Goal: Task Accomplishment & Management: Complete application form

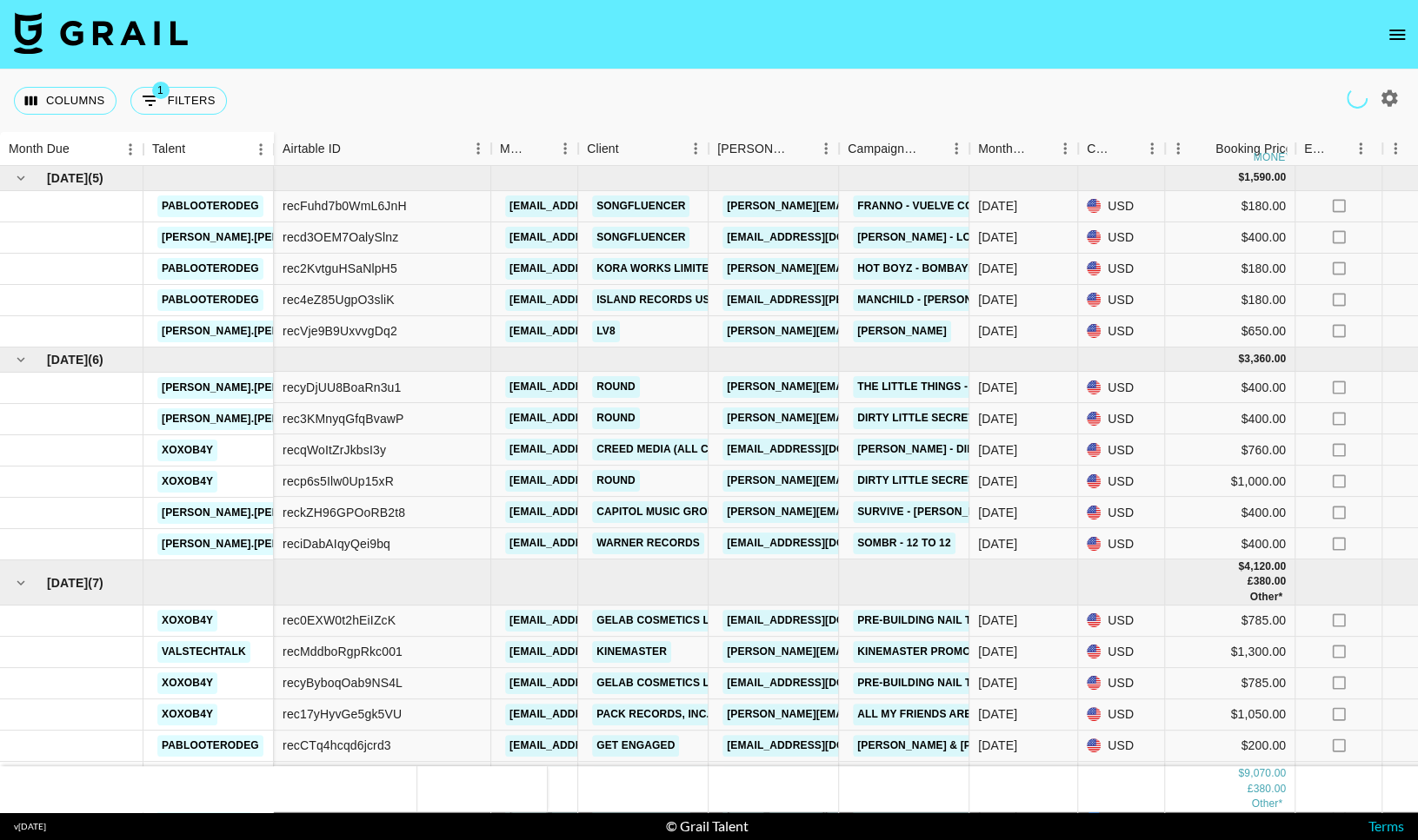
click at [1404, 35] on icon "open drawer" at bounding box center [1397, 34] width 20 height 20
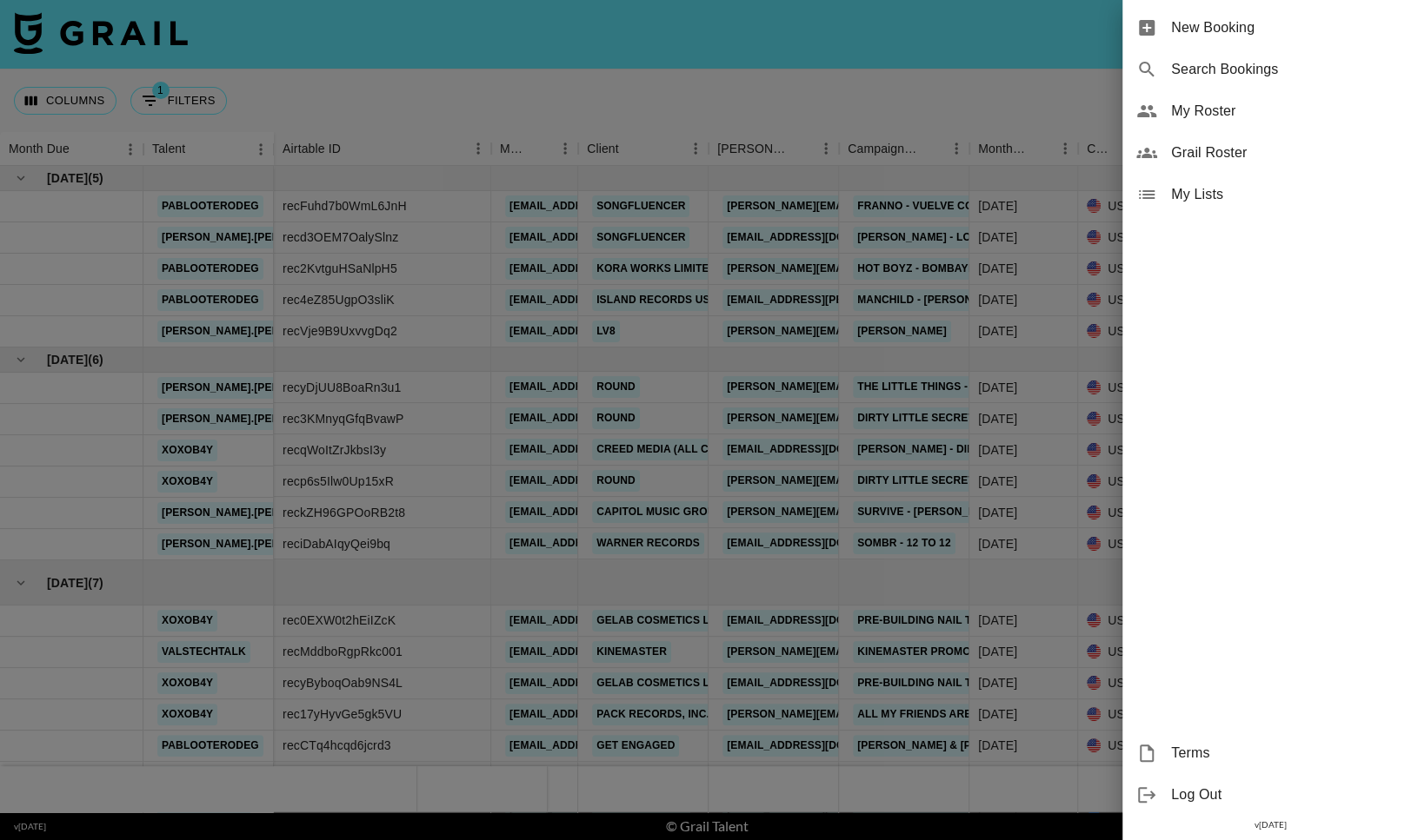
click at [1198, 115] on span "My Roster" at bounding box center [1287, 111] width 233 height 20
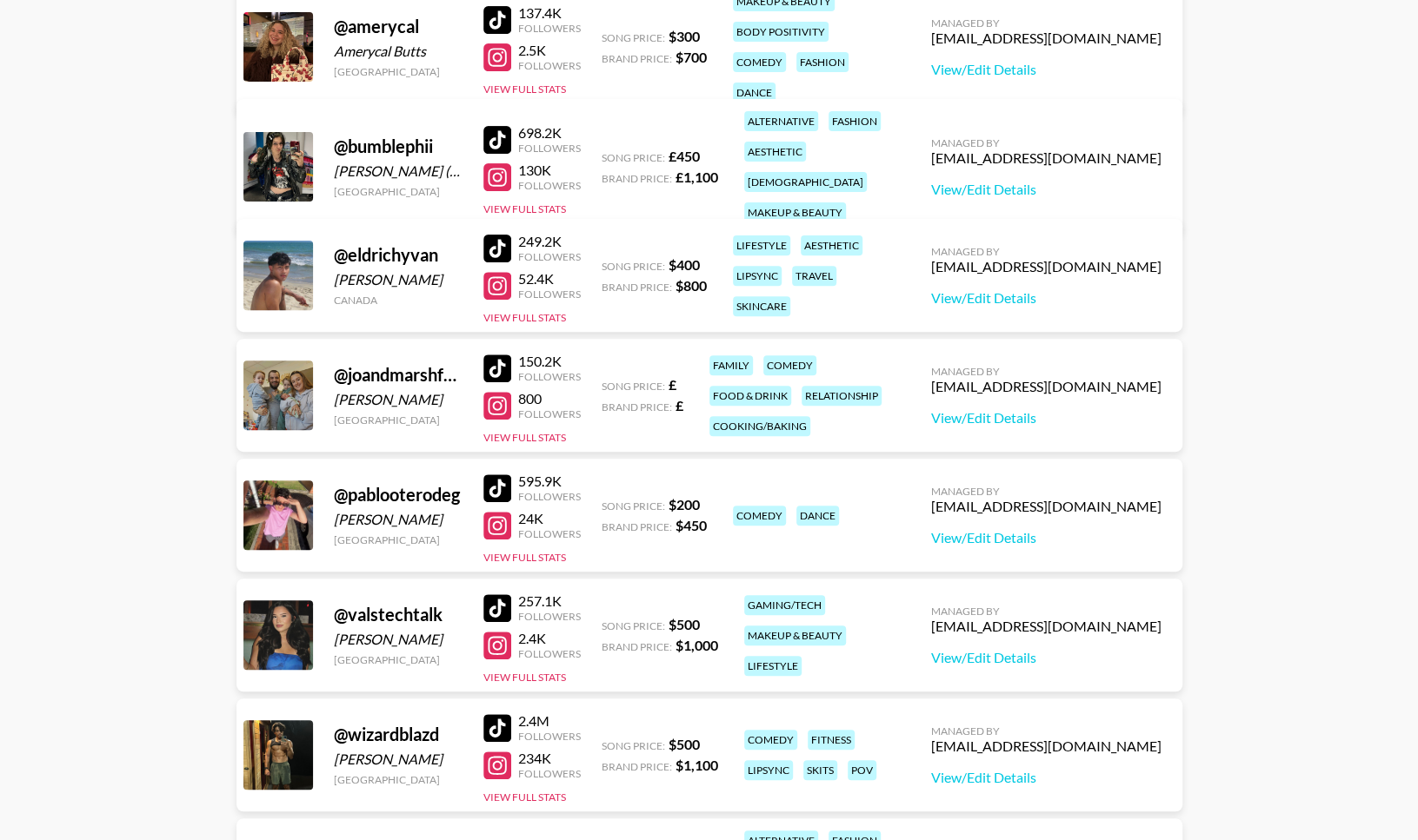
scroll to position [436, 0]
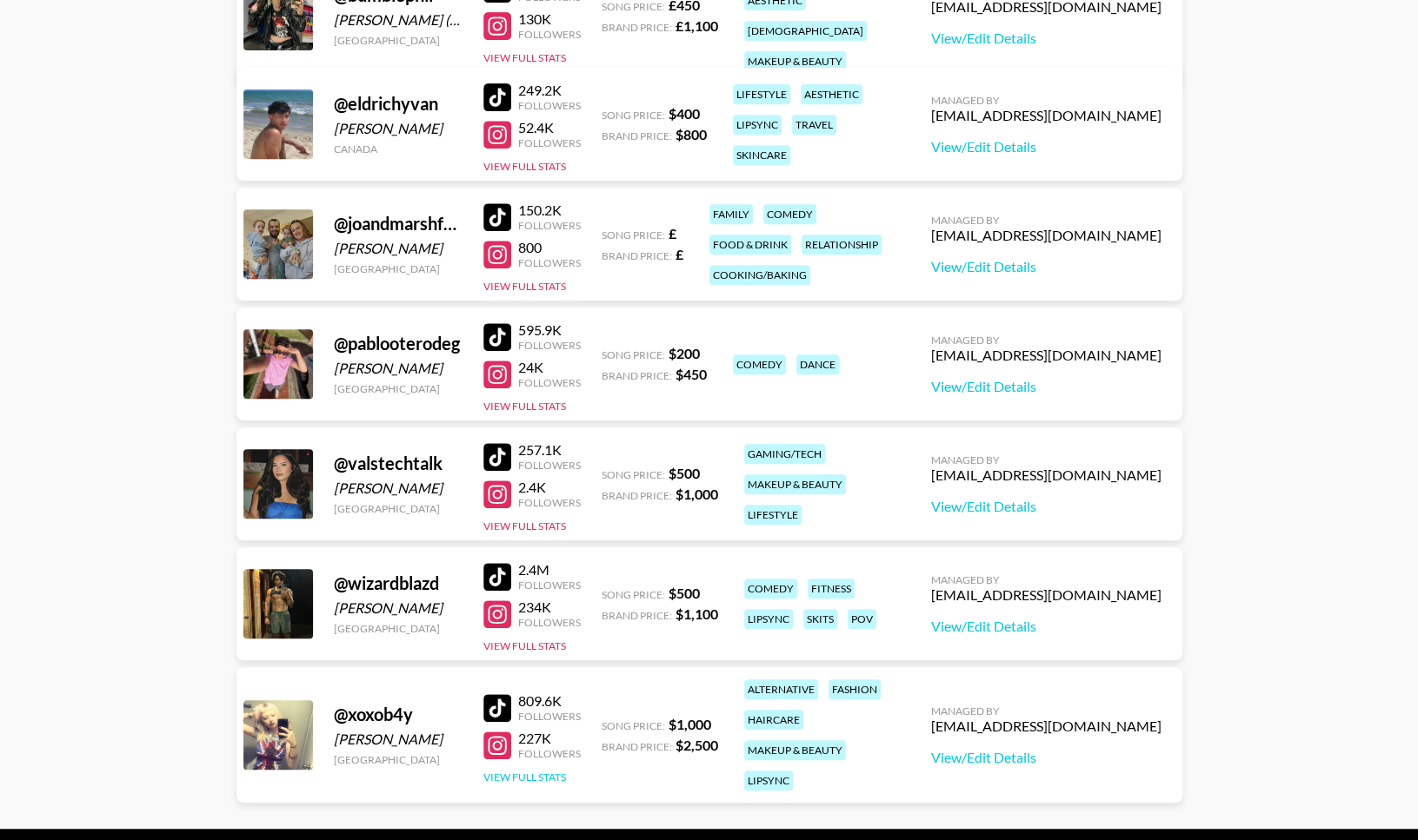
click at [530, 770] on button "View Full Stats" at bounding box center [524, 777] width 83 height 13
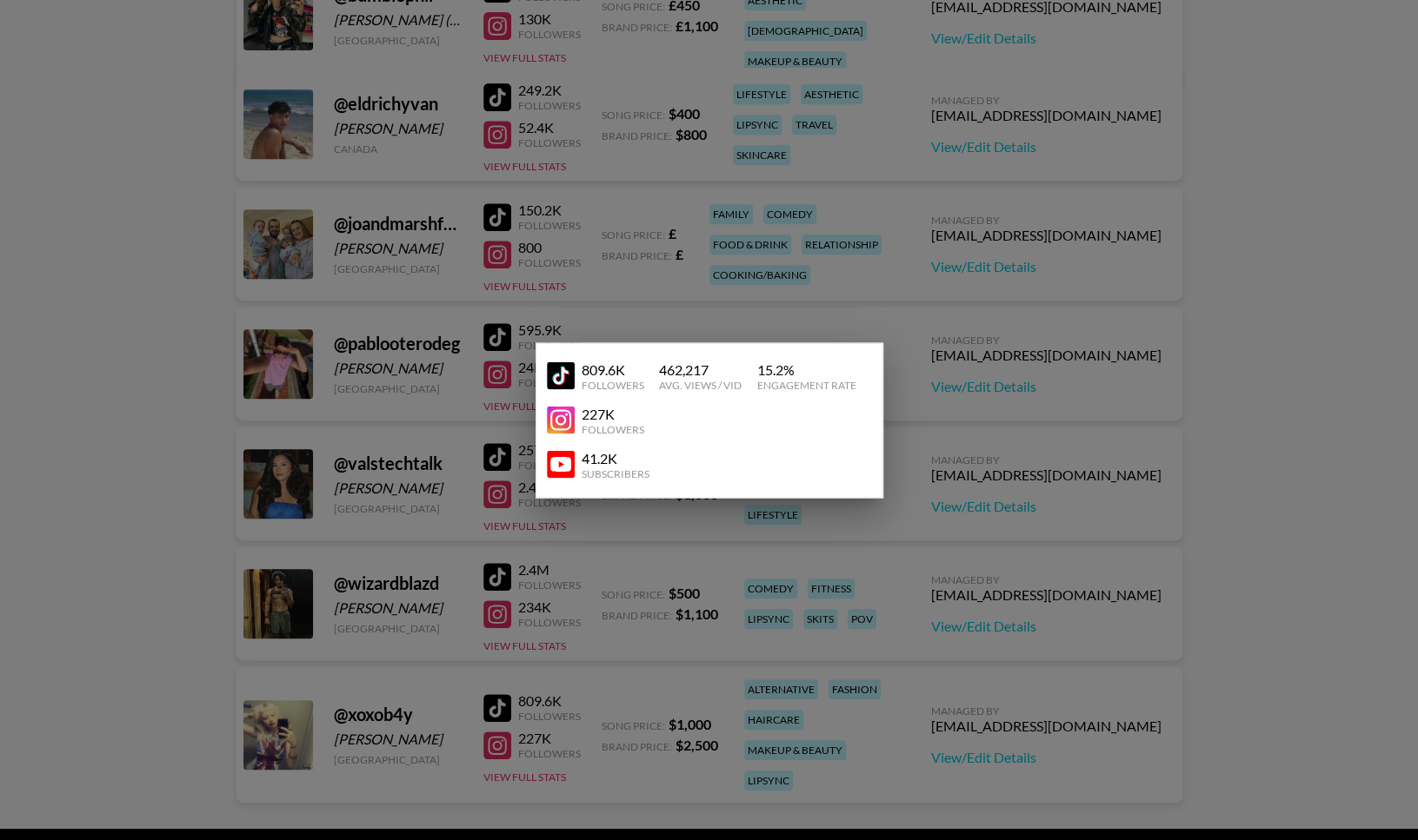
click at [731, 609] on div at bounding box center [709, 420] width 1418 height 840
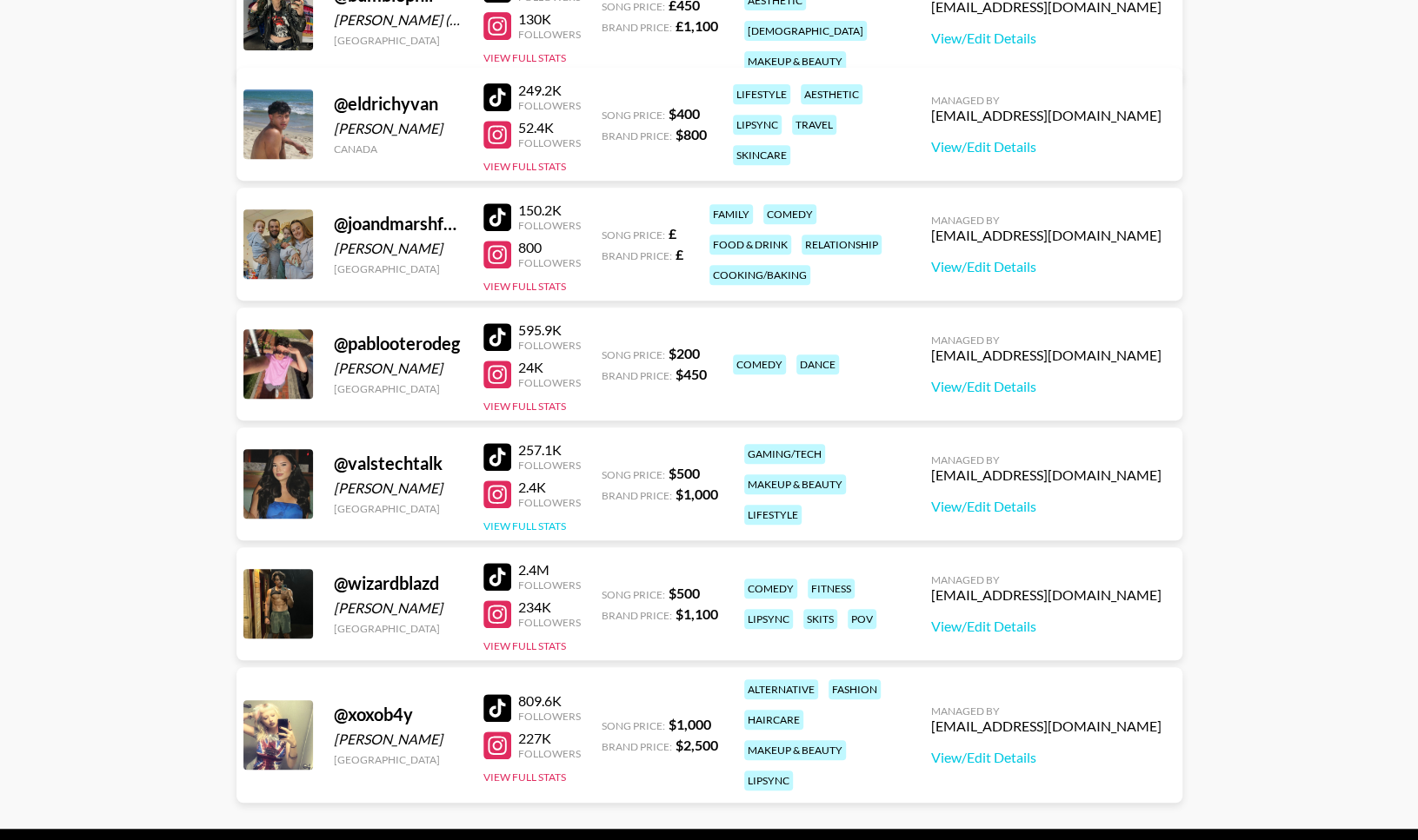
click at [559, 527] on button "View Full Stats" at bounding box center [524, 526] width 83 height 13
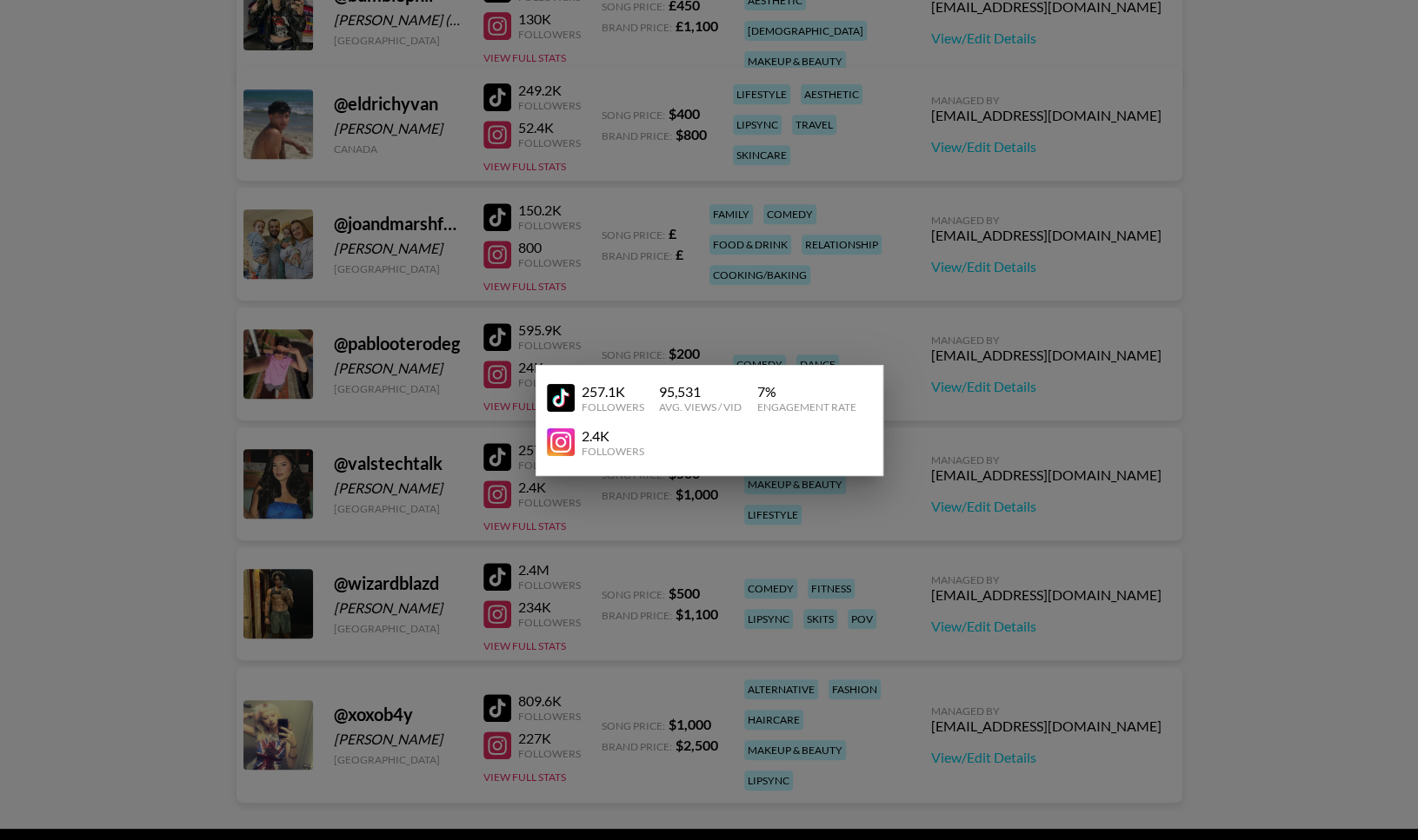
click at [552, 526] on div at bounding box center [709, 420] width 1418 height 840
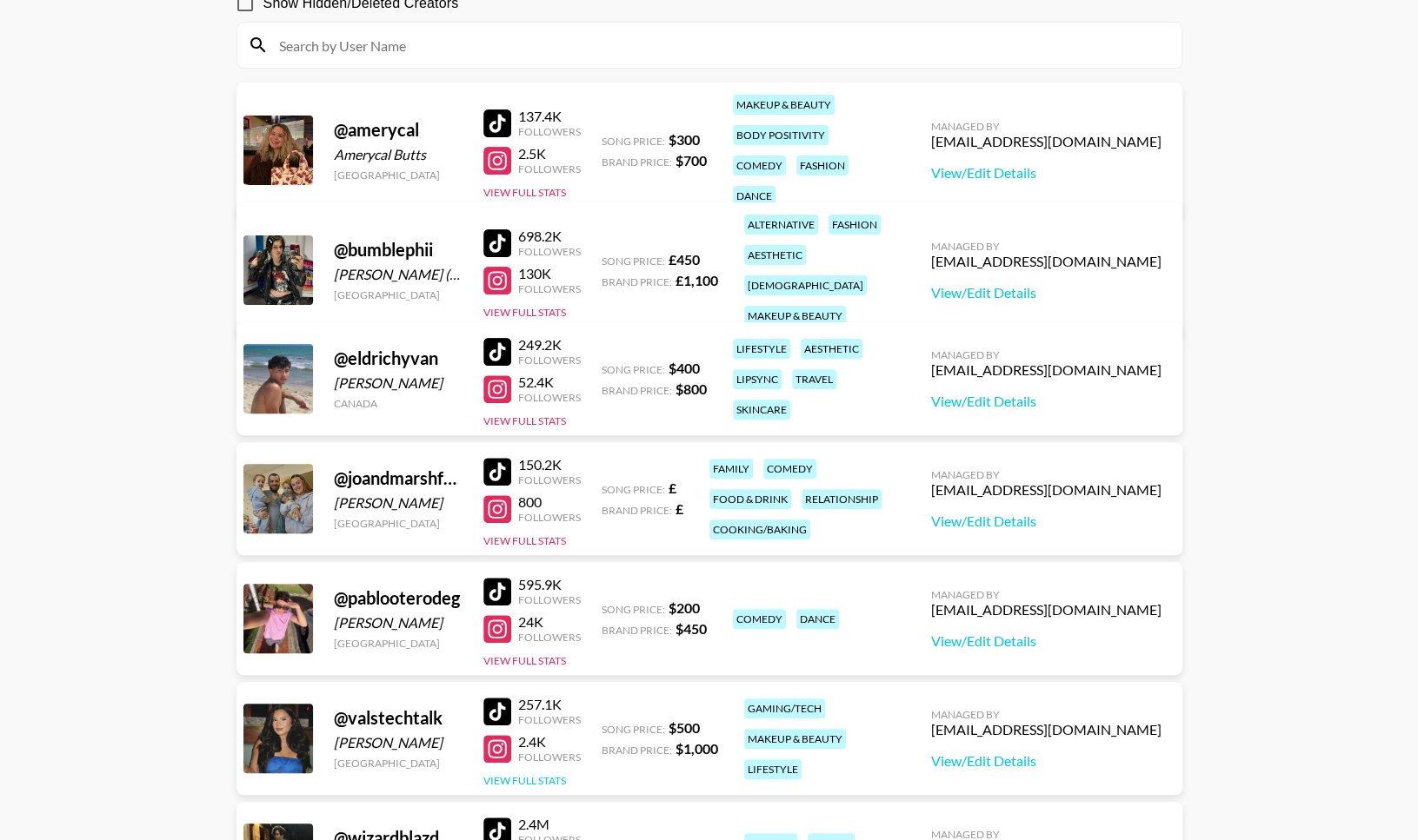
scroll to position [91, 0]
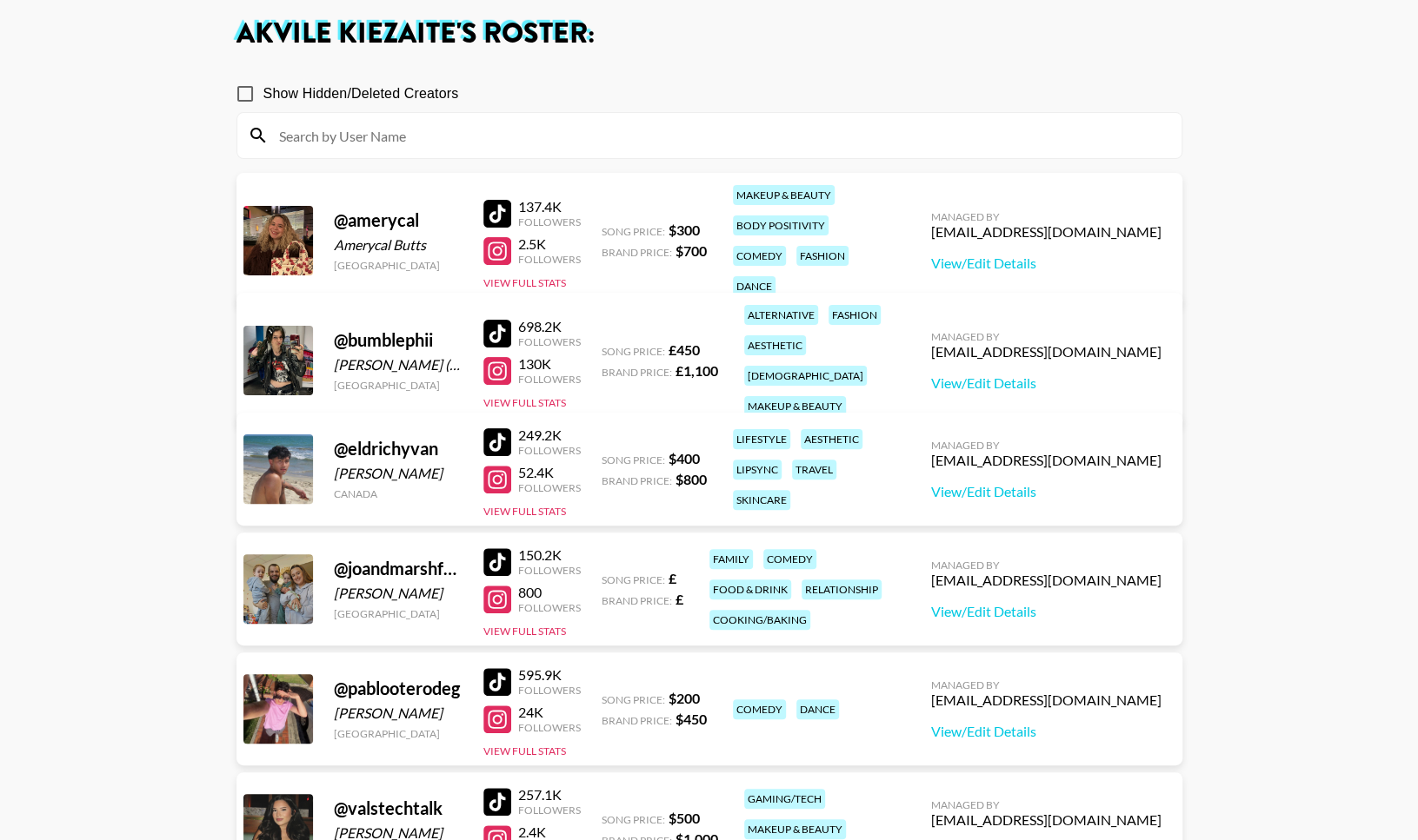
click at [544, 381] on div "698.2K Followers 130K Followers View Full Stats" at bounding box center [531, 360] width 98 height 99
click at [543, 396] on button "View Full Stats" at bounding box center [524, 403] width 83 height 13
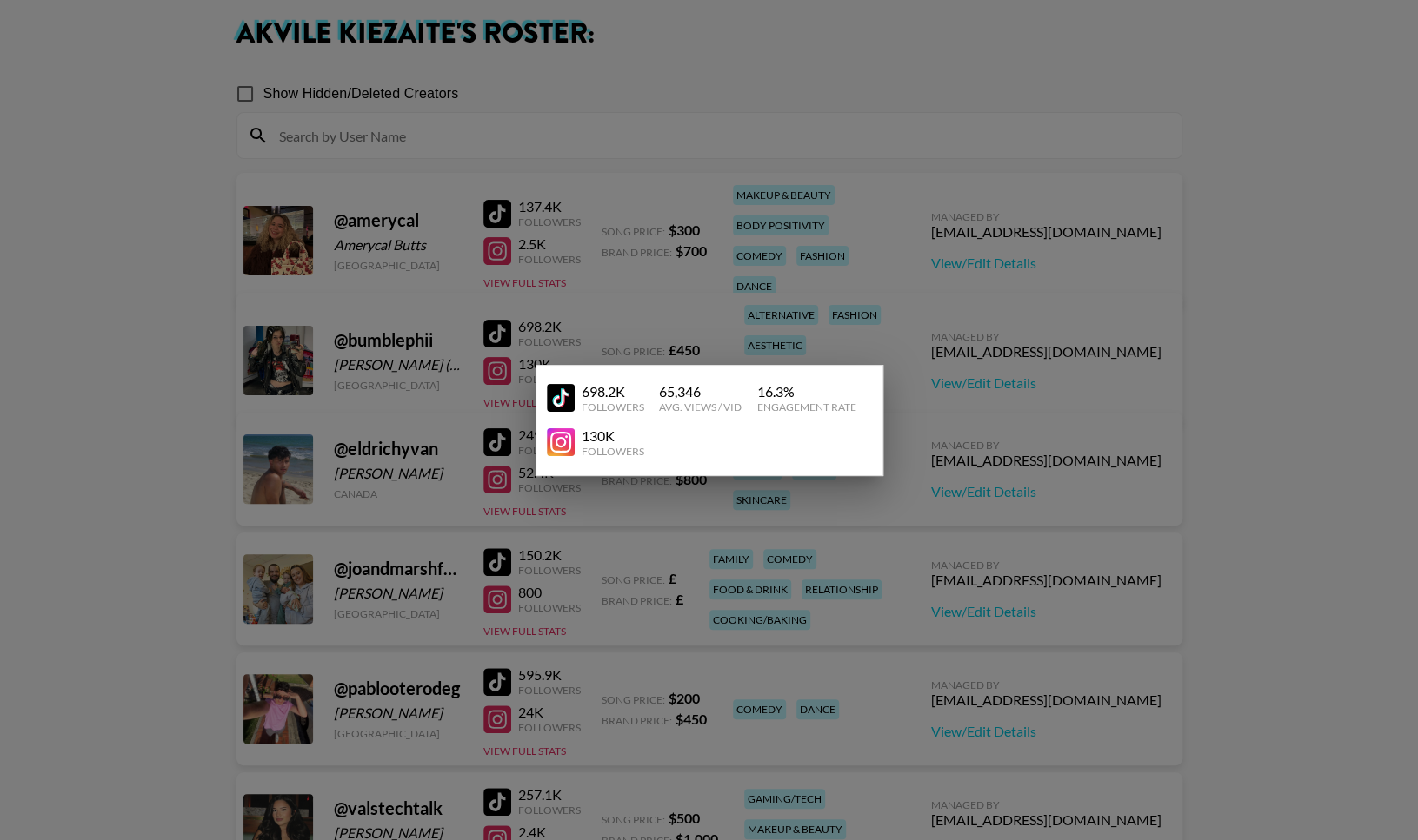
click at [604, 317] on div at bounding box center [709, 420] width 1418 height 840
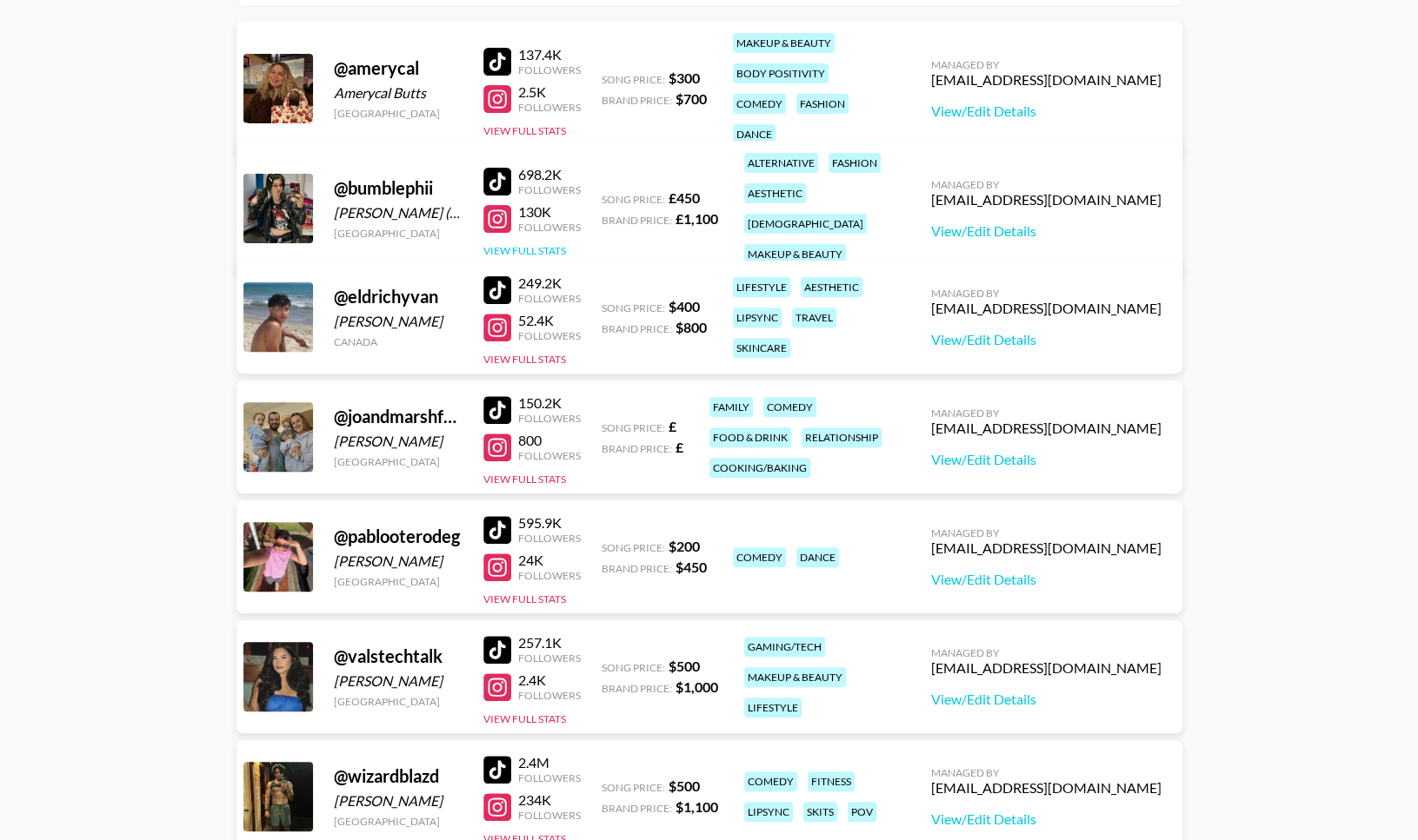
scroll to position [261, 0]
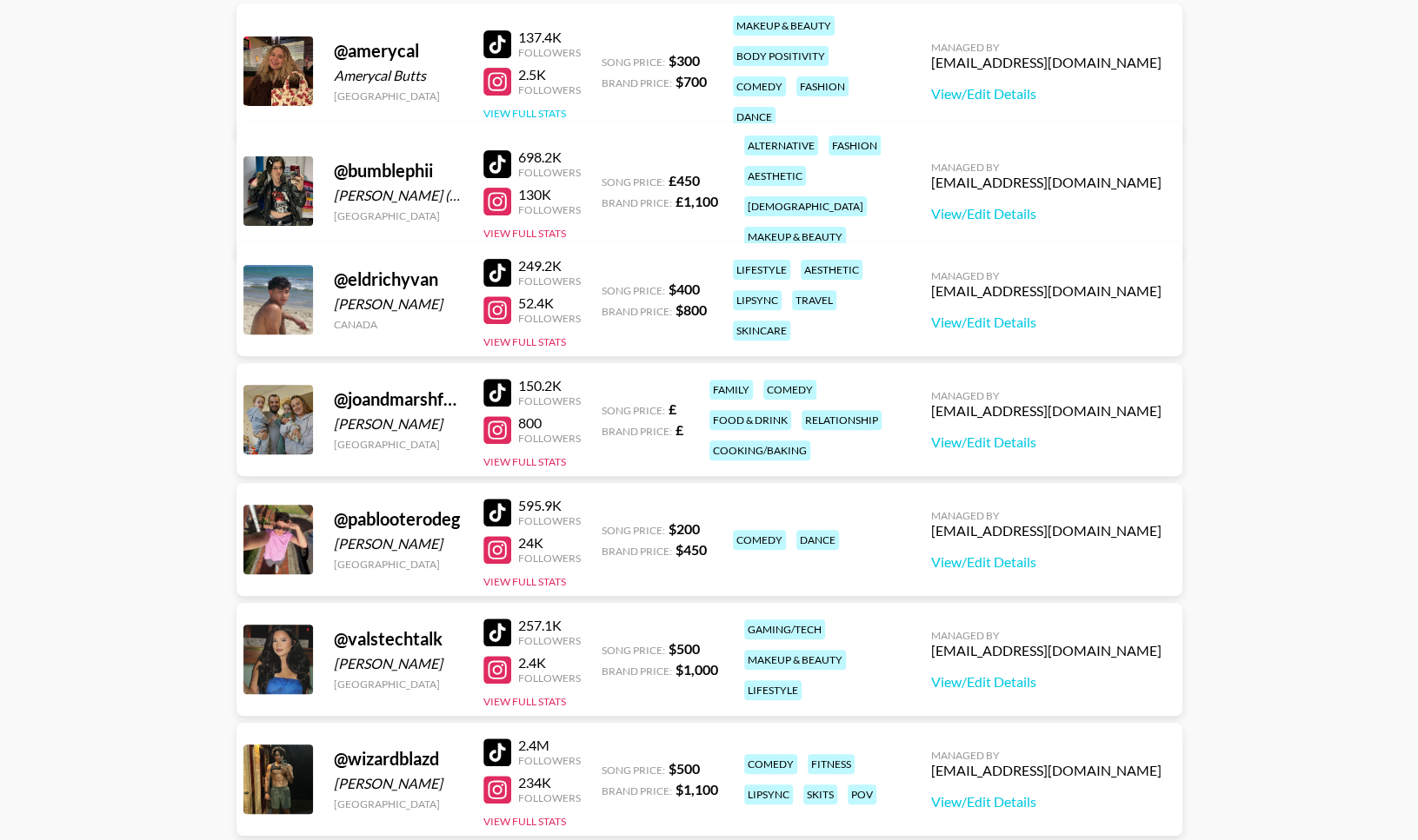
click at [542, 107] on button "View Full Stats" at bounding box center [524, 113] width 83 height 13
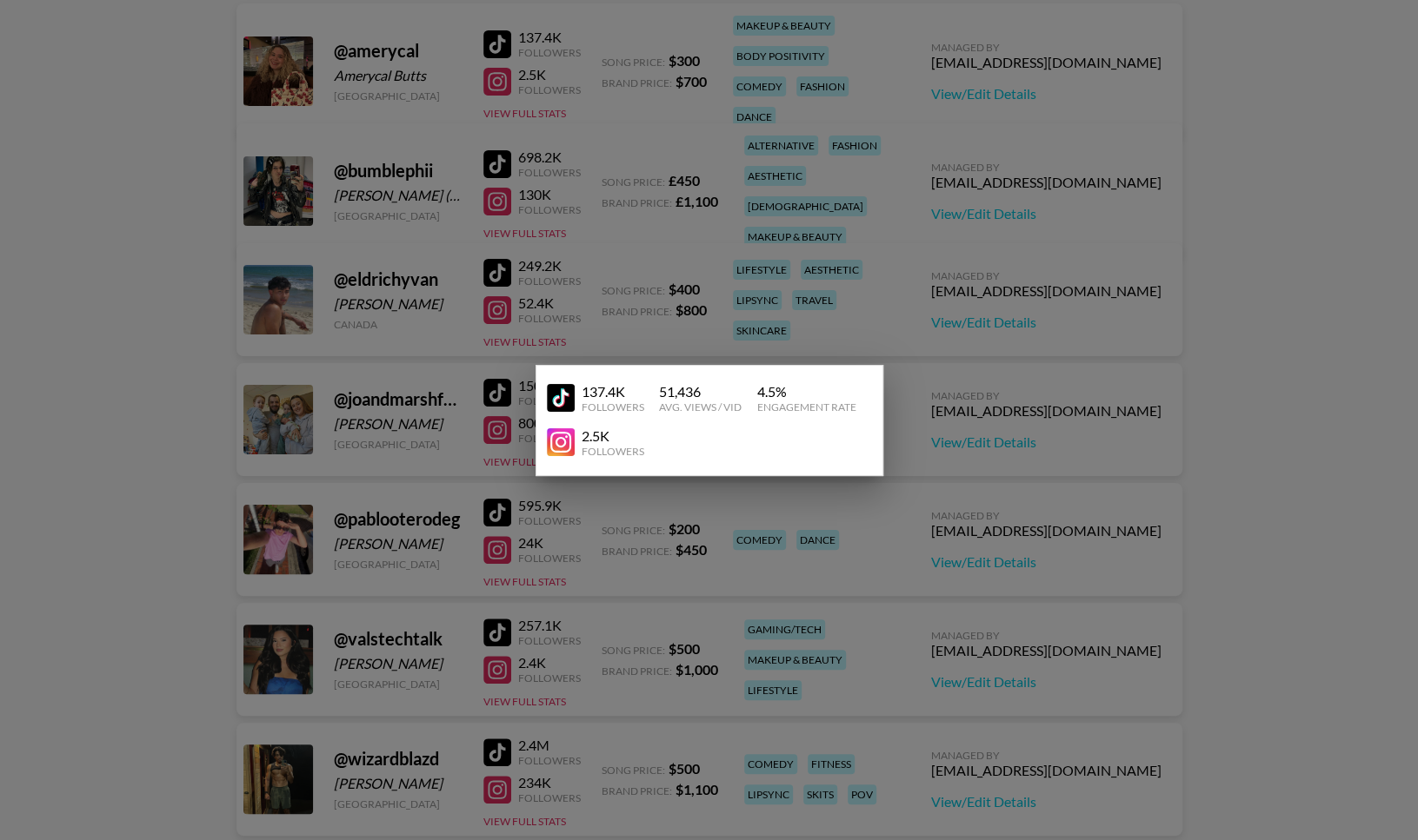
click at [606, 150] on div at bounding box center [709, 420] width 1418 height 840
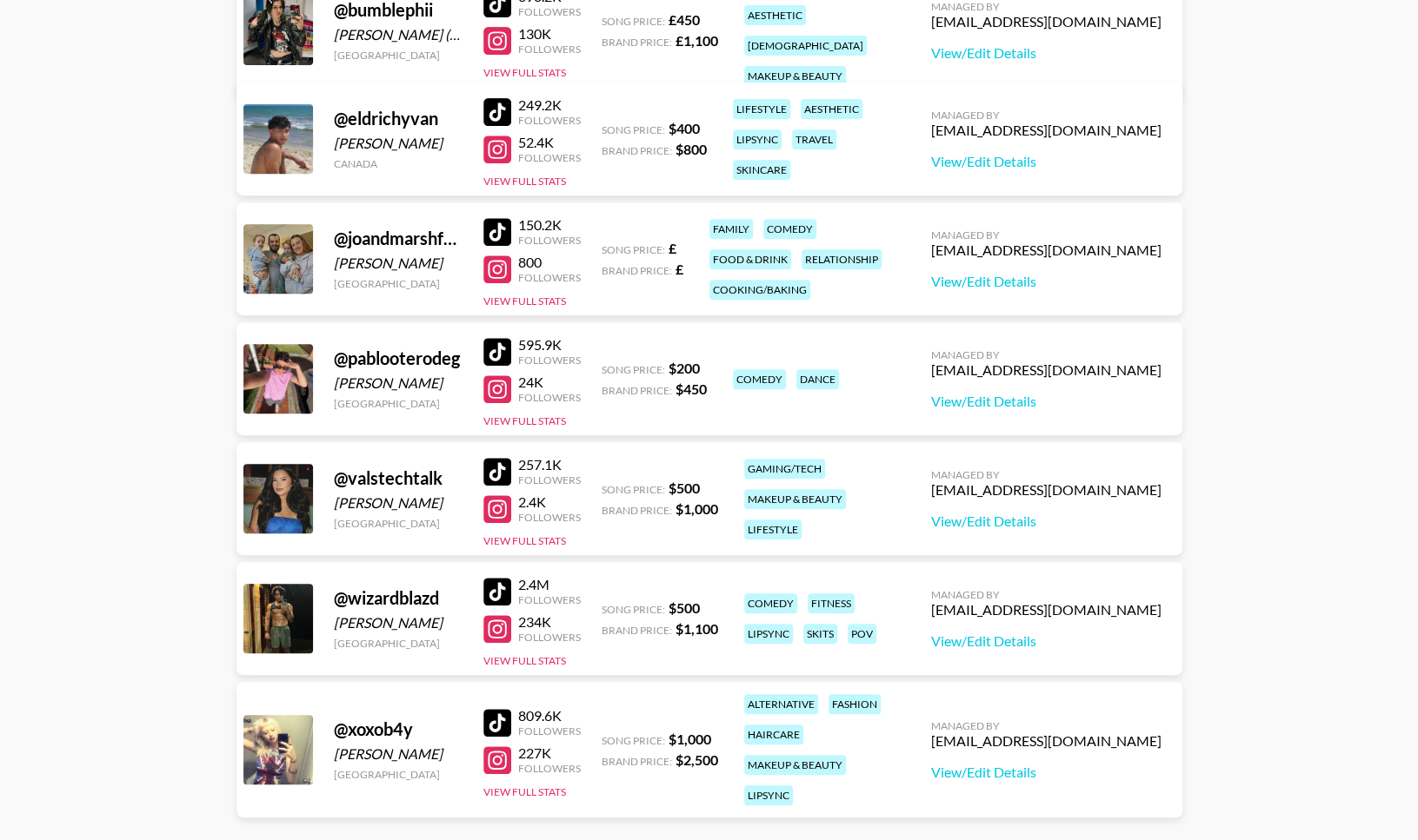
scroll to position [436, 0]
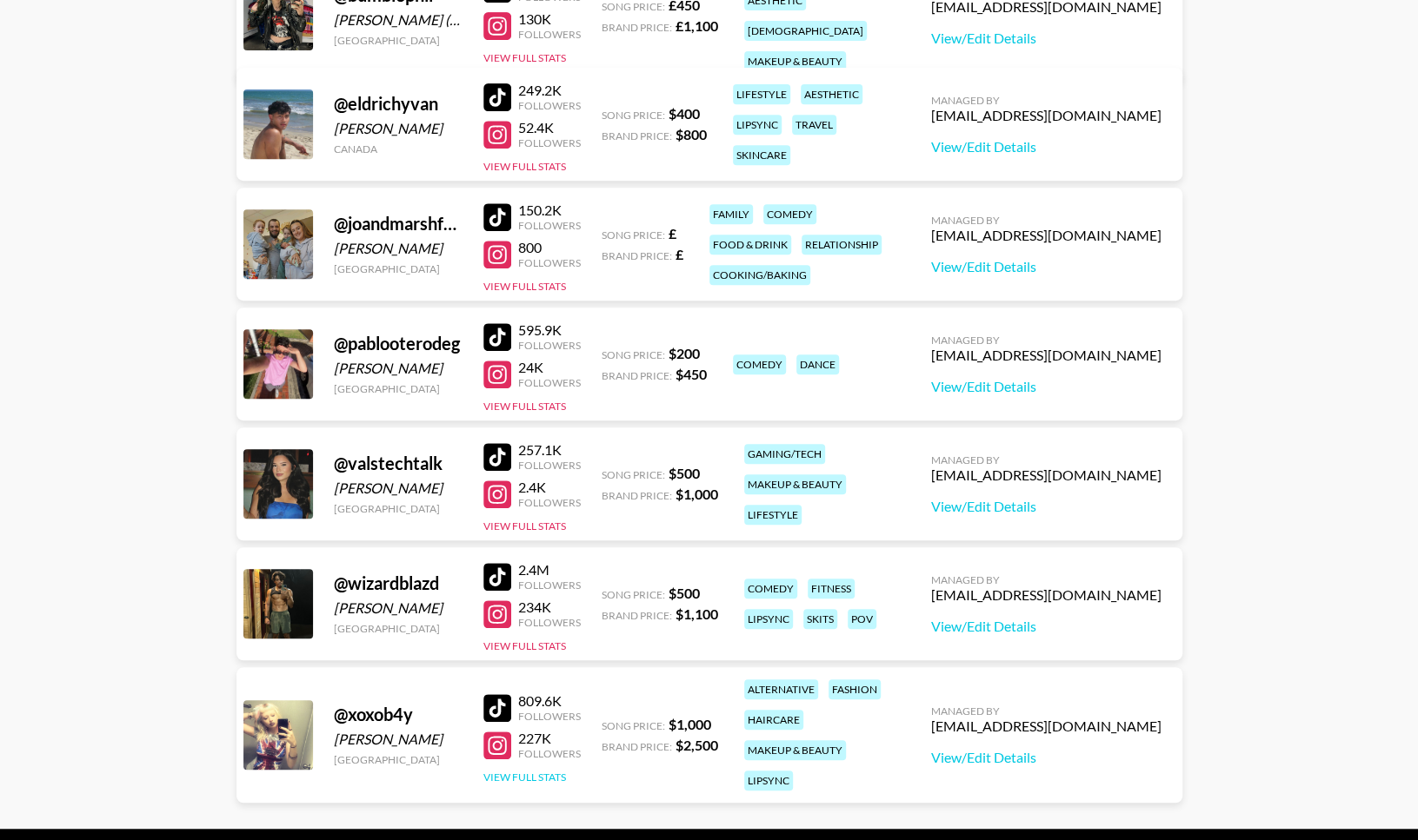
click at [528, 770] on button "View Full Stats" at bounding box center [524, 777] width 83 height 13
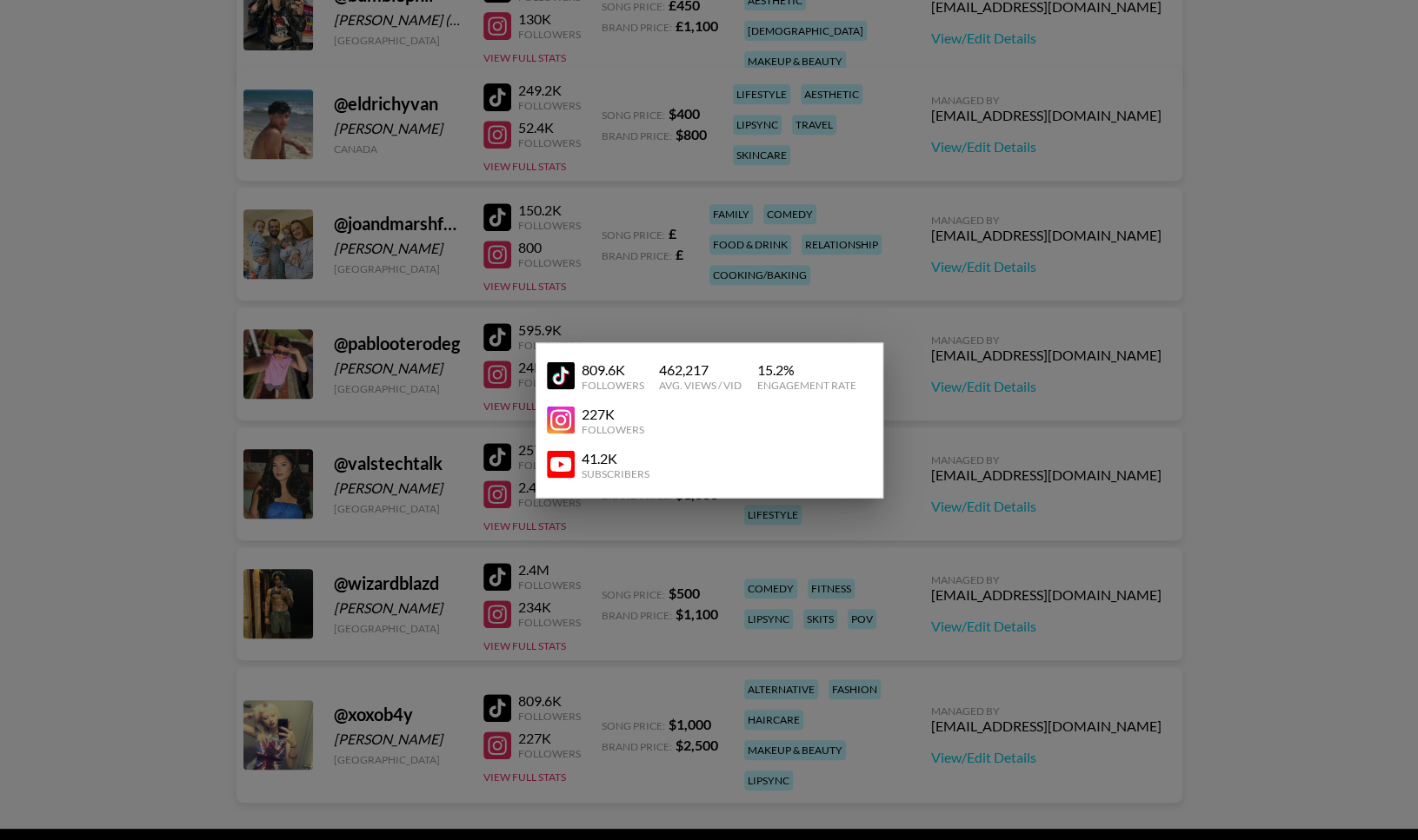
click at [647, 739] on div at bounding box center [709, 420] width 1418 height 840
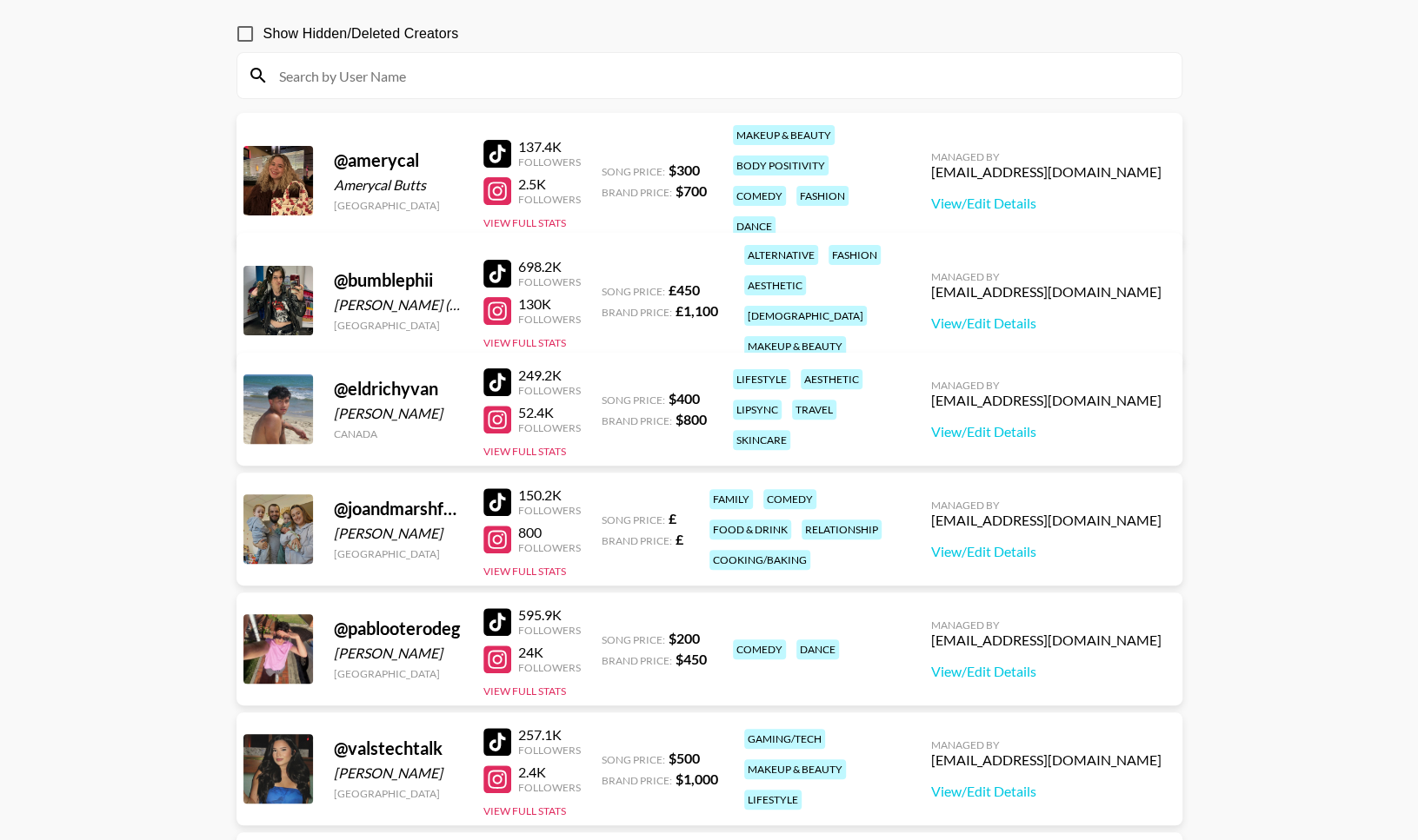
scroll to position [141, 0]
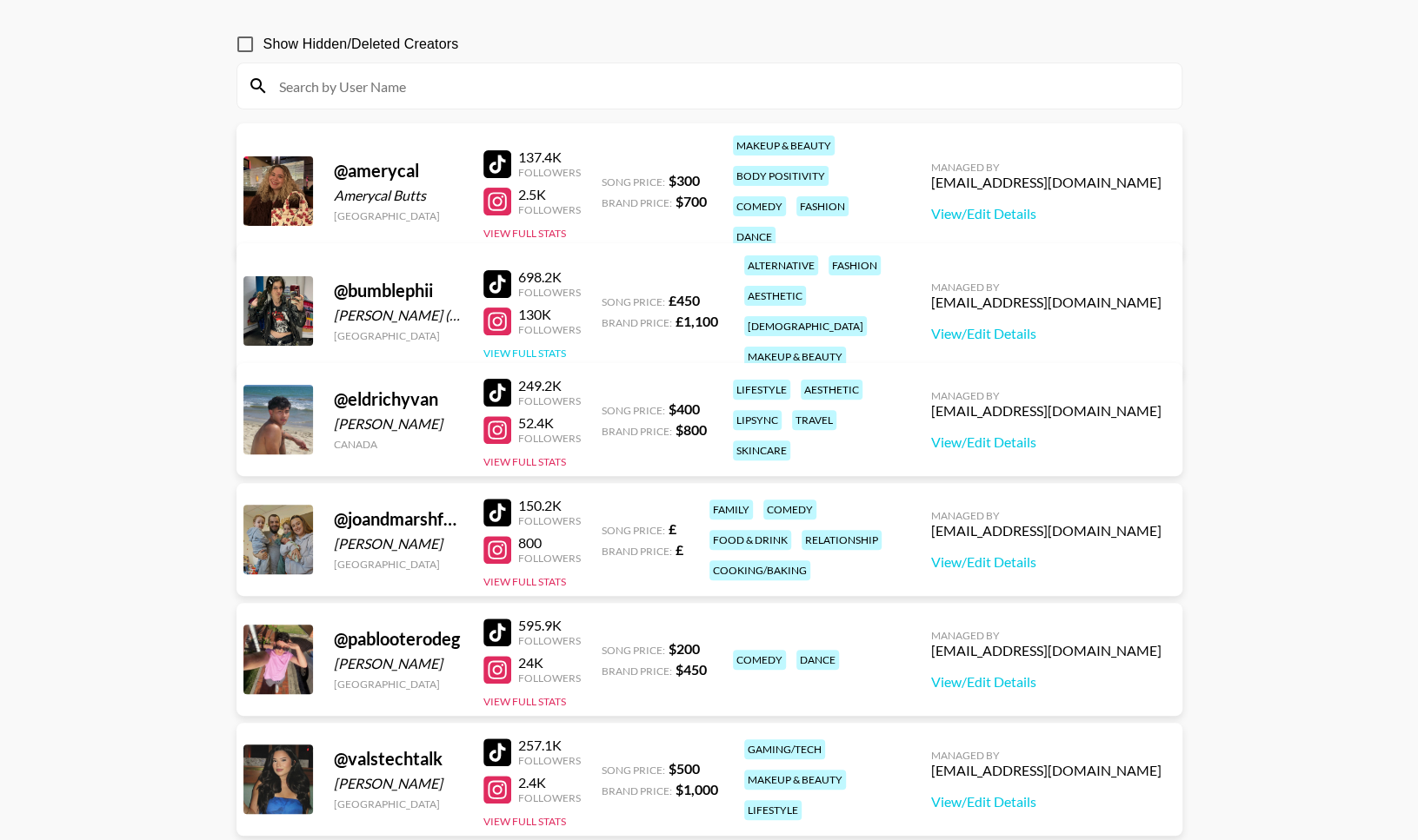
click at [514, 346] on button "View Full Stats" at bounding box center [524, 353] width 83 height 13
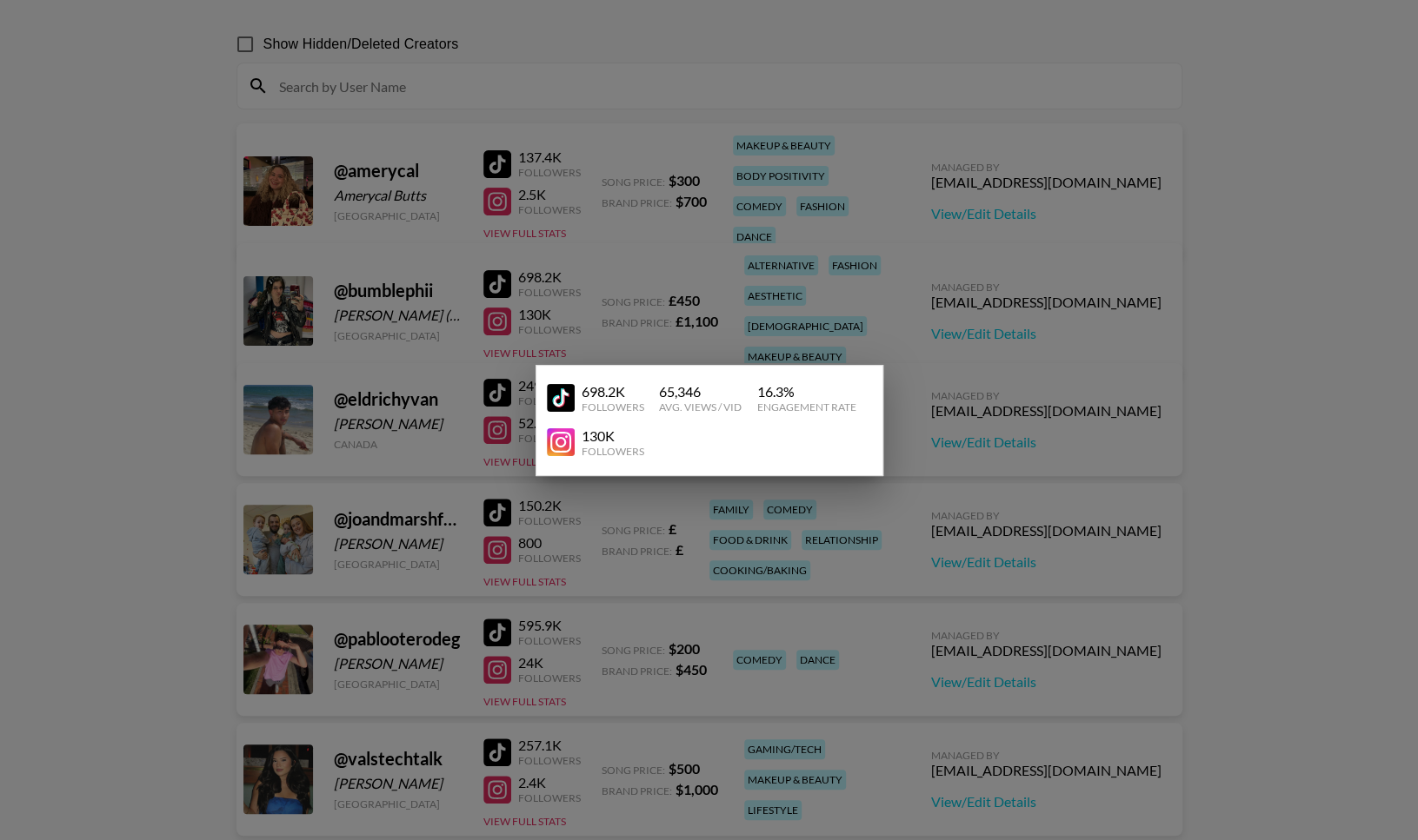
click at [708, 278] on div at bounding box center [709, 420] width 1418 height 840
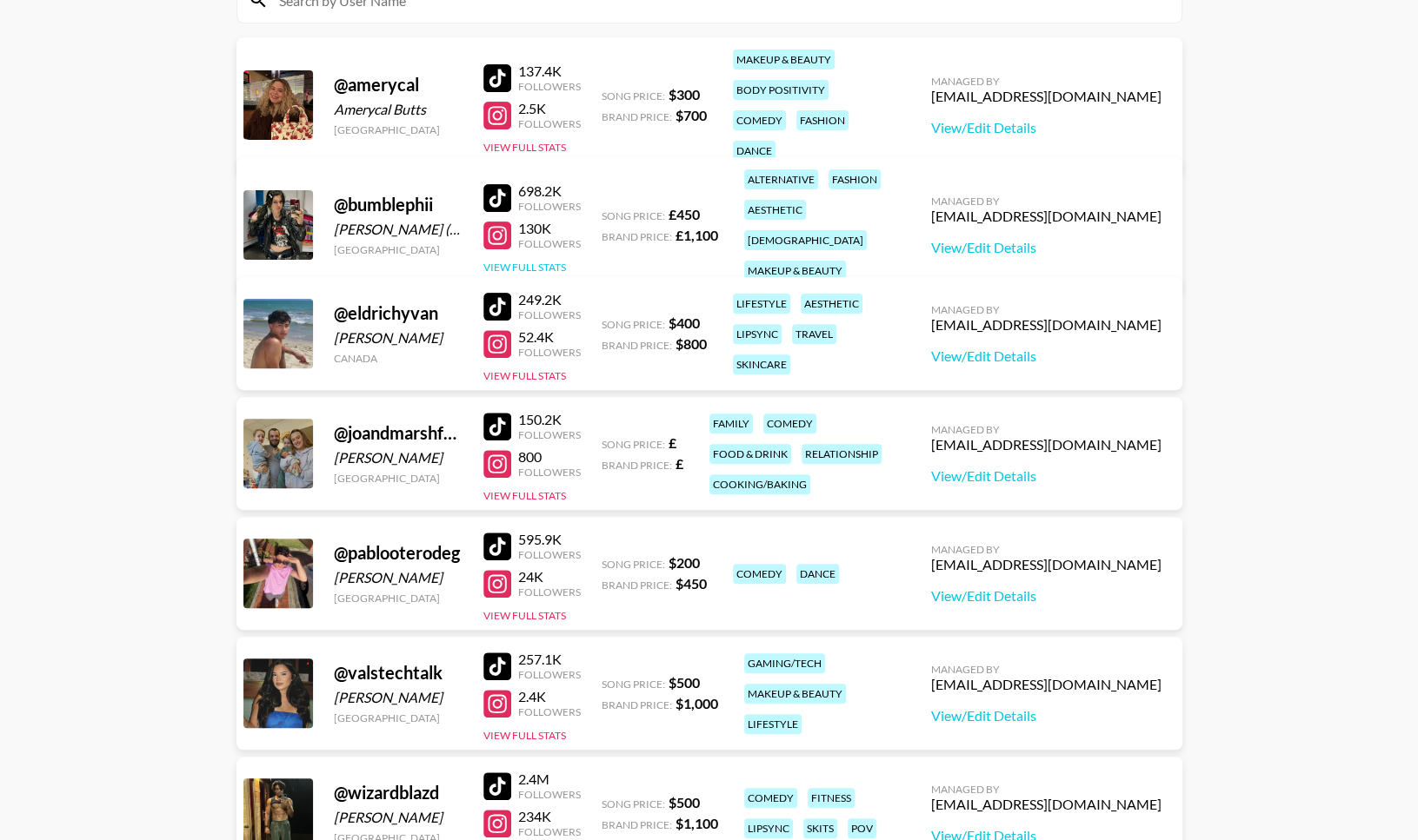
scroll to position [286, 0]
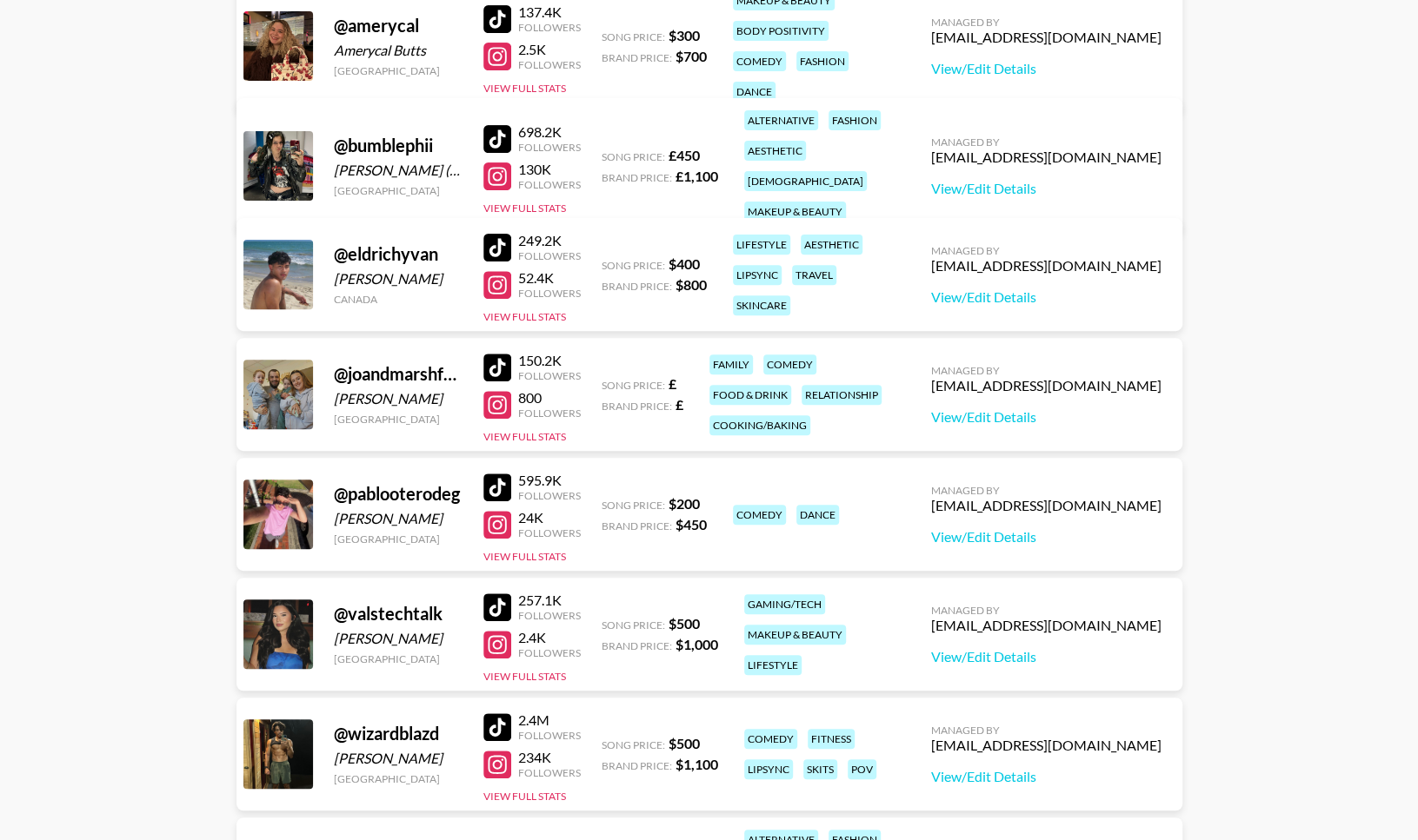
click at [535, 445] on div "@ joandmarshfamily Joanne Goffey United Kingdom 150.2K Followers 800 Followers …" at bounding box center [709, 394] width 945 height 113
click at [536, 435] on button "View Full Stats" at bounding box center [524, 436] width 83 height 13
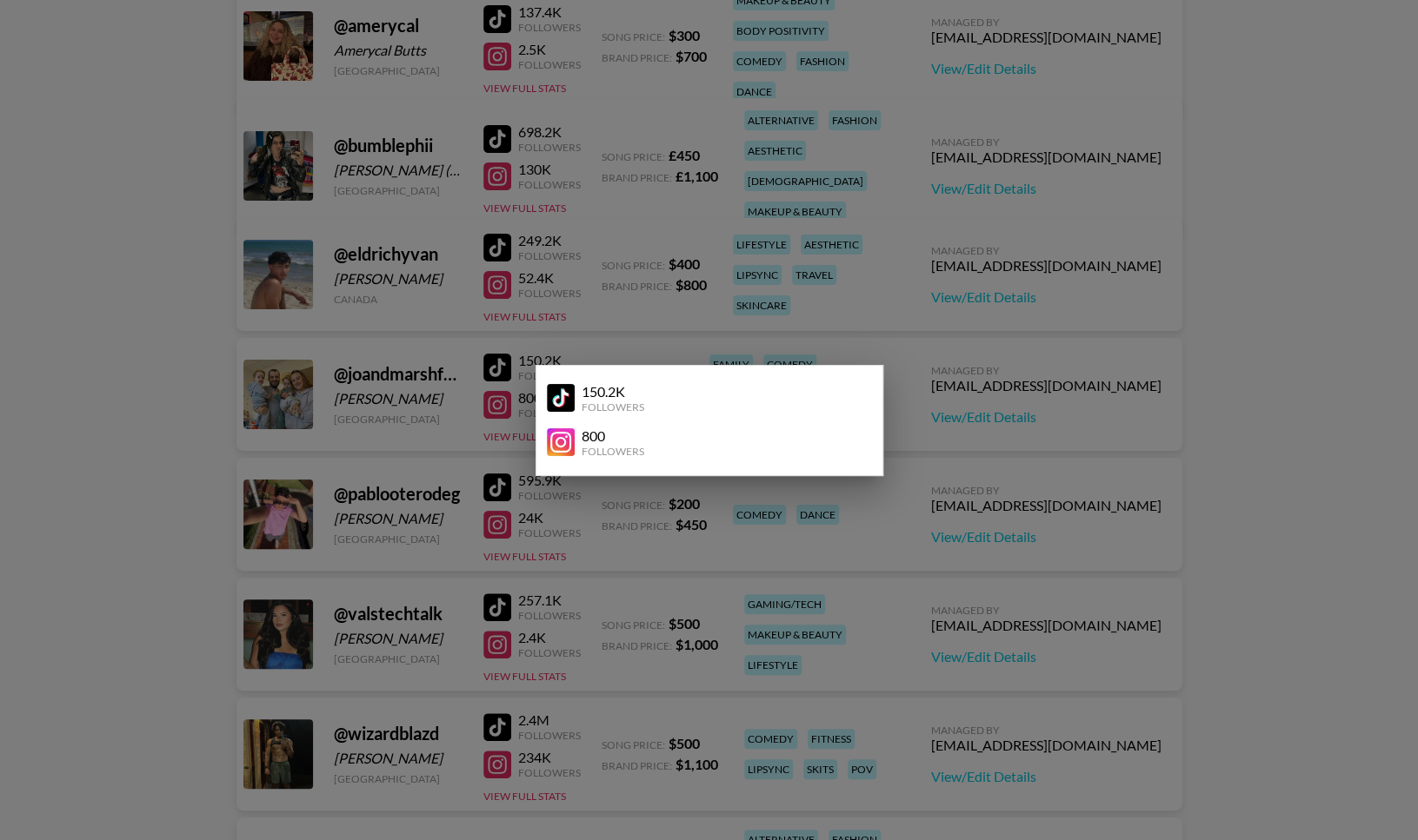
click at [597, 296] on div at bounding box center [709, 420] width 1418 height 840
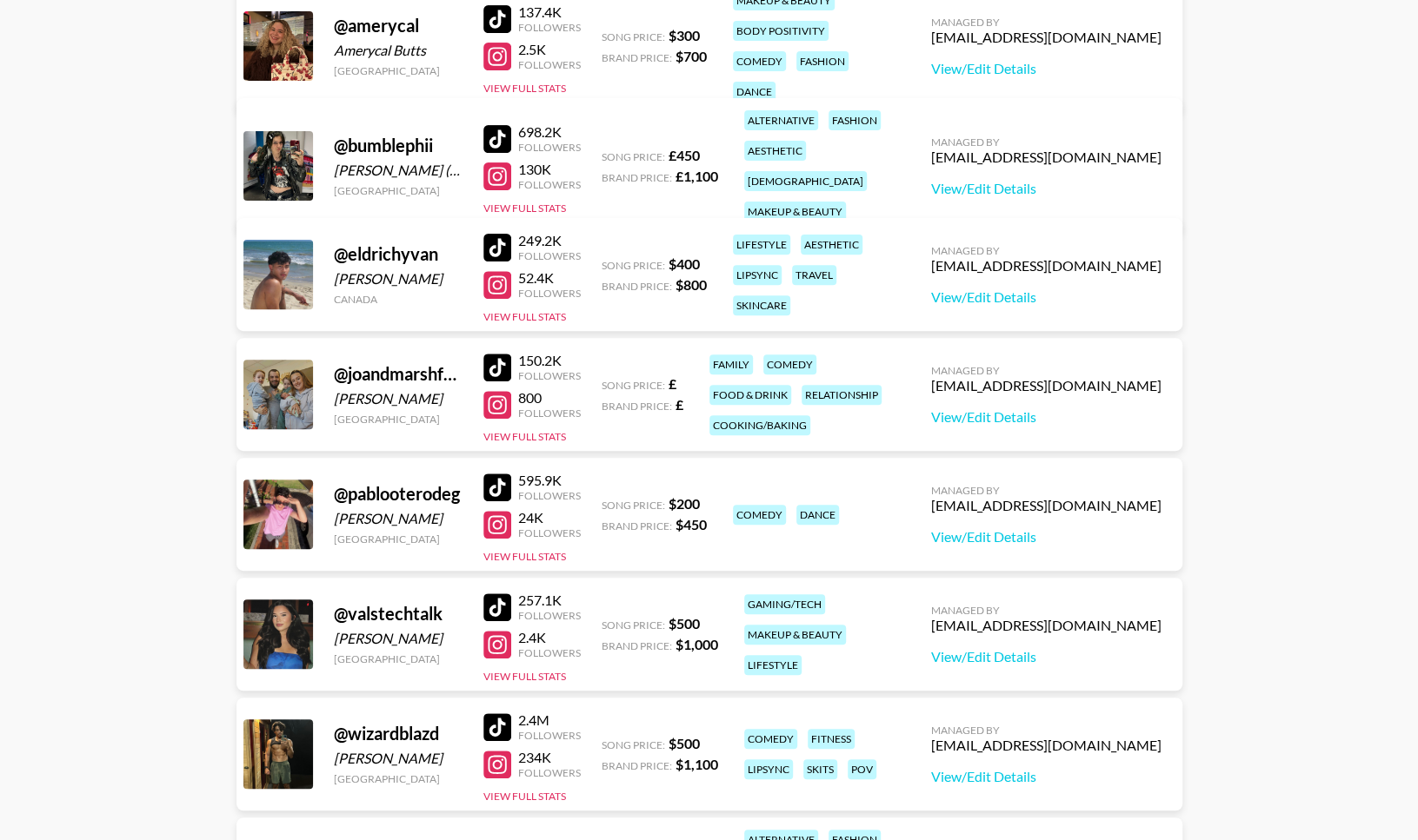
click at [502, 363] on div at bounding box center [497, 368] width 28 height 28
click at [550, 431] on button "View Full Stats" at bounding box center [524, 436] width 83 height 13
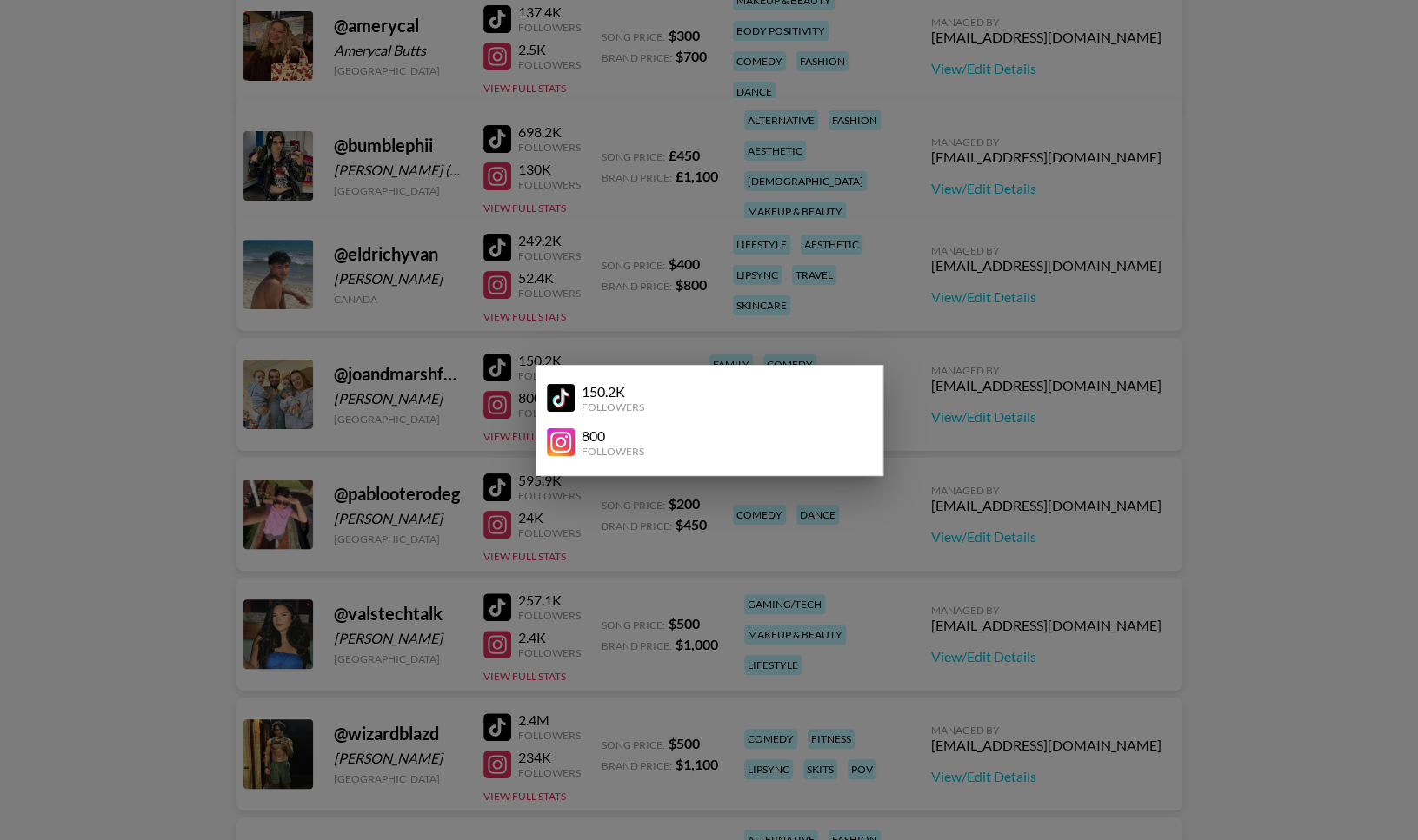
click at [993, 350] on div at bounding box center [709, 420] width 1418 height 840
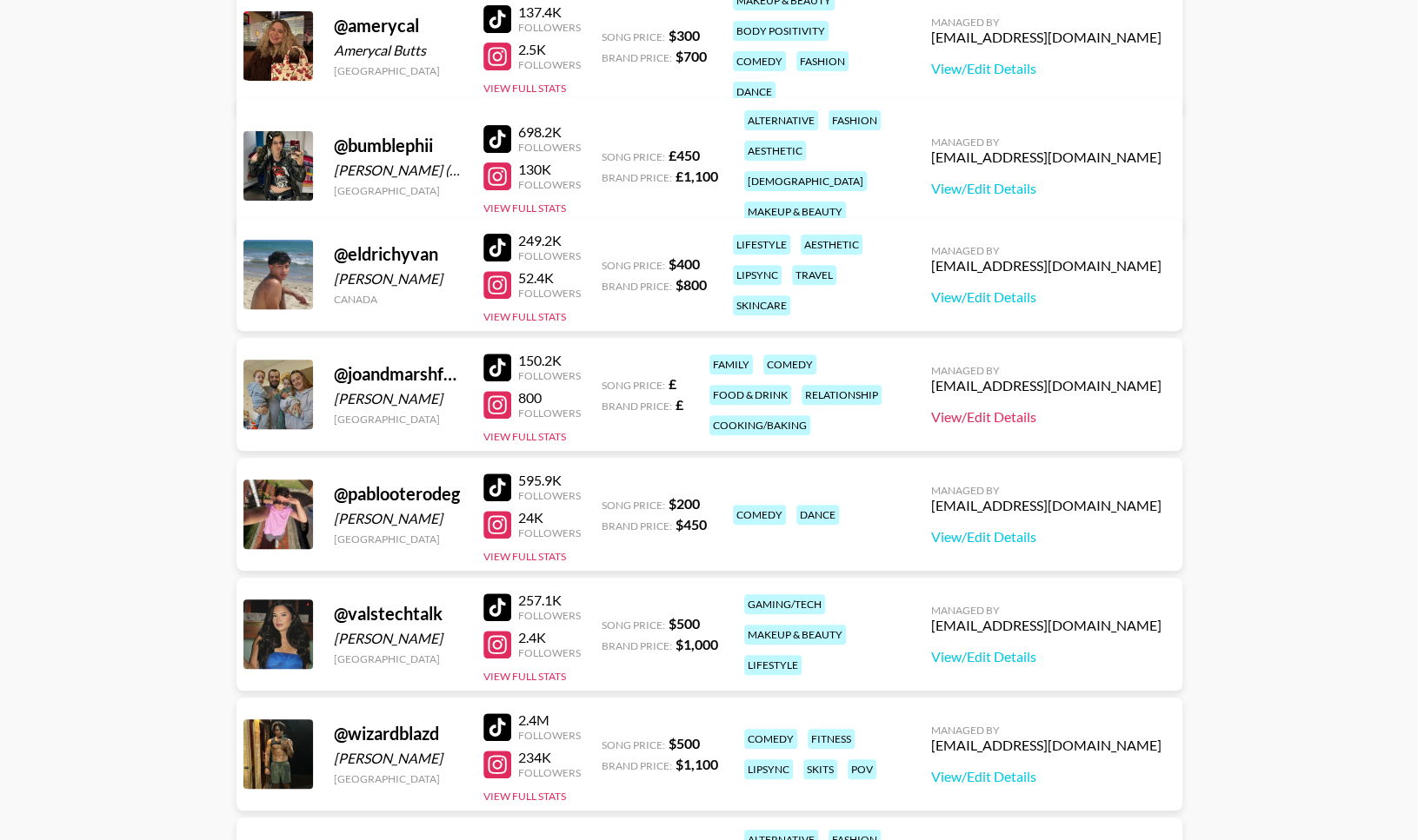
click at [1008, 414] on link "View/Edit Details" at bounding box center [1046, 417] width 230 height 18
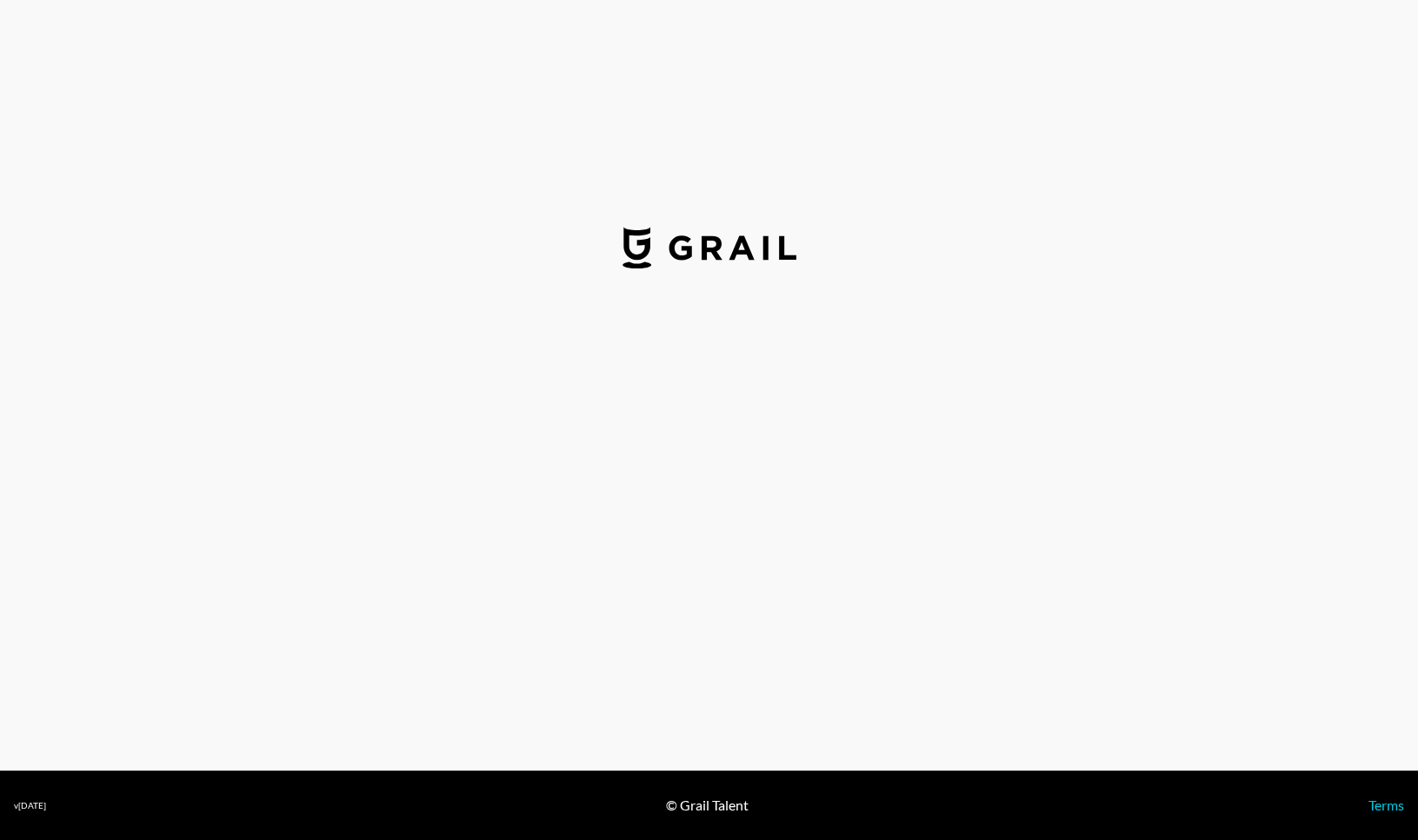
select select "GBP"
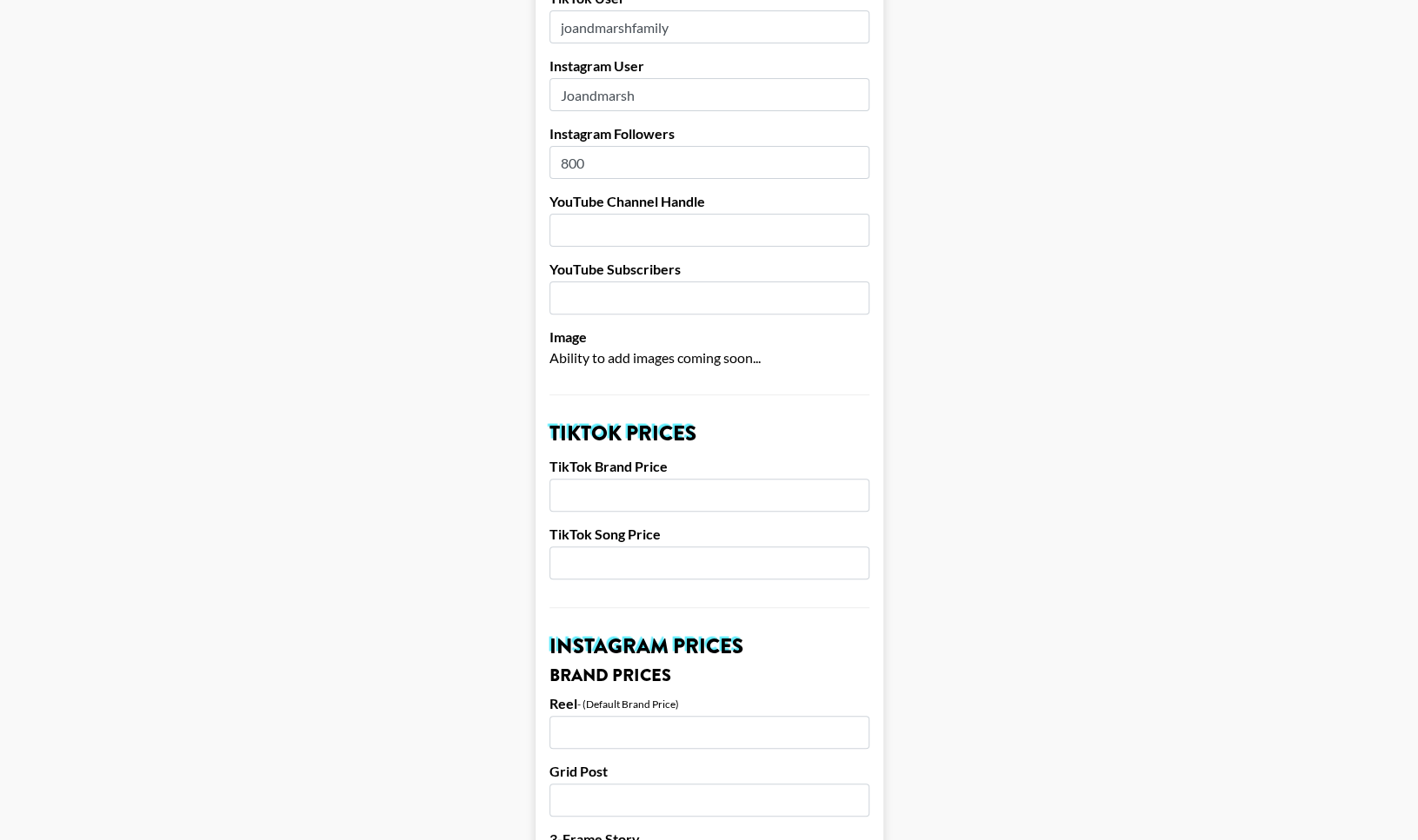
scroll to position [229, 0]
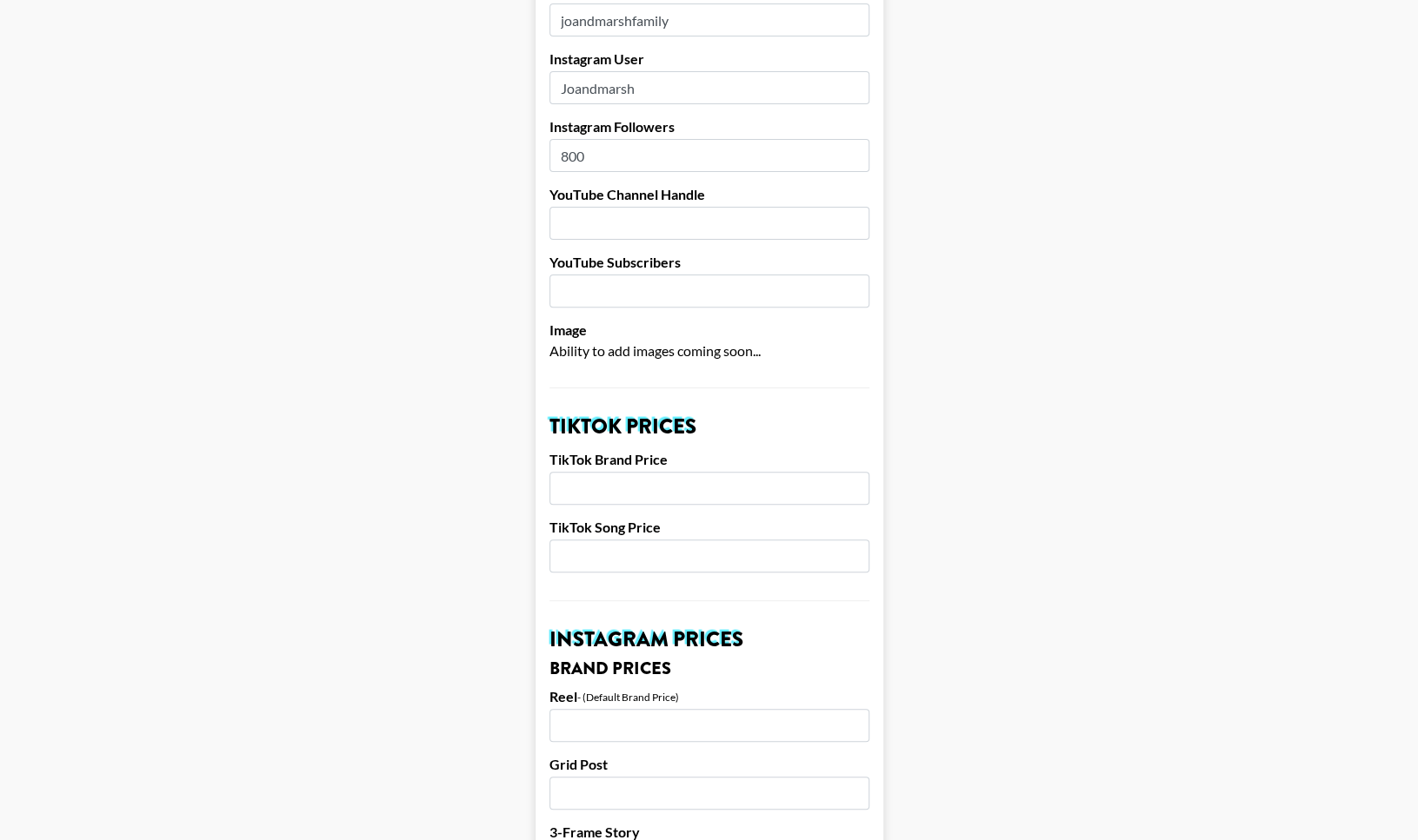
click at [645, 489] on input "number" at bounding box center [709, 488] width 319 height 33
type input "400"
click at [669, 564] on input "number" at bounding box center [709, 556] width 319 height 33
type input "200"
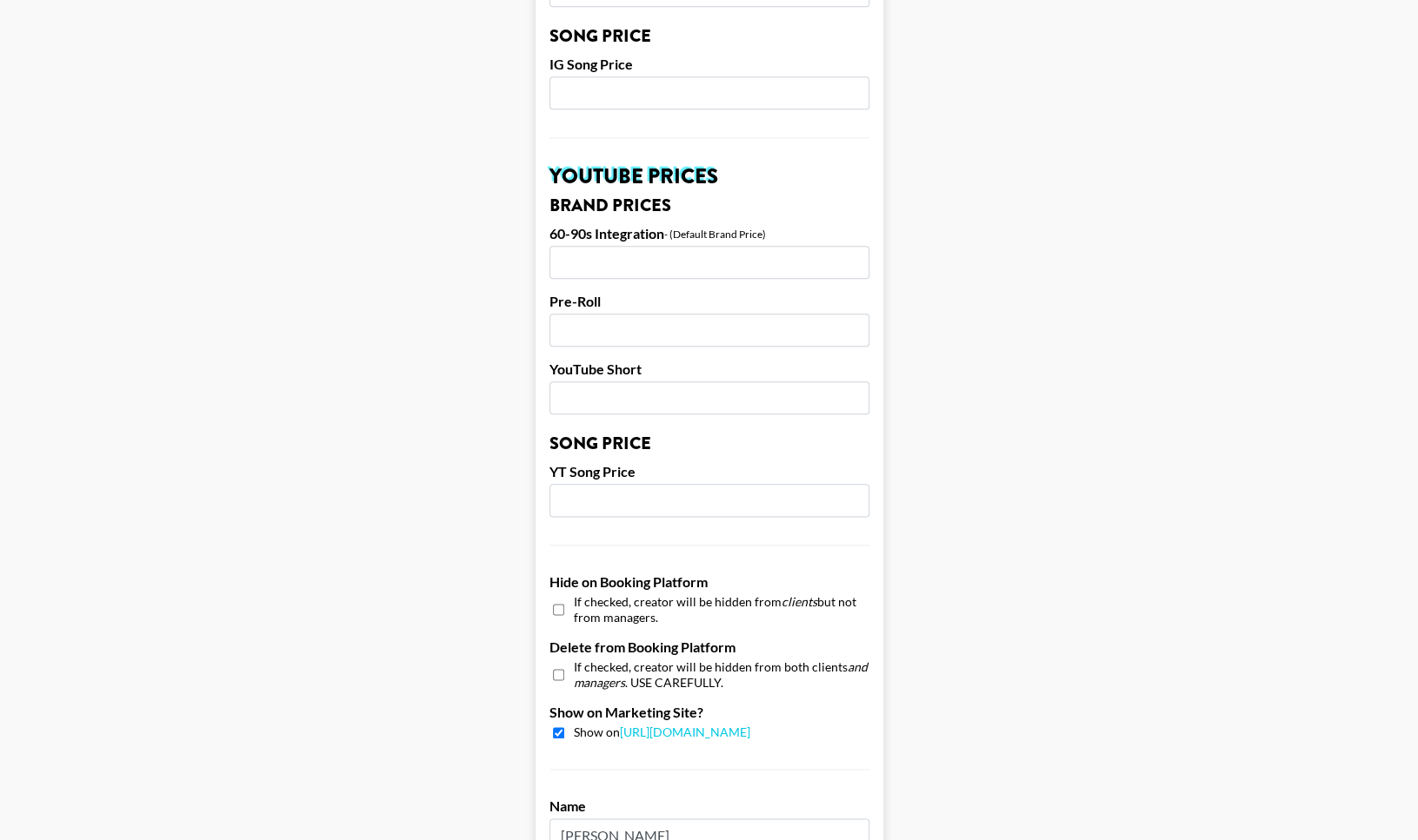
scroll to position [1515, 0]
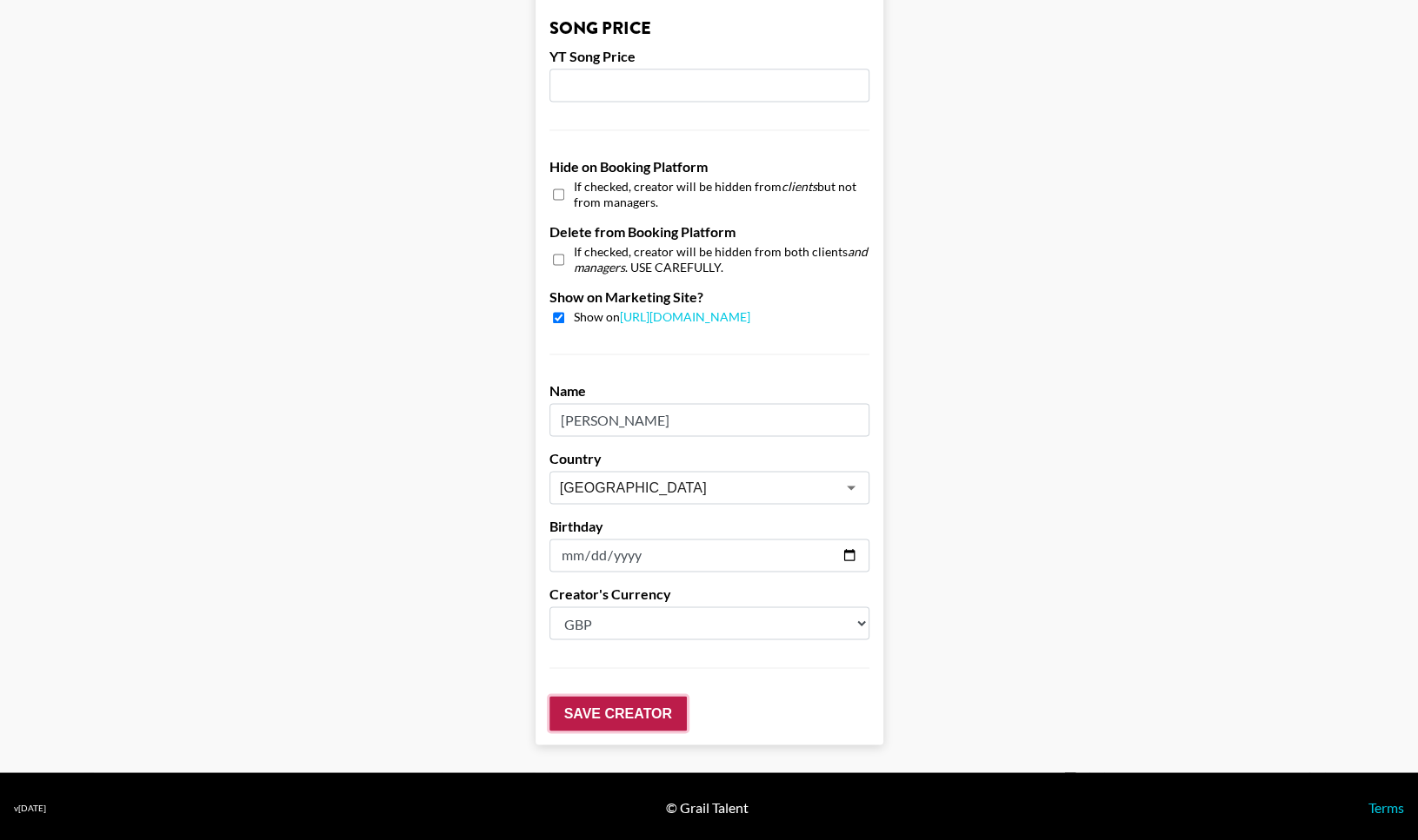
click at [636, 714] on input "Save Creator" at bounding box center [618, 713] width 137 height 34
click at [585, 707] on input "Save Creator" at bounding box center [618, 713] width 137 height 34
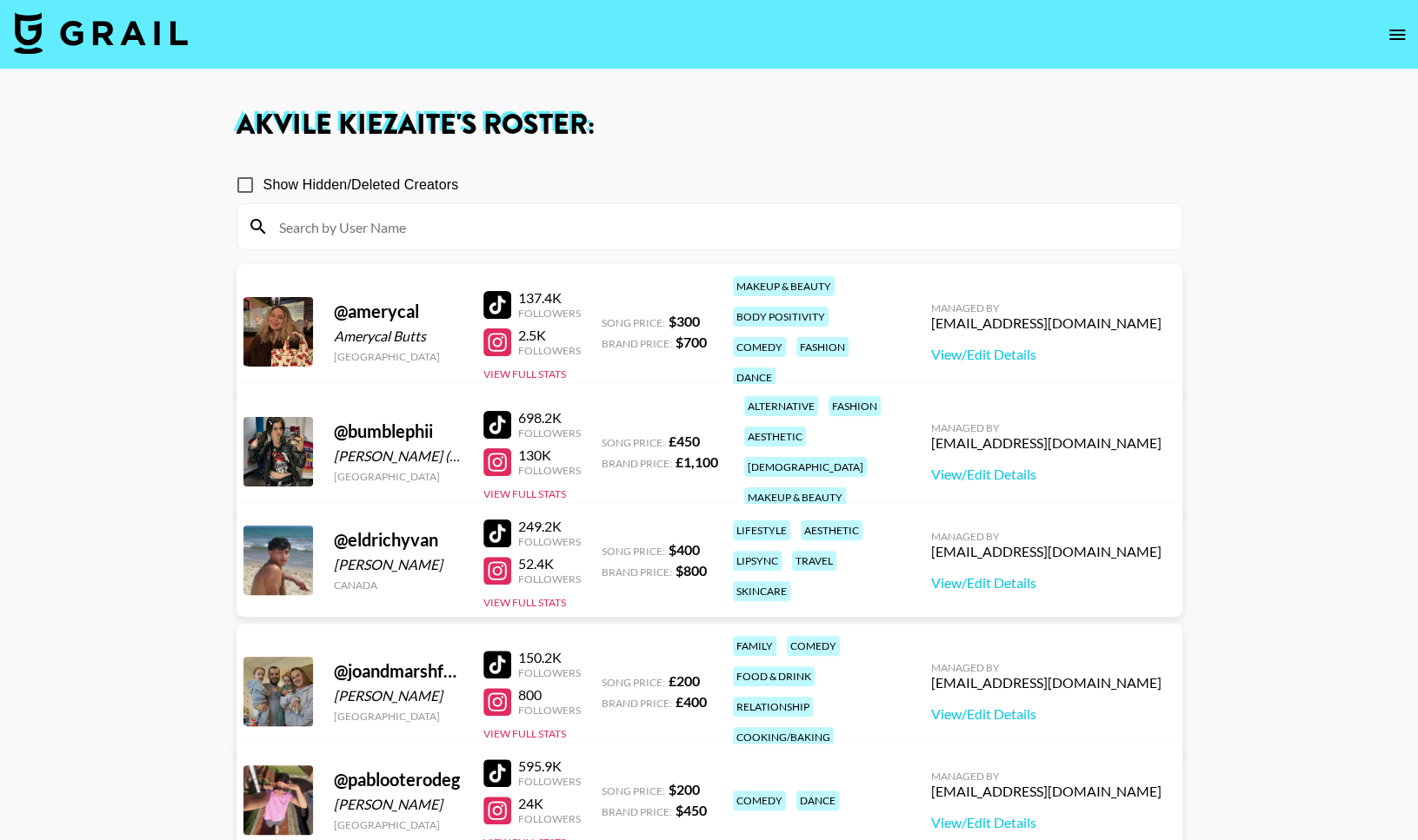
click at [177, 22] on img at bounding box center [100, 32] width 174 height 42
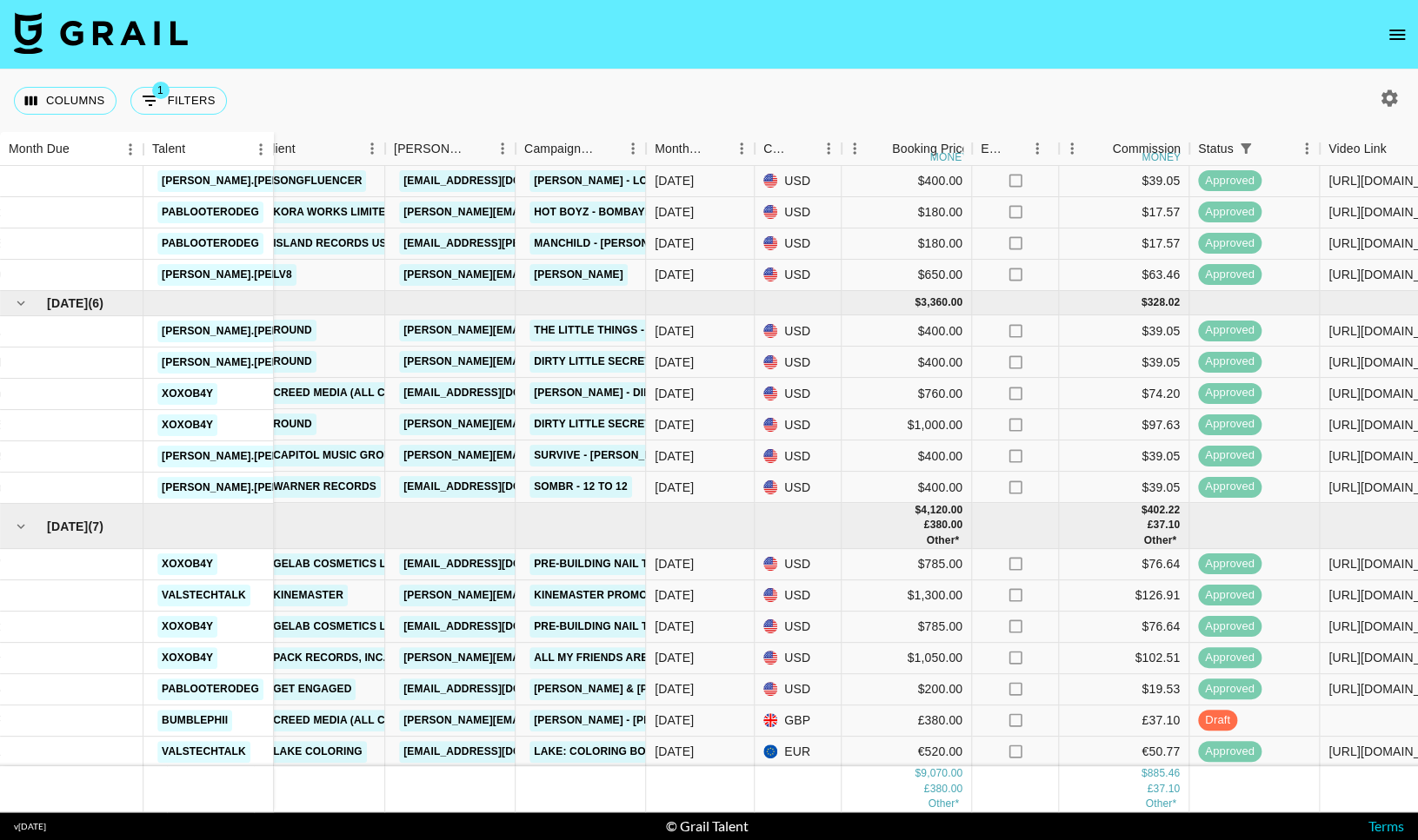
scroll to position [0, 323]
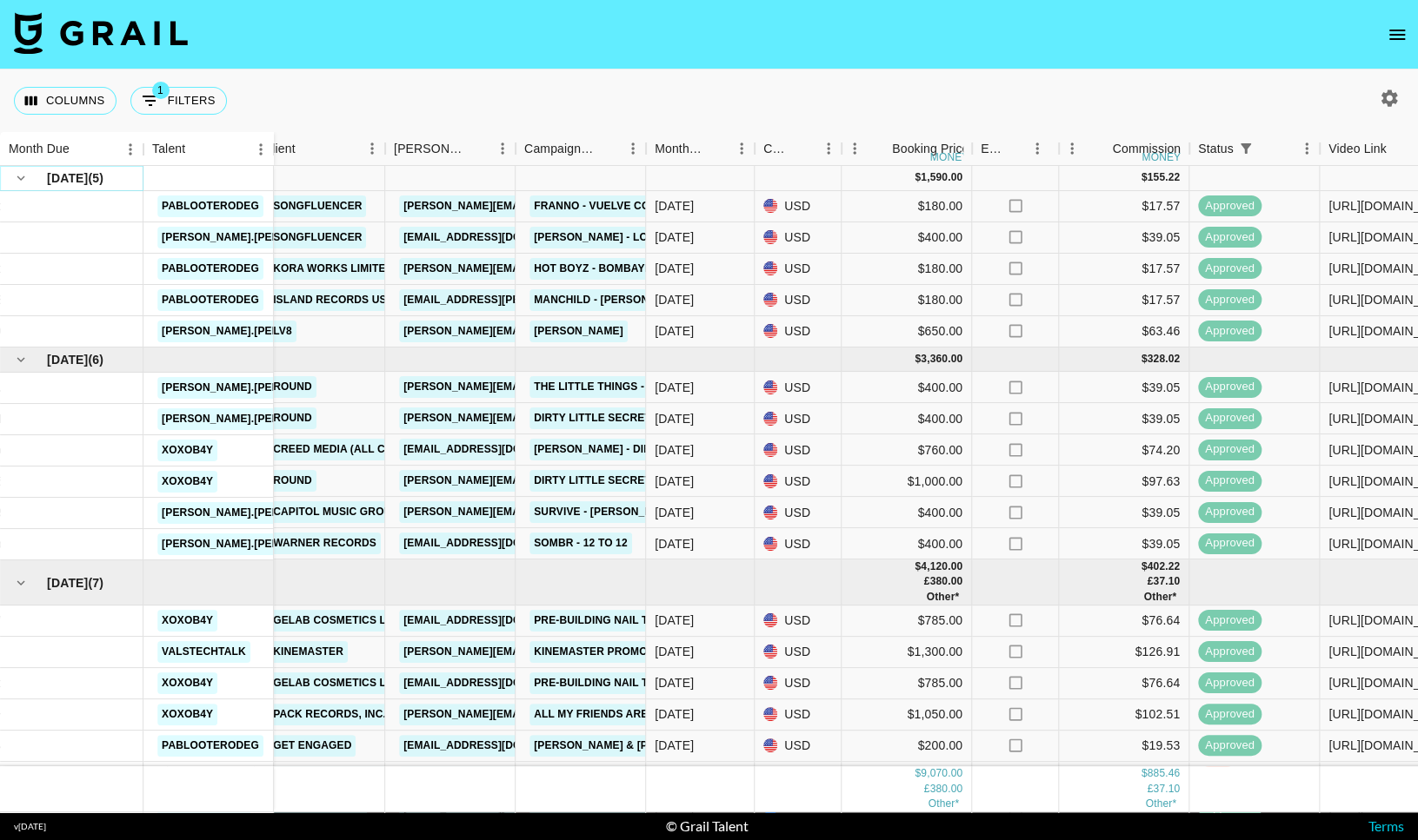
click at [24, 179] on icon "hide children" at bounding box center [20, 177] width 16 height 16
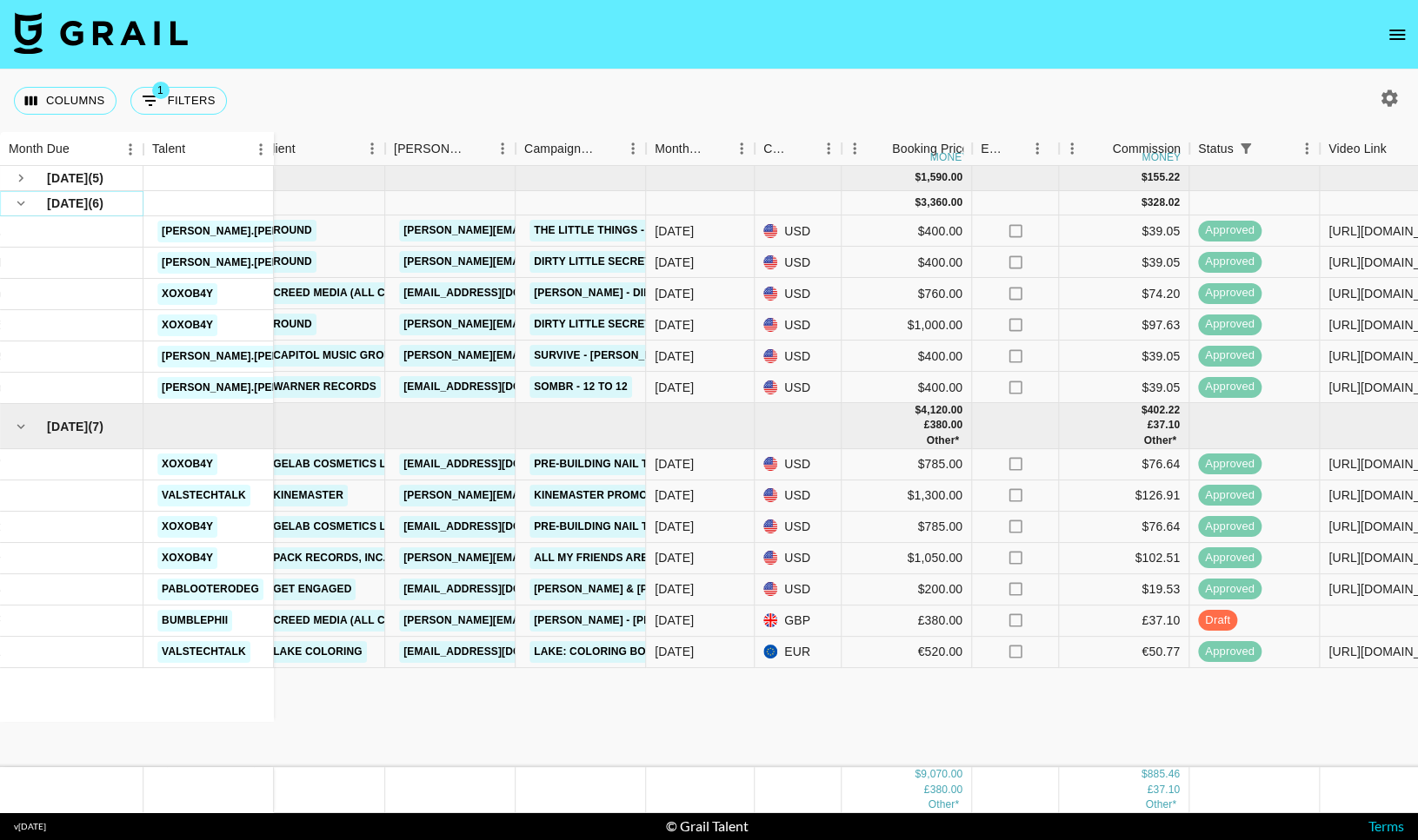
click at [24, 200] on icon "hide children" at bounding box center [20, 203] width 16 height 16
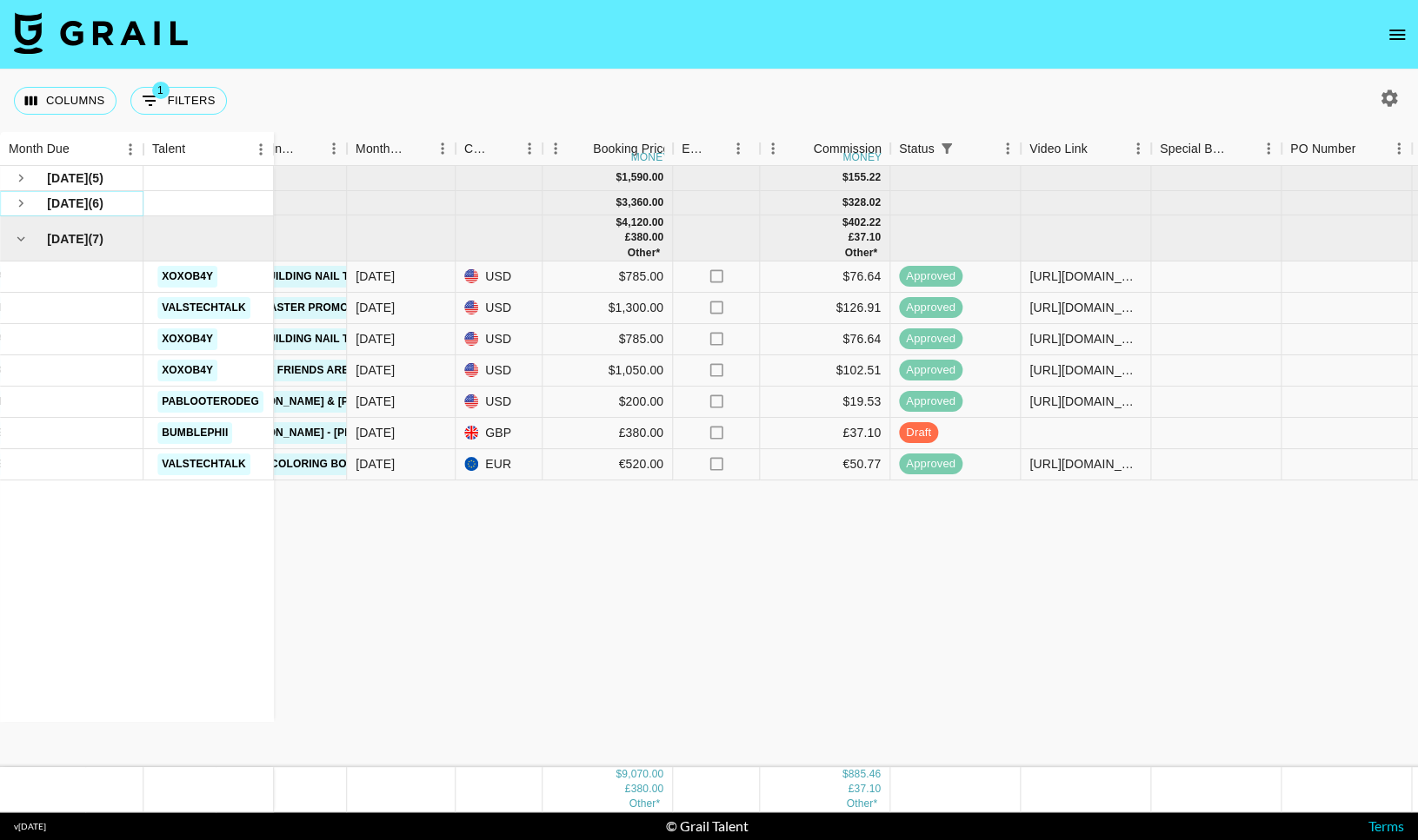
scroll to position [0, 626]
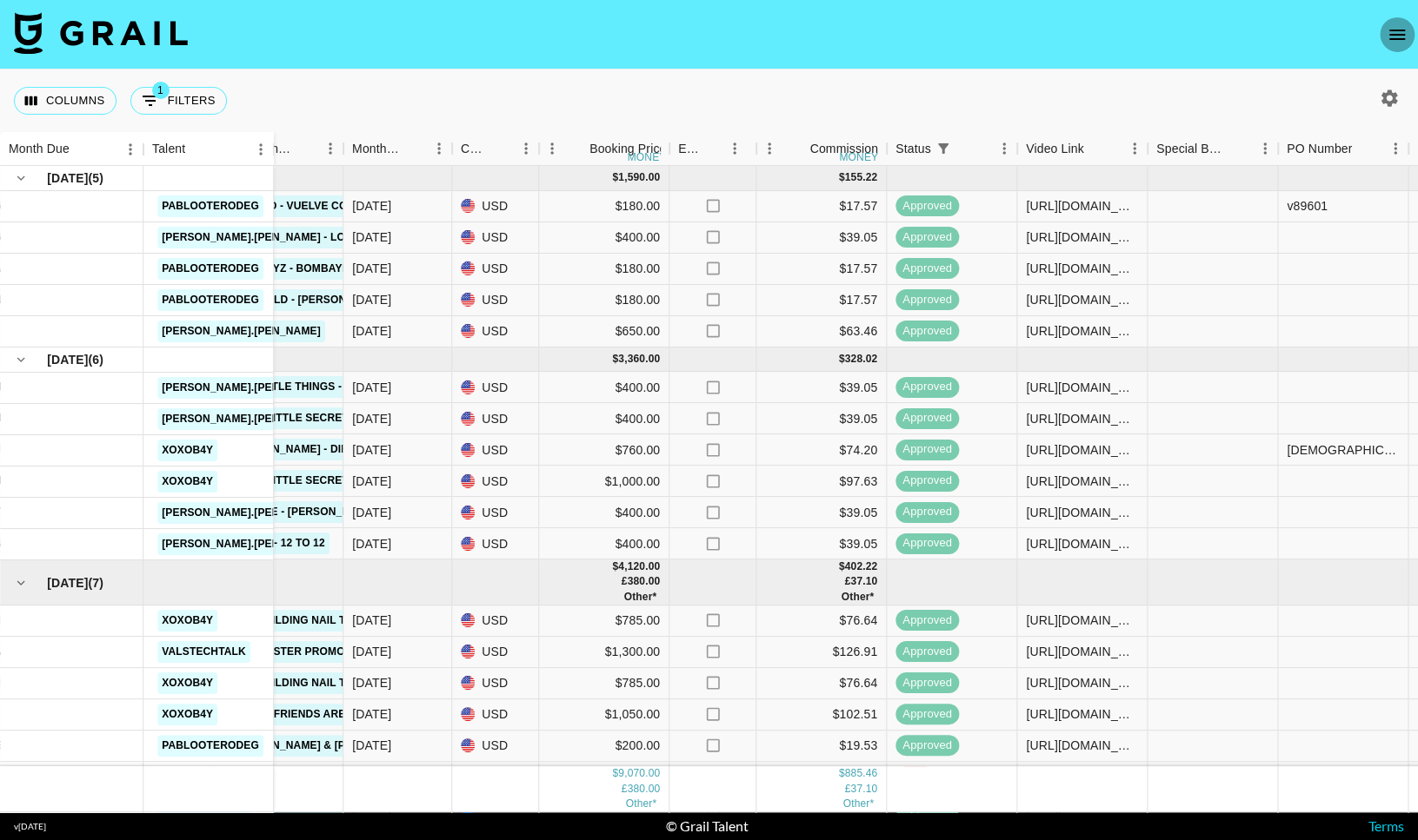
click at [1379, 33] on button "open drawer" at bounding box center [1396, 34] width 34 height 34
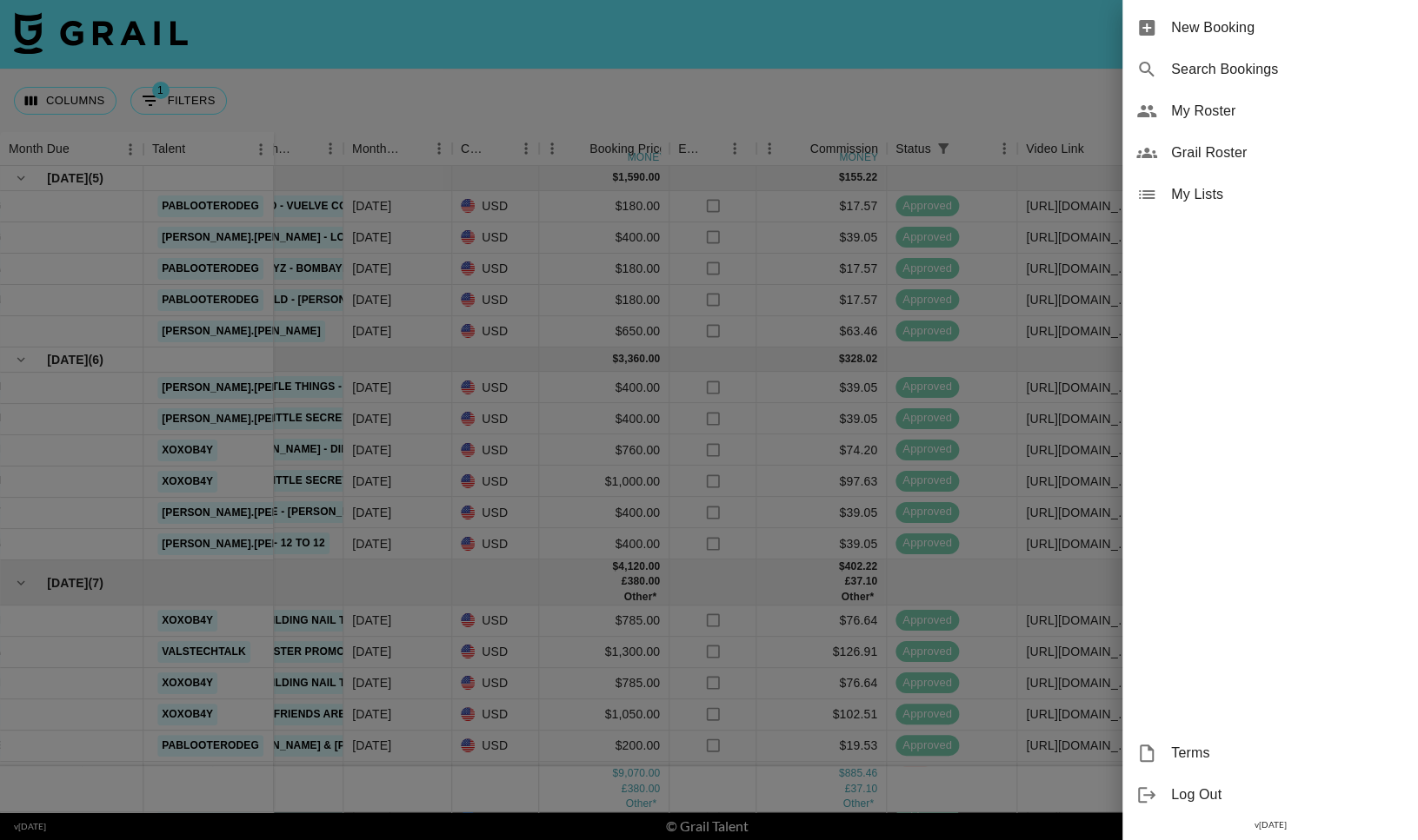
click at [1217, 115] on span "My Roster" at bounding box center [1287, 111] width 233 height 20
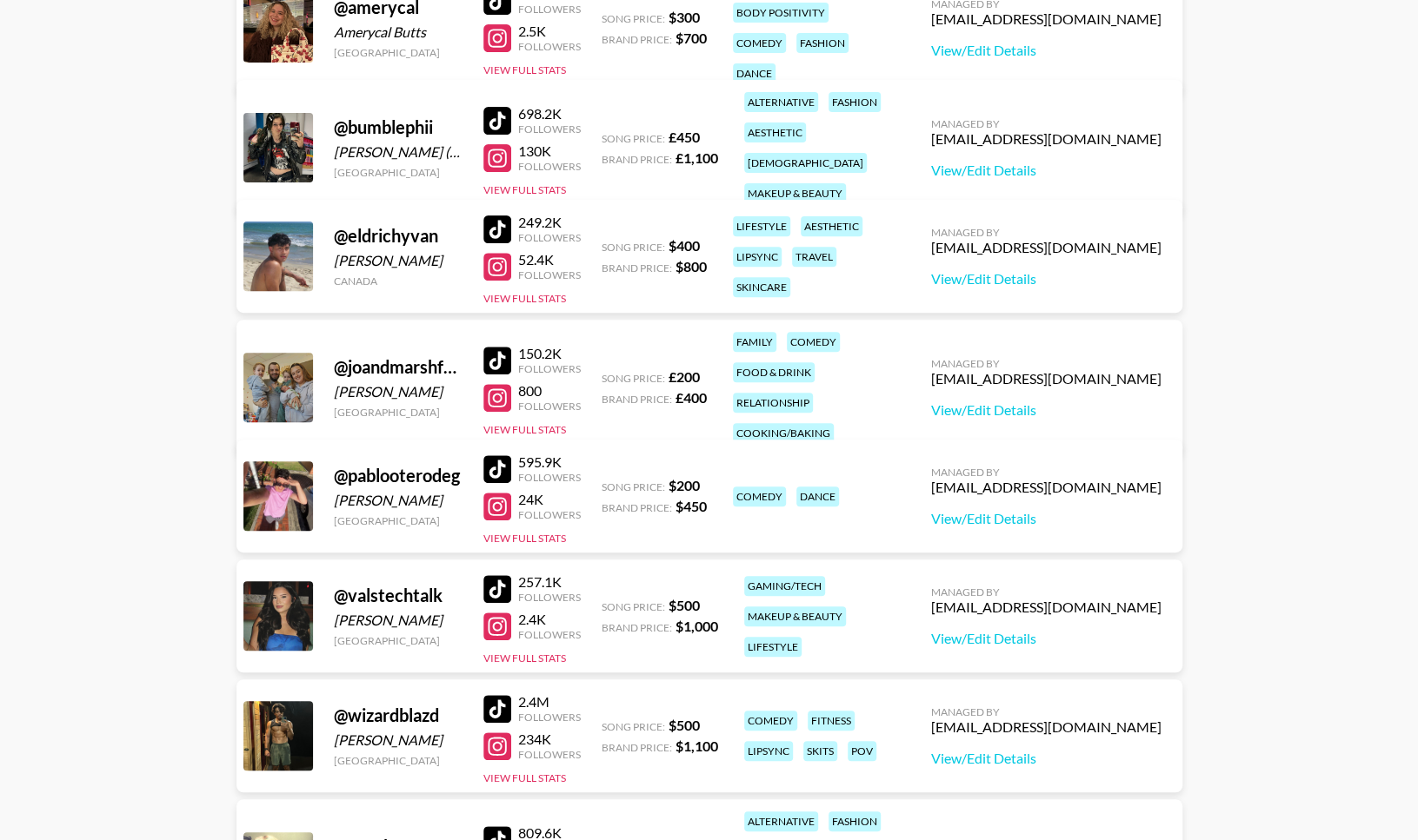
scroll to position [494, 0]
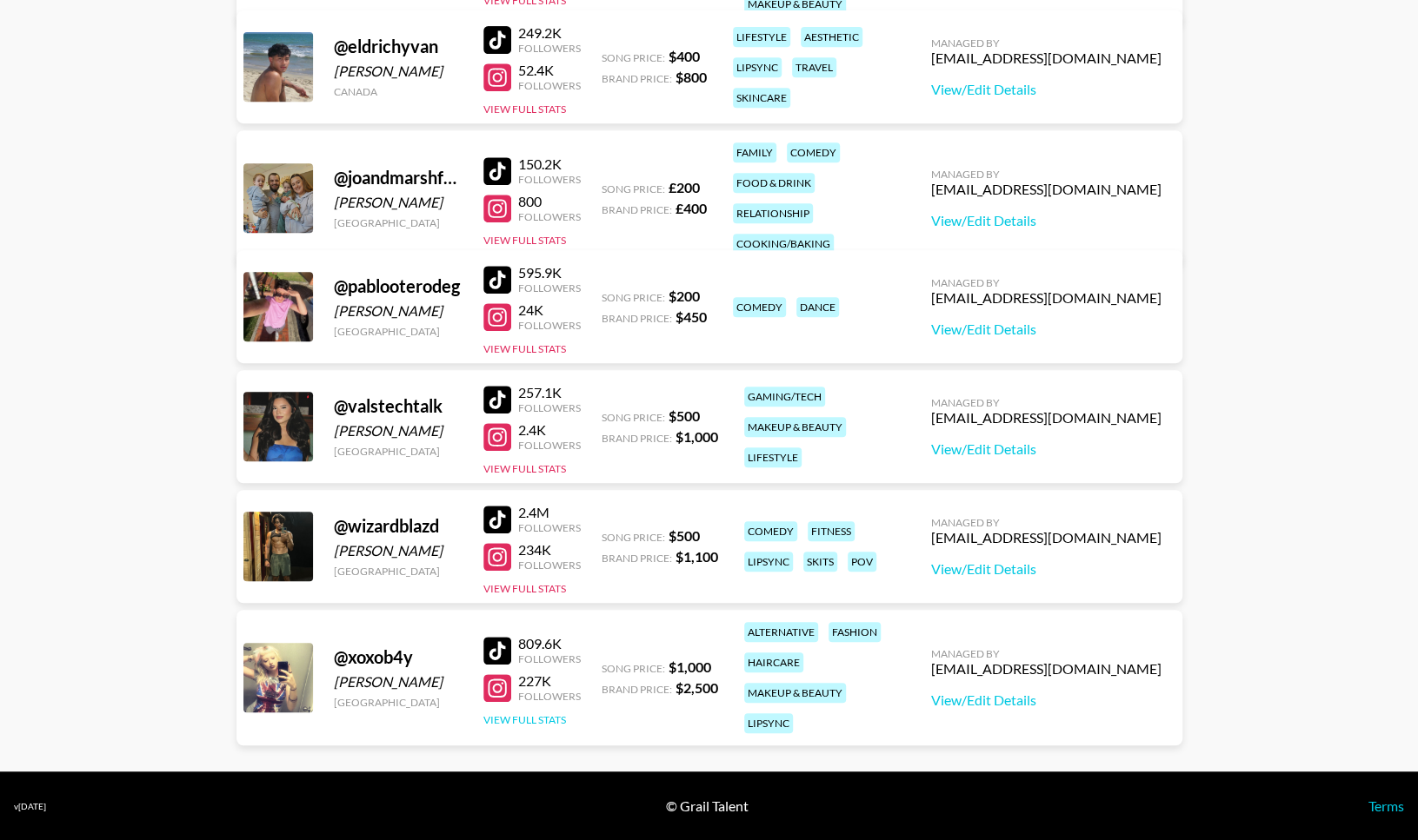
click at [536, 713] on button "View Full Stats" at bounding box center [524, 719] width 83 height 13
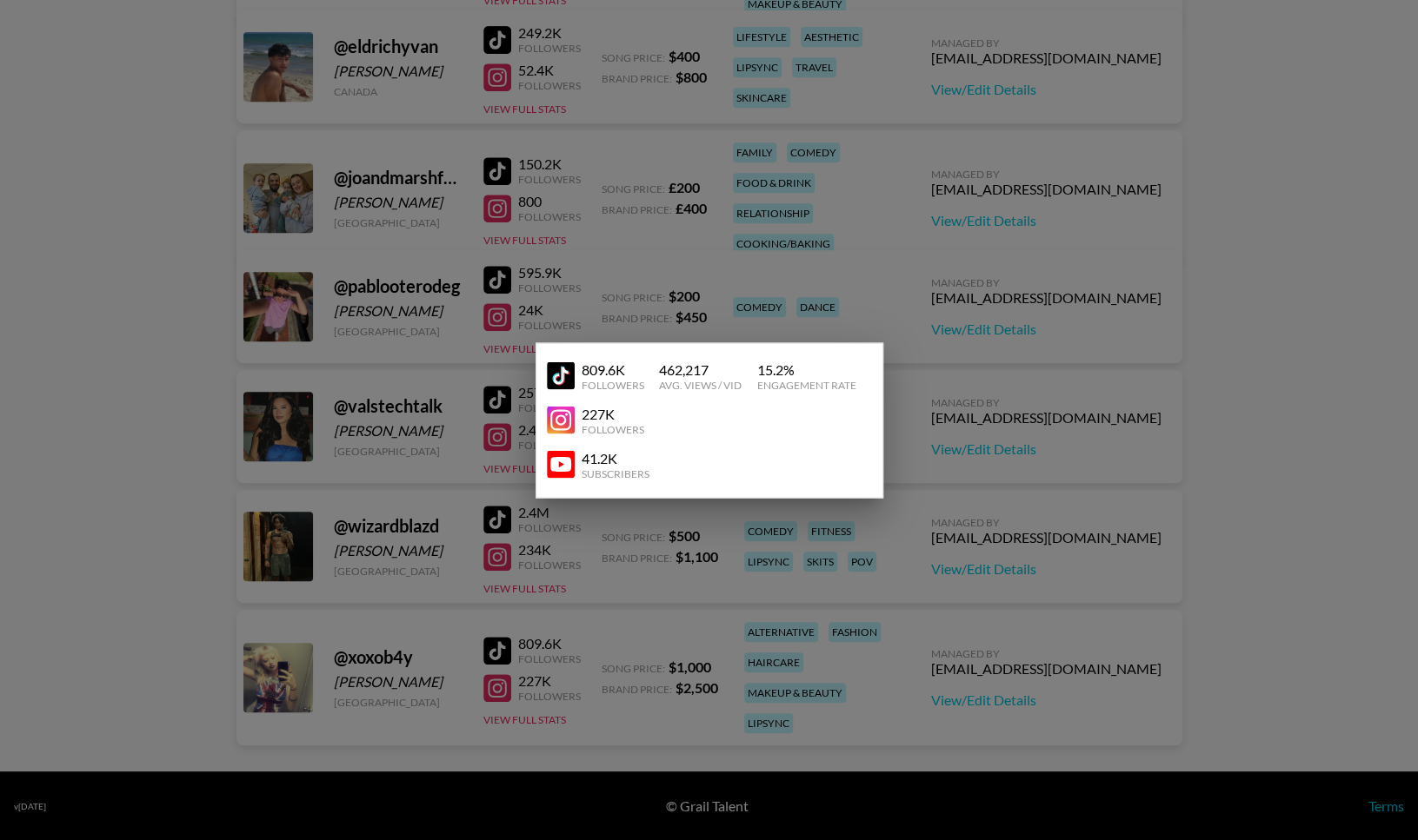
click at [581, 576] on div at bounding box center [709, 420] width 1418 height 840
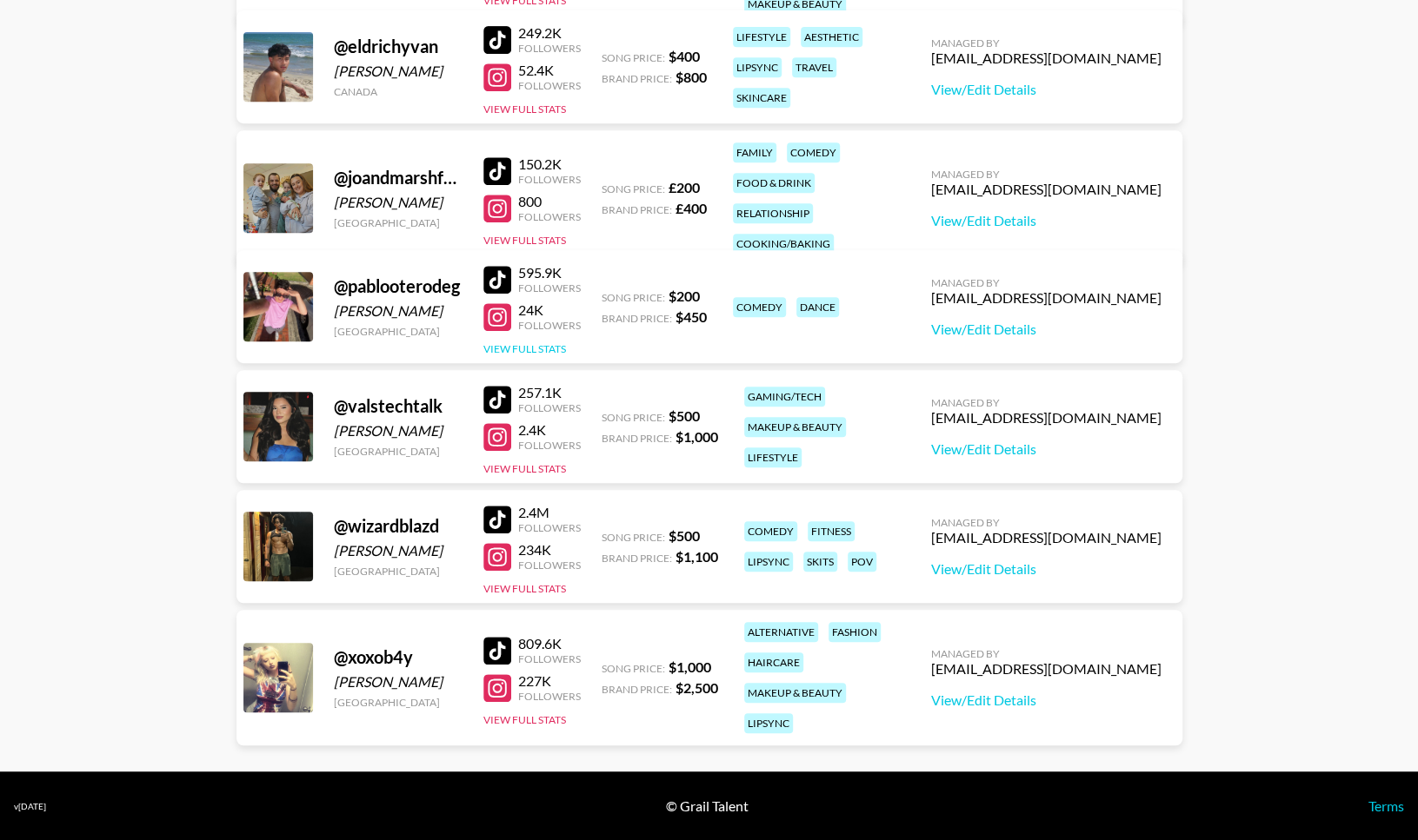
click at [530, 348] on button "View Full Stats" at bounding box center [524, 349] width 83 height 13
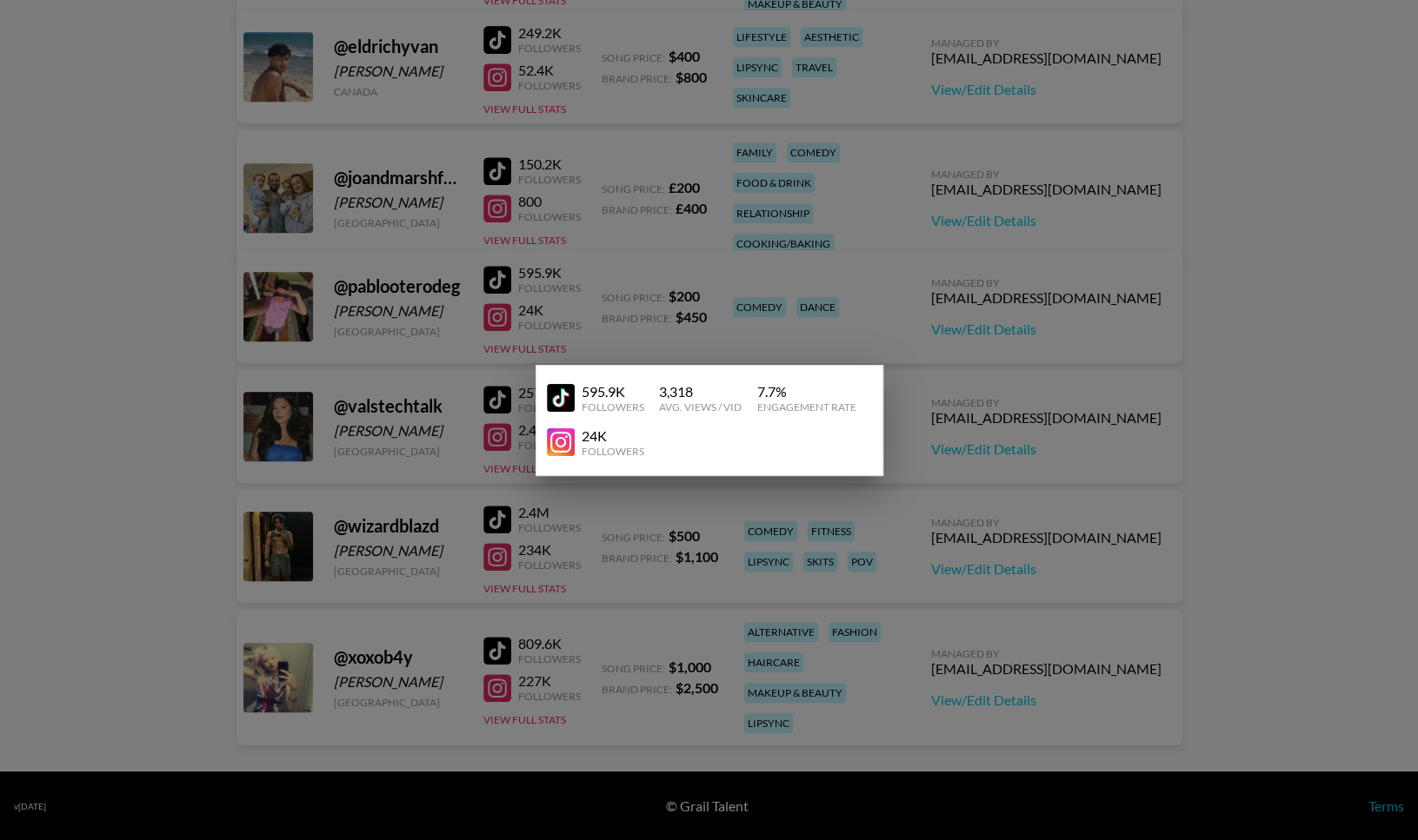
click at [523, 534] on div at bounding box center [709, 420] width 1418 height 840
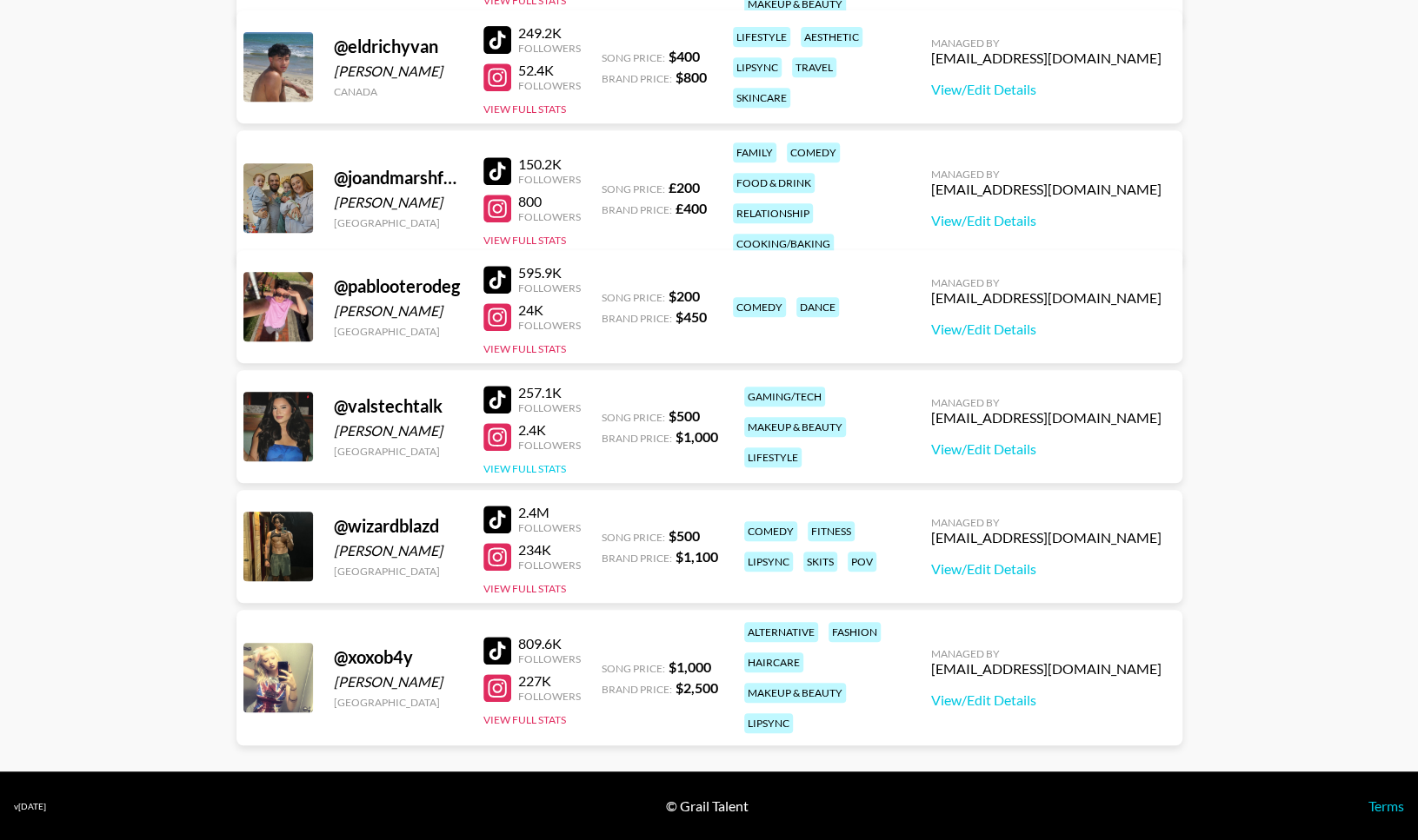
click at [527, 463] on button "View Full Stats" at bounding box center [524, 469] width 83 height 13
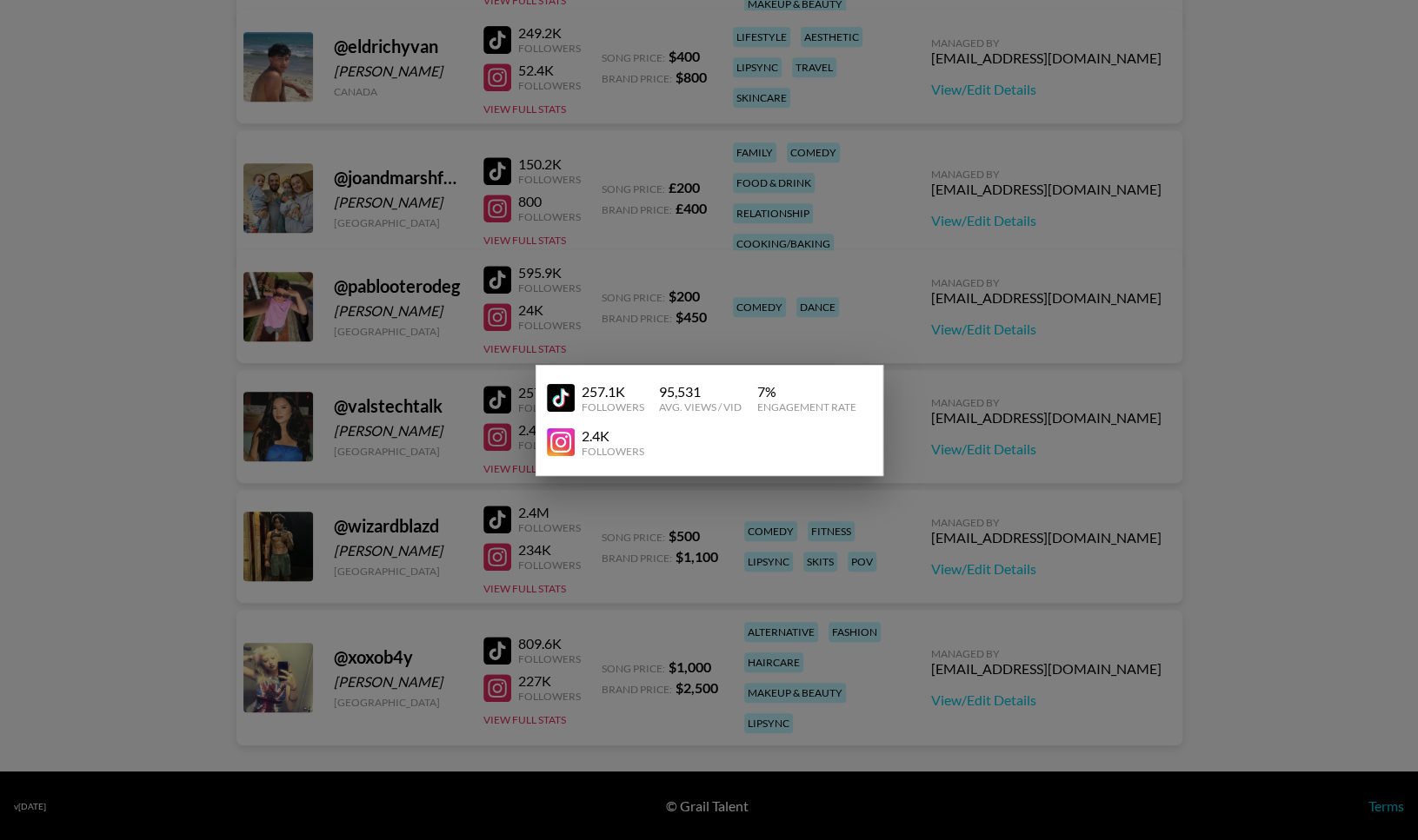
click at [540, 522] on div at bounding box center [709, 420] width 1418 height 840
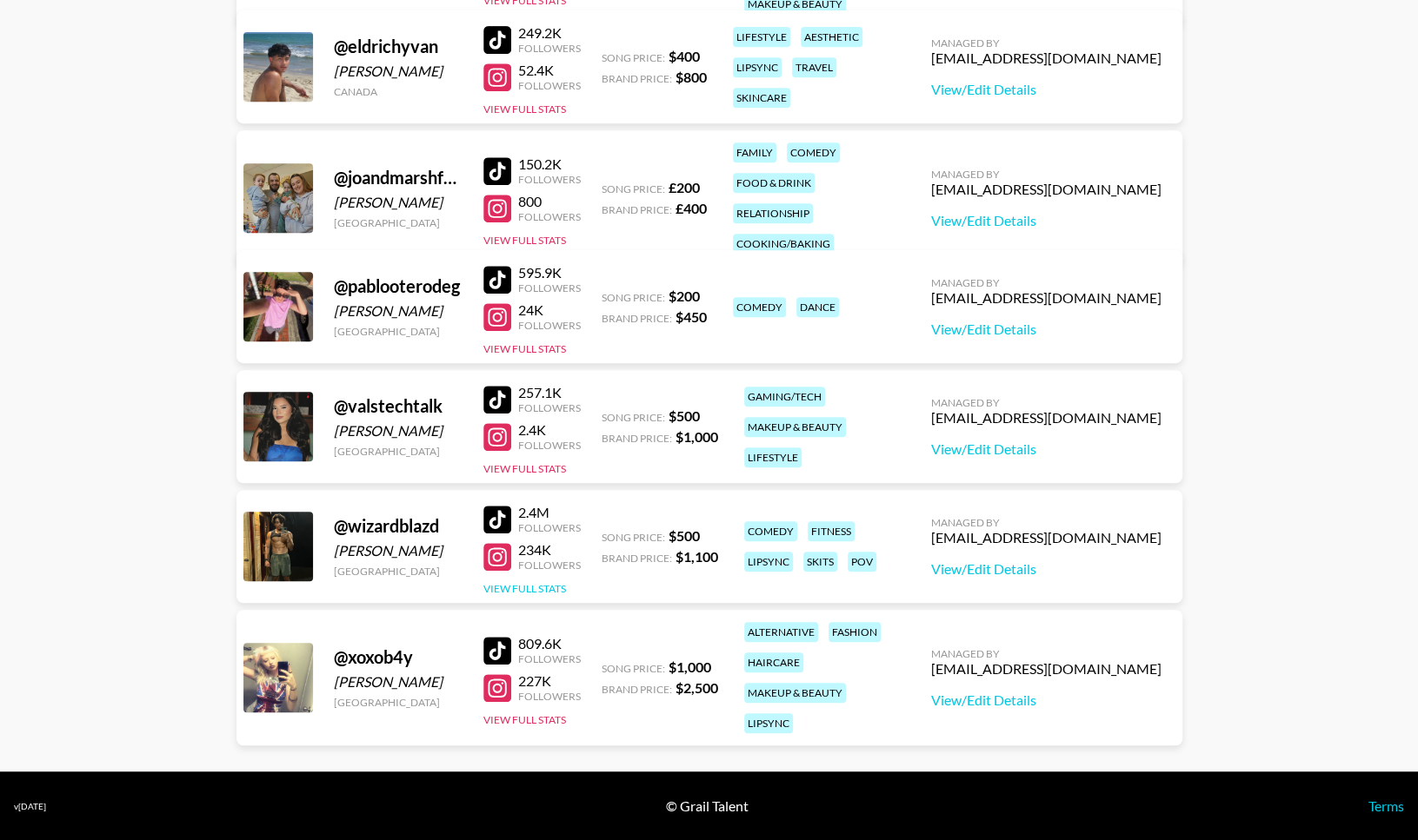
click at [536, 585] on button "View Full Stats" at bounding box center [524, 588] width 83 height 13
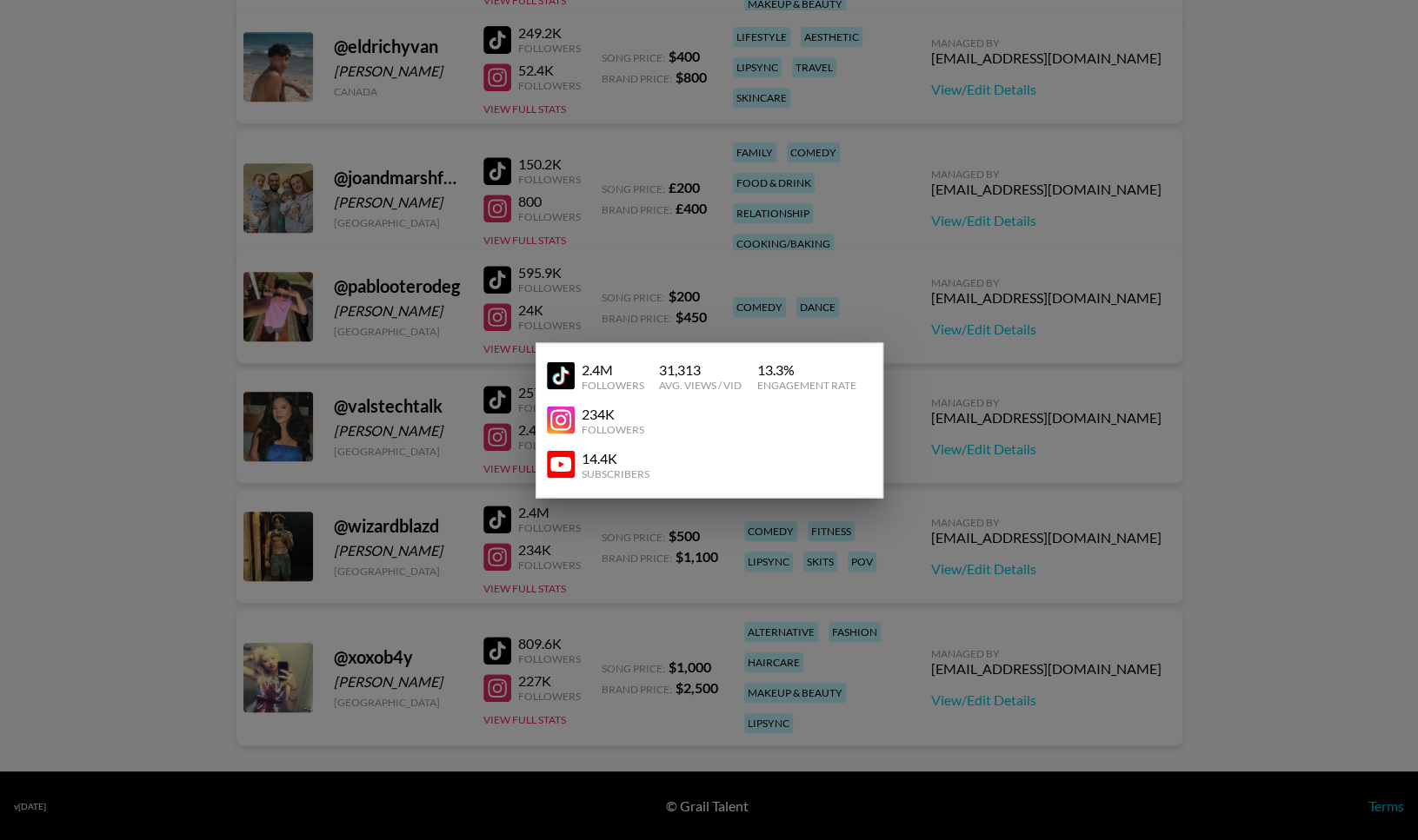
click at [439, 530] on div at bounding box center [709, 420] width 1418 height 840
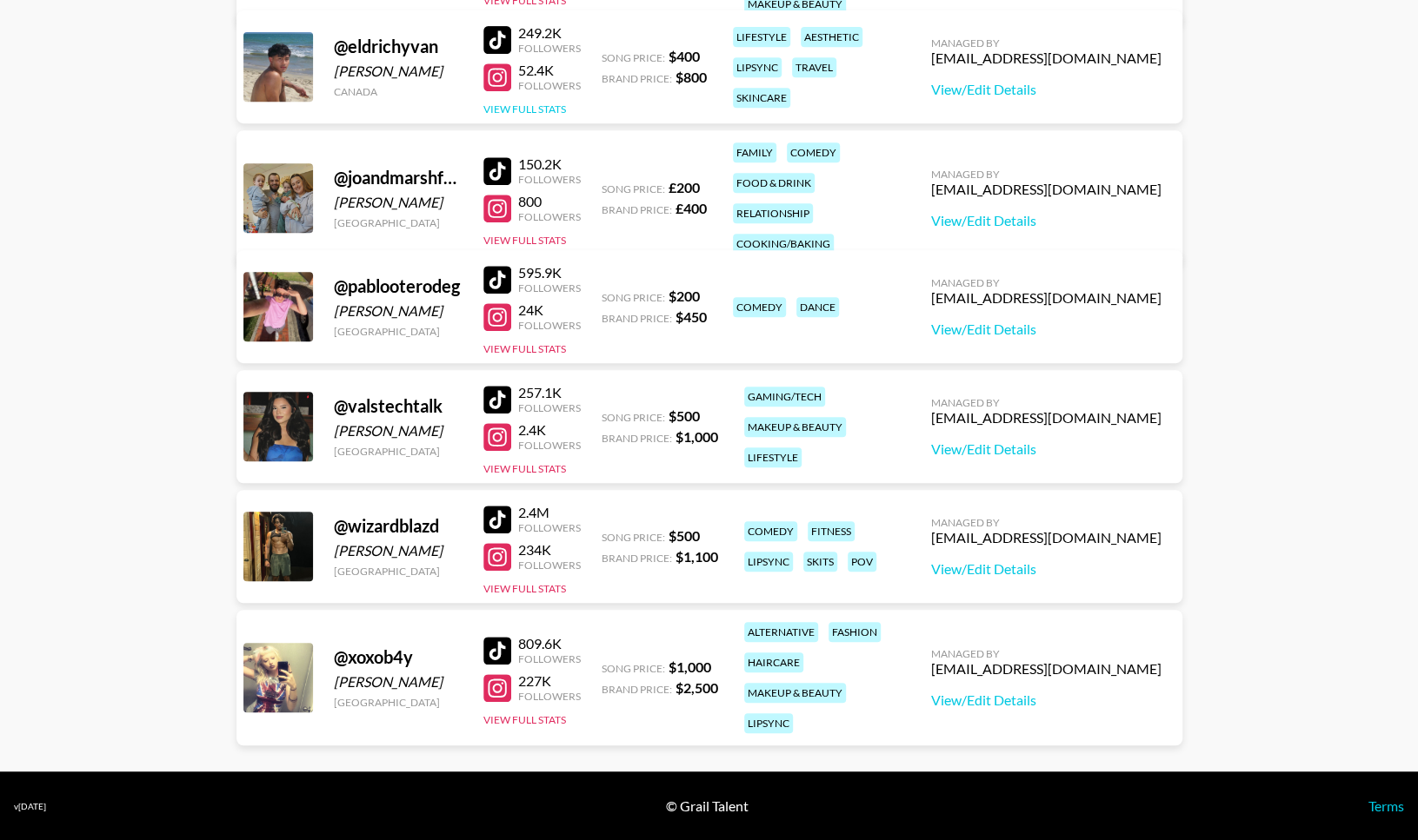
click at [524, 102] on button "View Full Stats" at bounding box center [524, 109] width 83 height 13
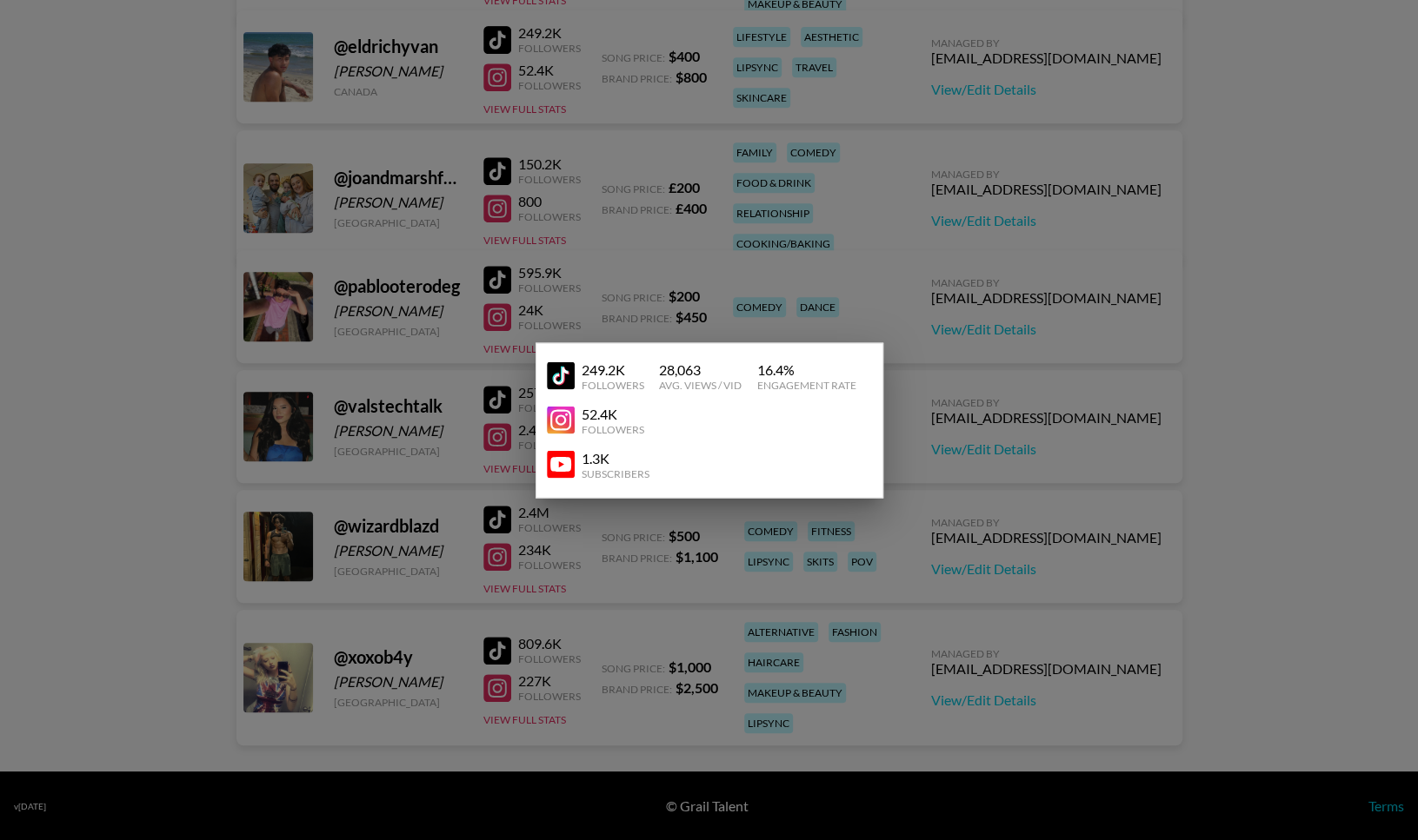
click at [482, 181] on div at bounding box center [709, 420] width 1418 height 840
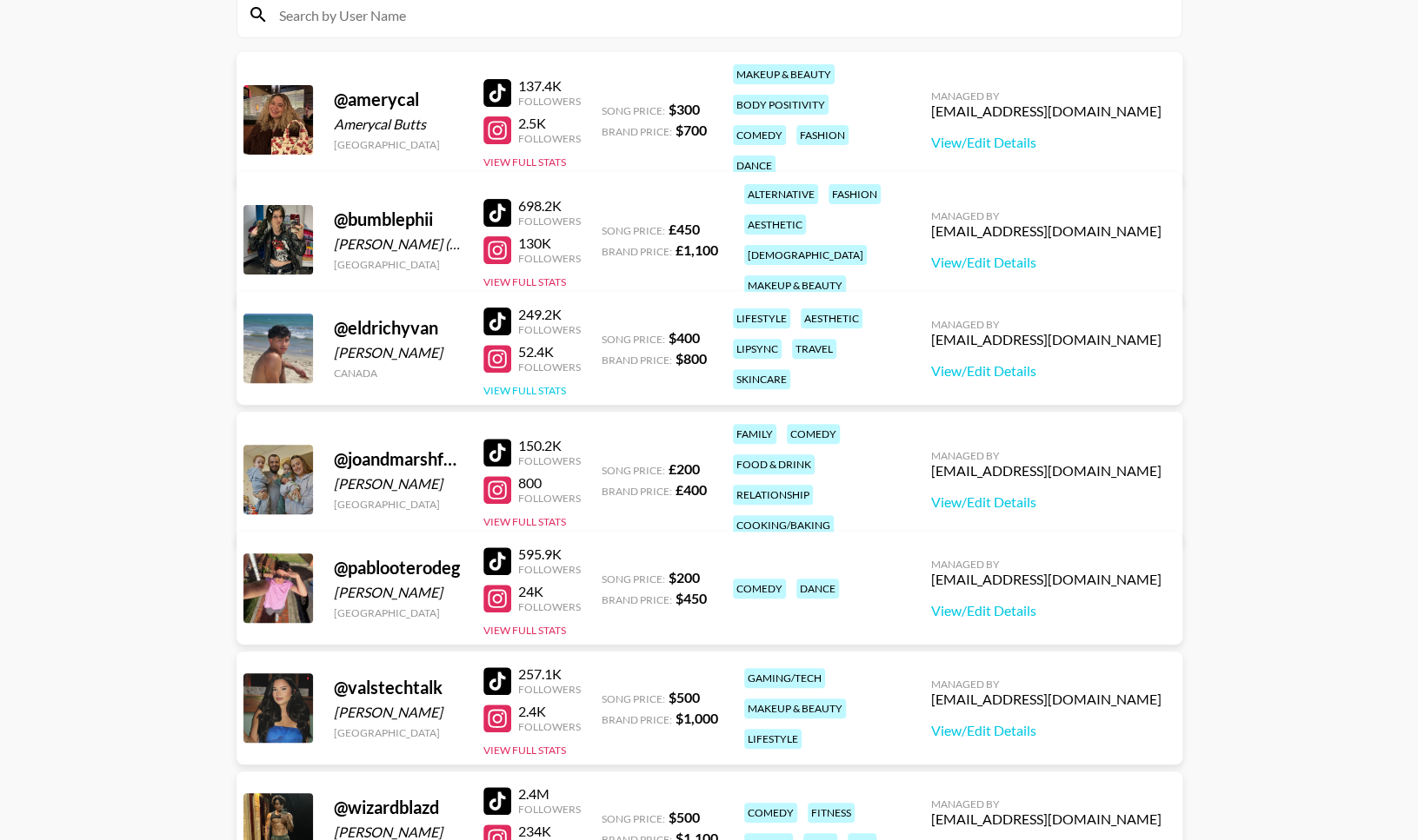
scroll to position [205, 0]
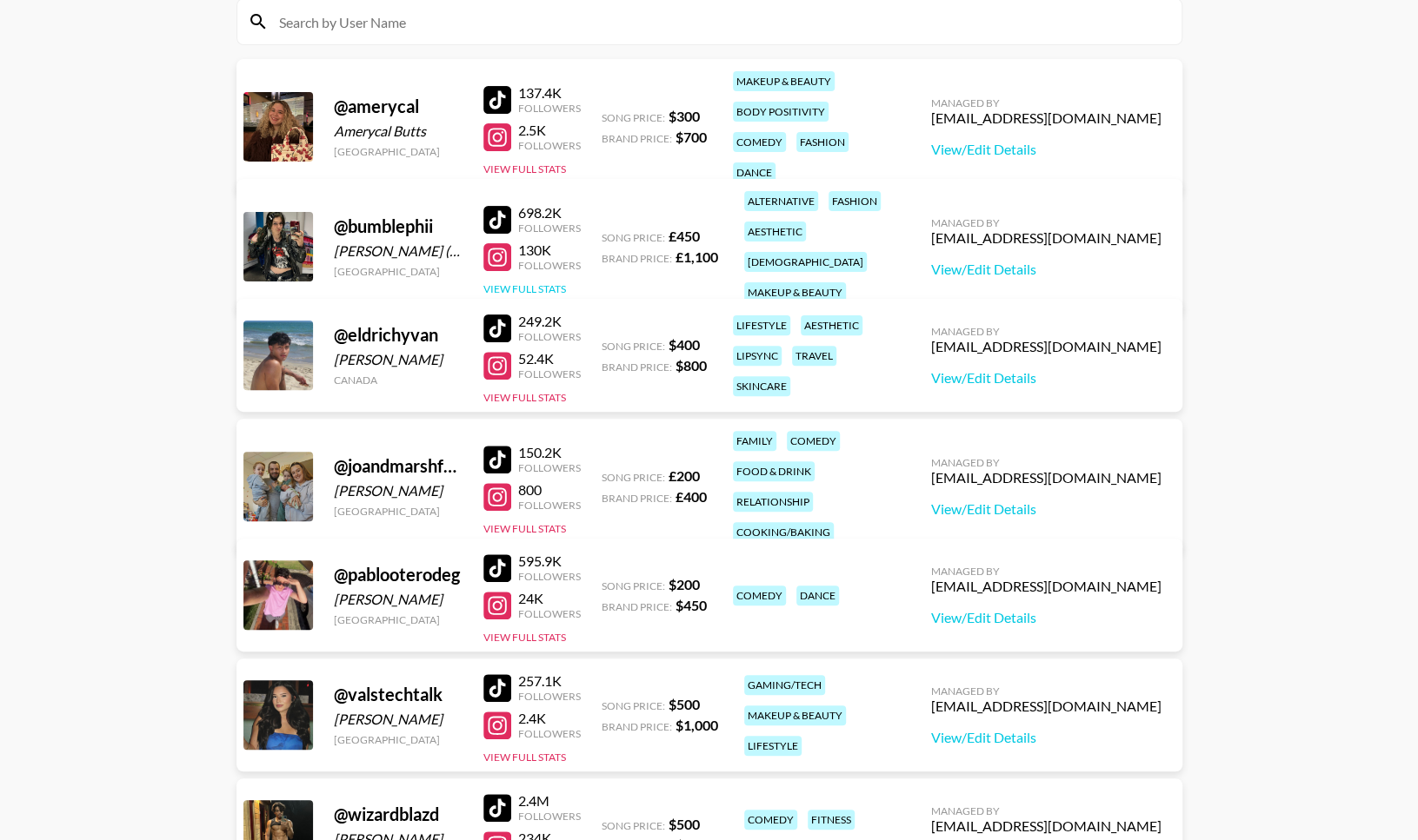
click at [539, 282] on button "View Full Stats" at bounding box center [524, 289] width 83 height 13
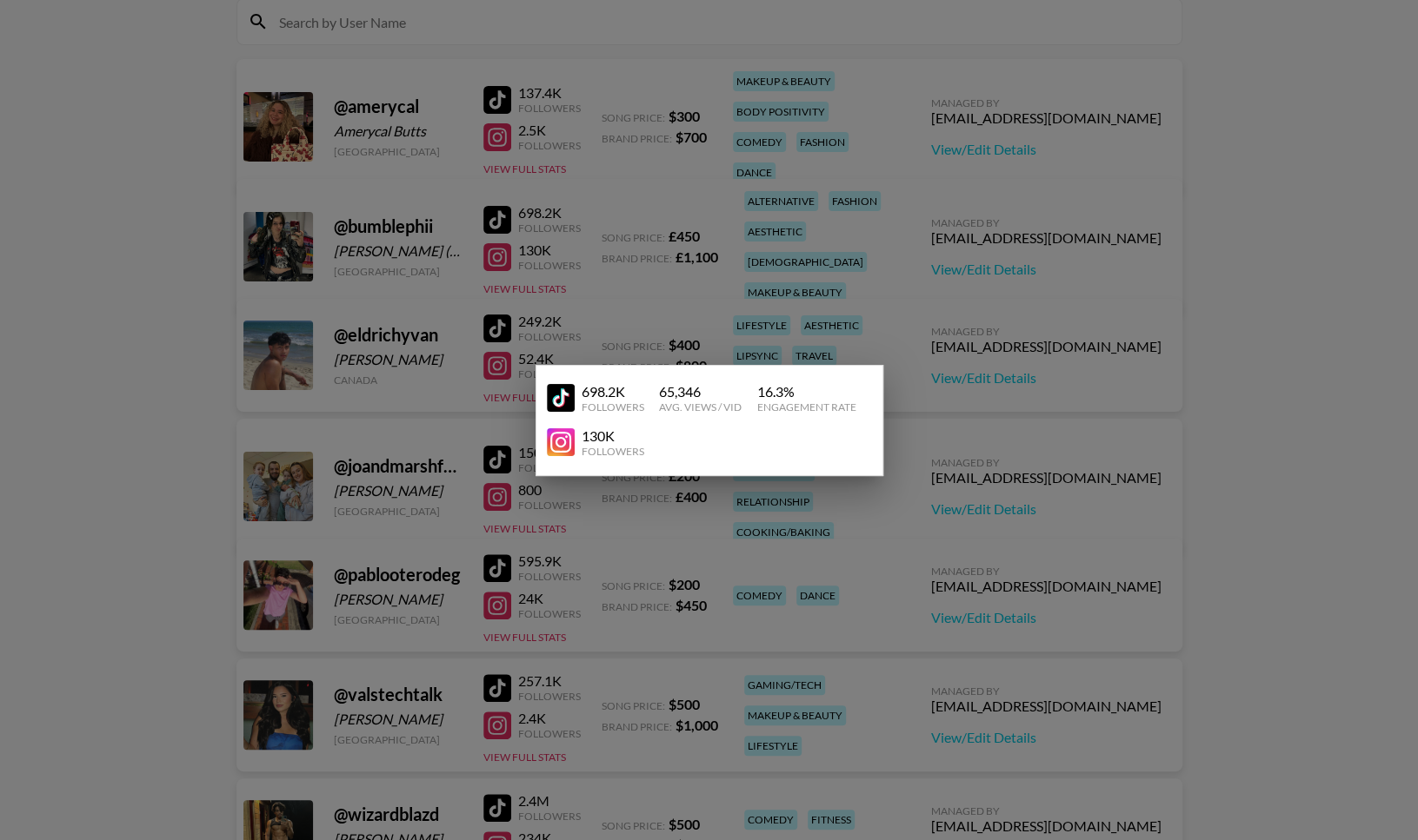
click at [570, 299] on div at bounding box center [709, 420] width 1418 height 840
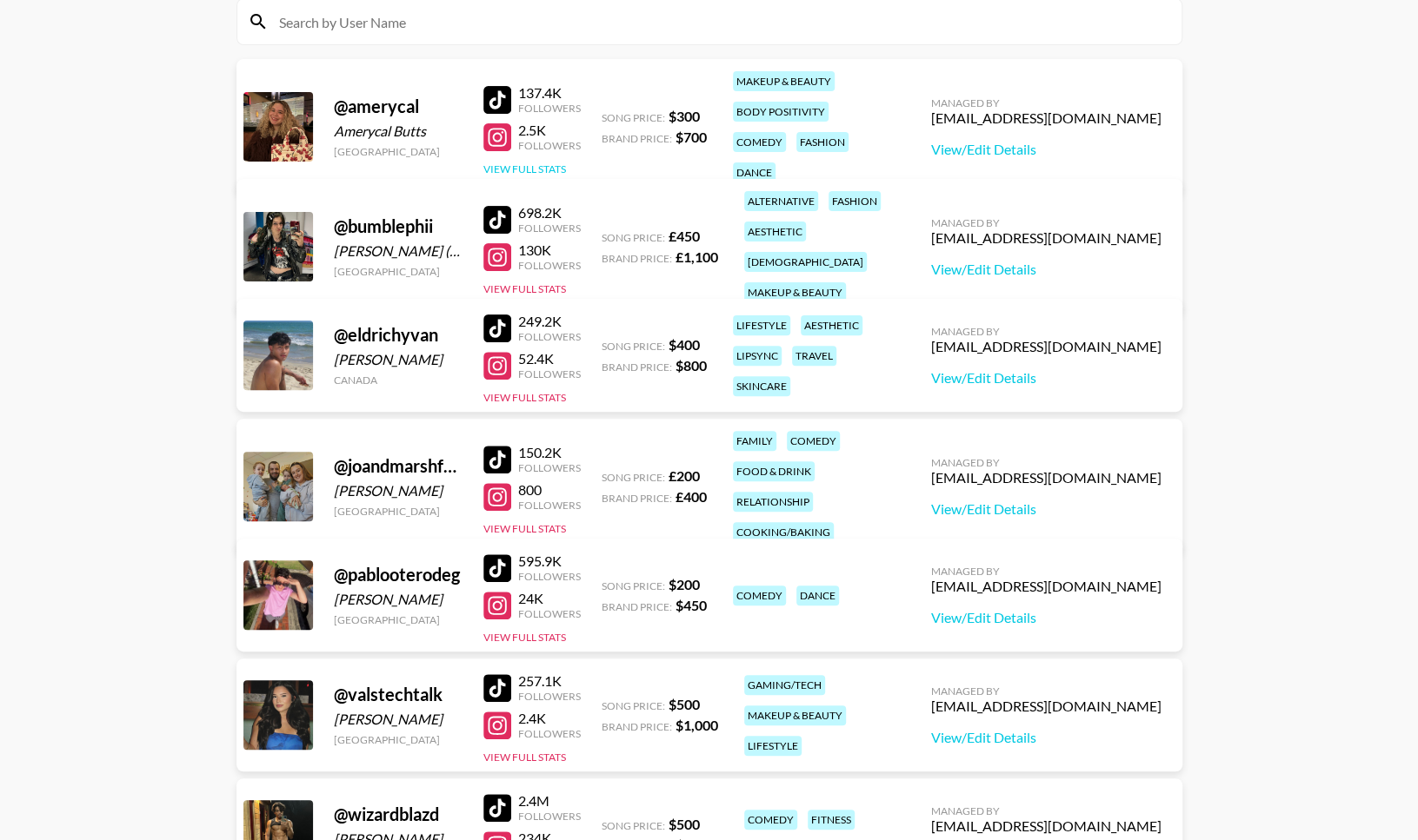
click at [539, 162] on button "View Full Stats" at bounding box center [524, 169] width 83 height 13
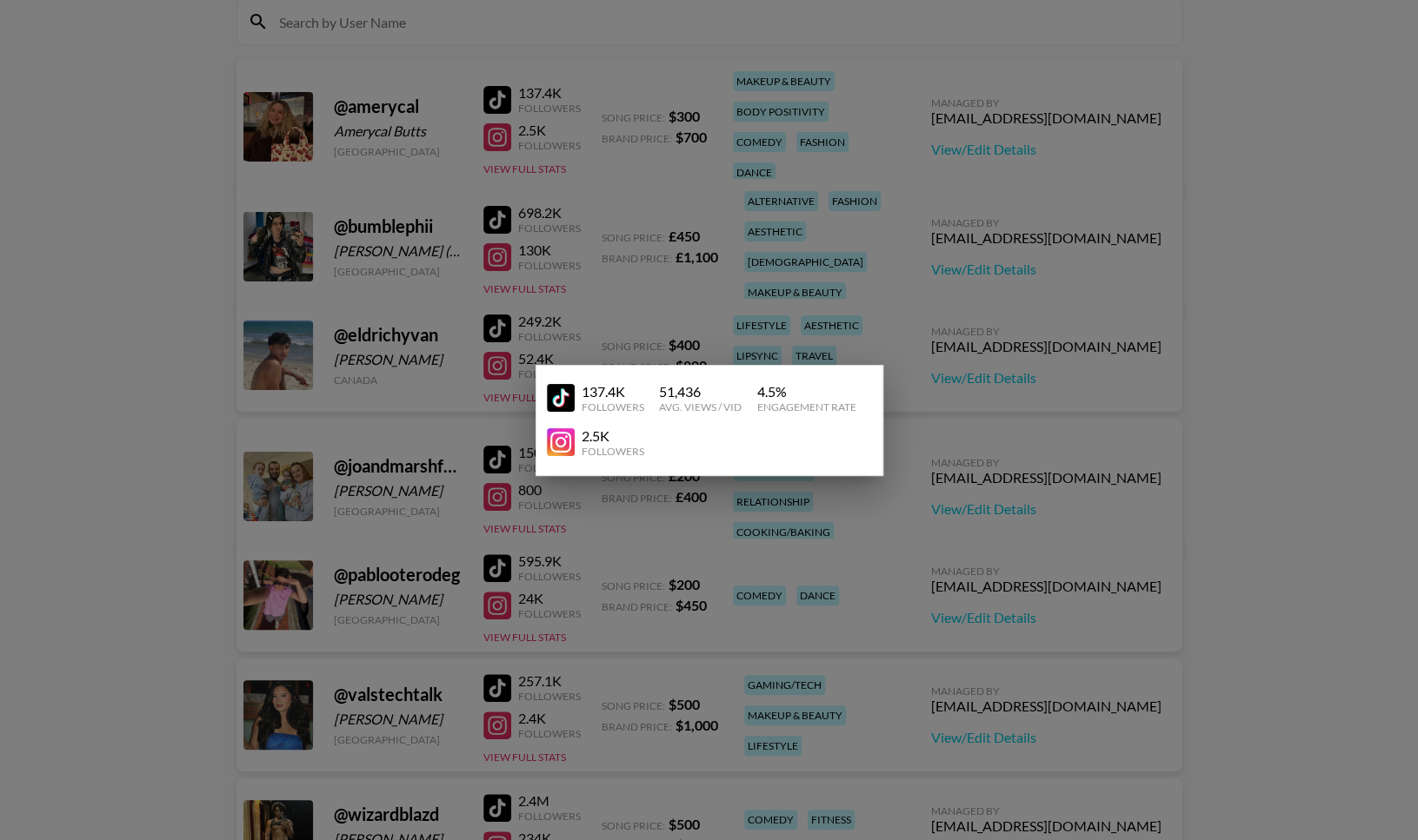
click at [553, 187] on div at bounding box center [709, 420] width 1418 height 840
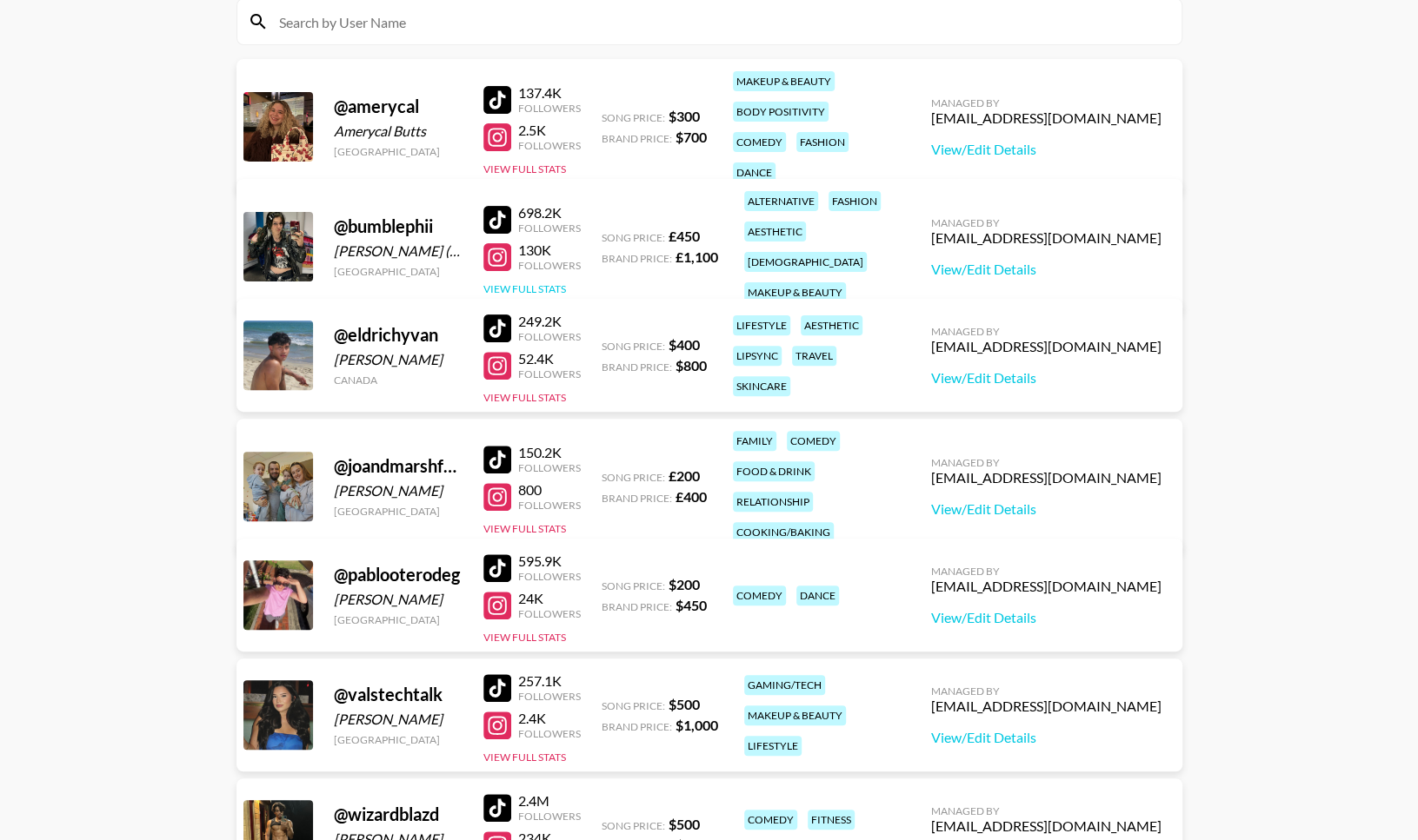
click at [523, 282] on button "View Full Stats" at bounding box center [524, 289] width 83 height 13
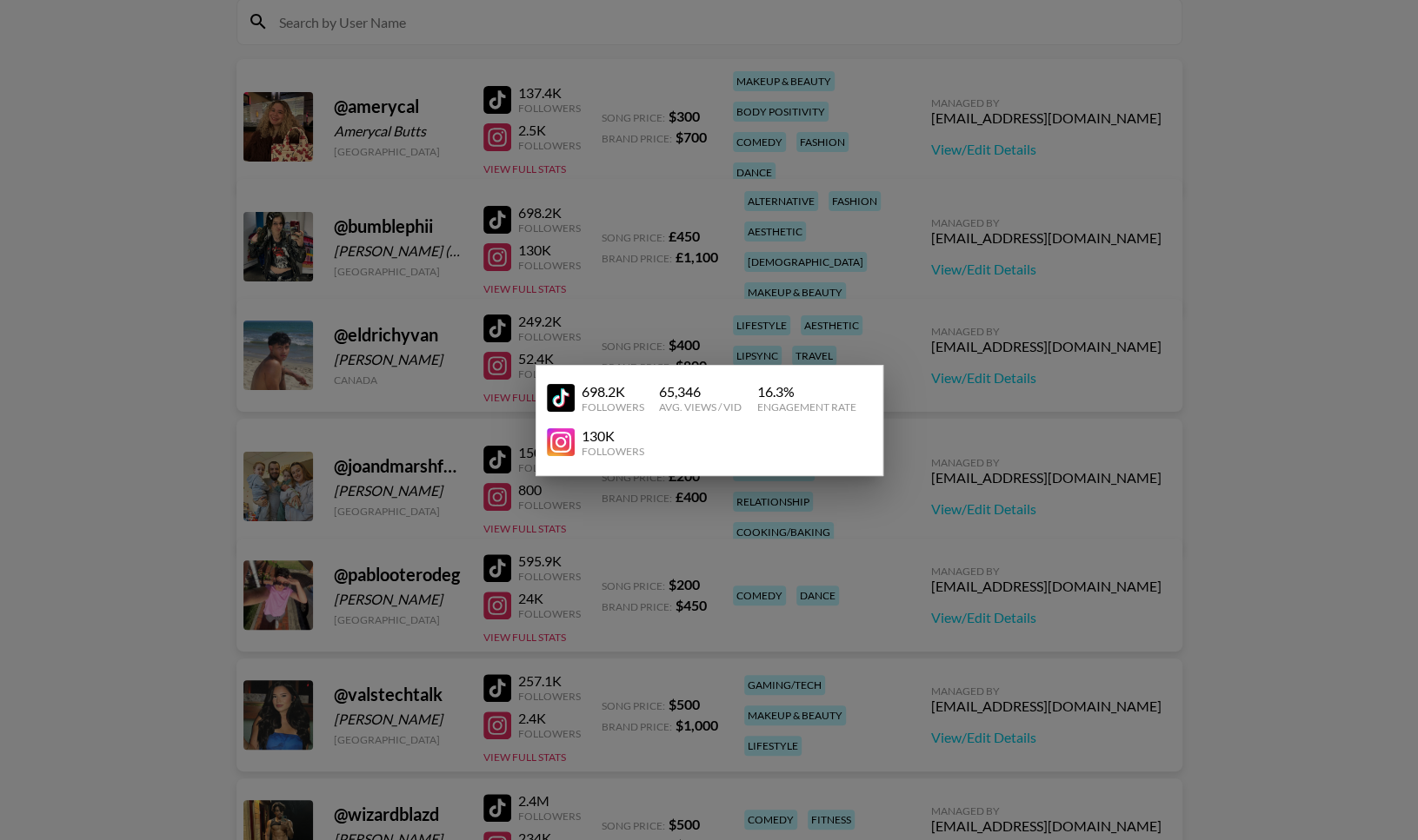
click at [530, 238] on div at bounding box center [709, 420] width 1418 height 840
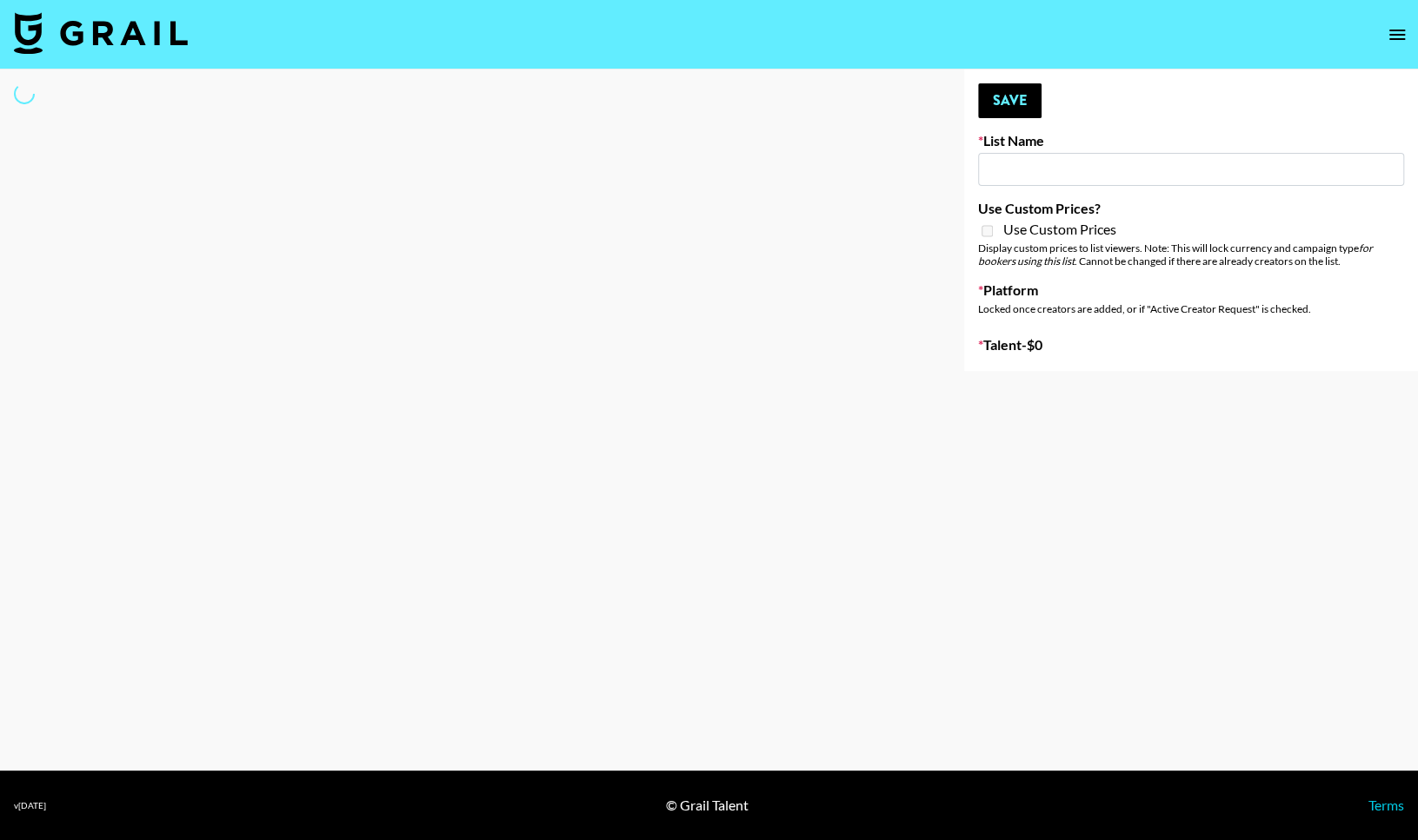
type input "Primal Harvest ([DATE])"
select select "Song"
select select "Brand"
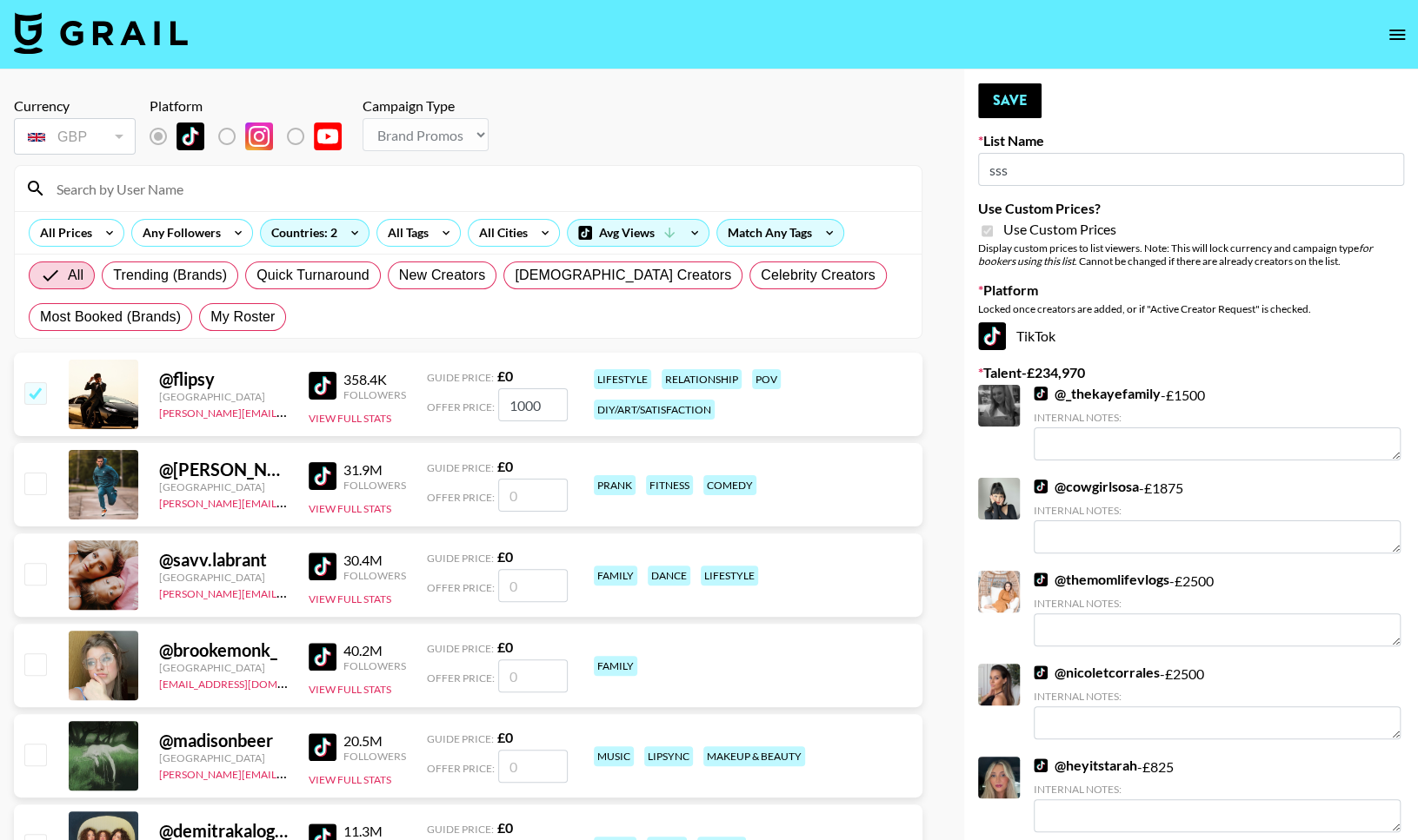
type input "sss"
checkbox input "true"
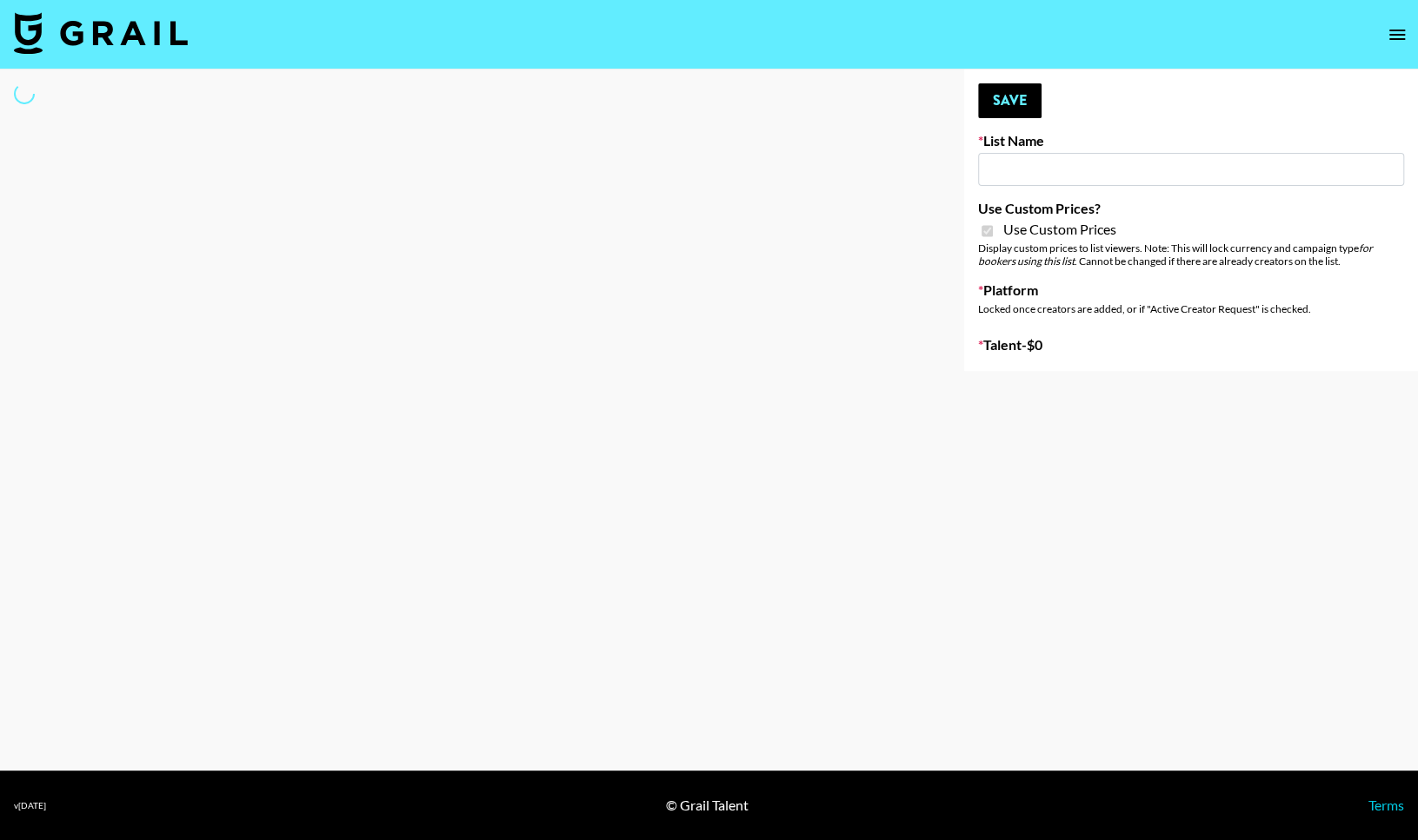
type input "sss"
checkbox input "true"
select select "Brand"
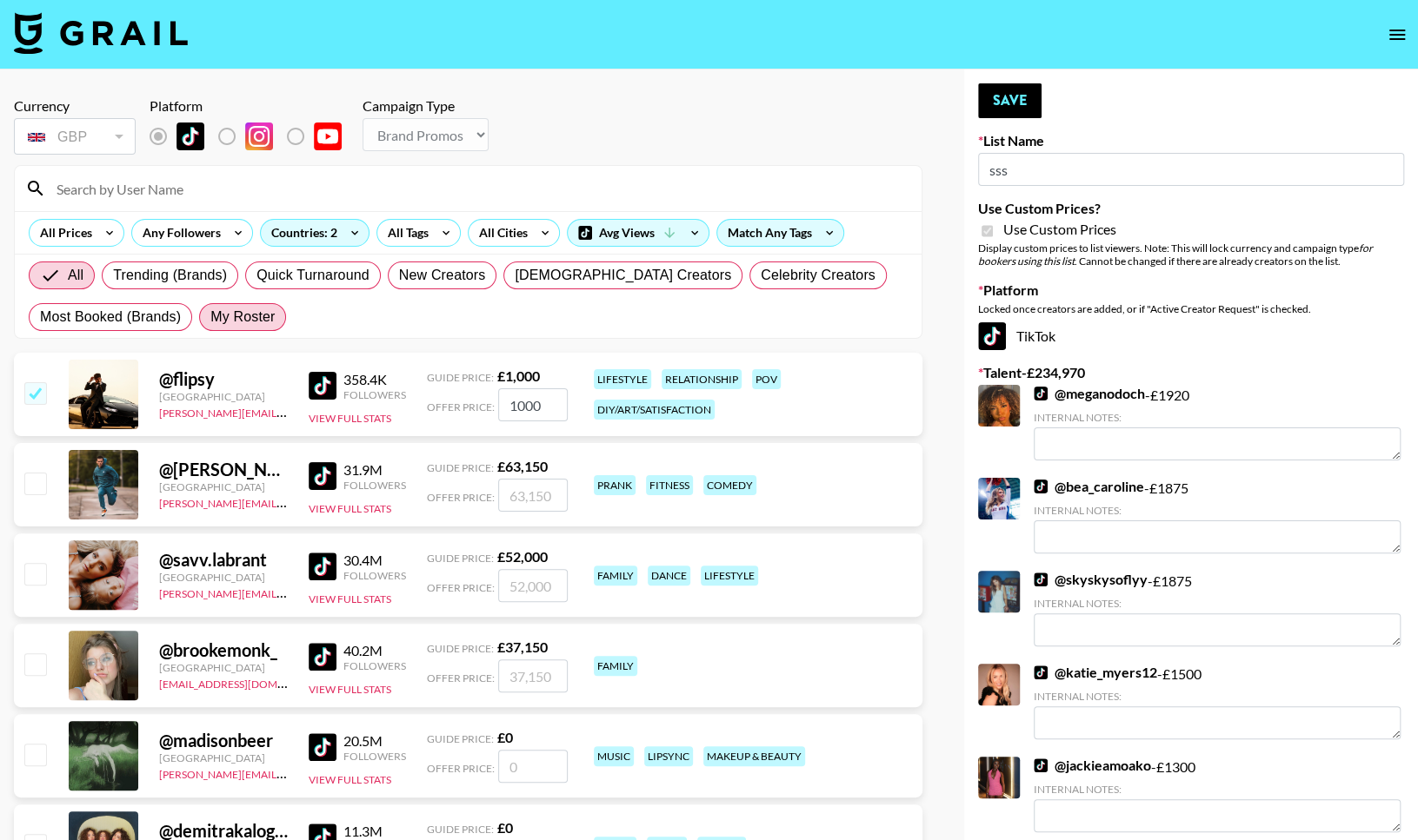
click at [228, 321] on span "My Roster" at bounding box center [242, 317] width 64 height 20
click at [211, 317] on input "My Roster" at bounding box center [211, 317] width 0 height 0
radio input "true"
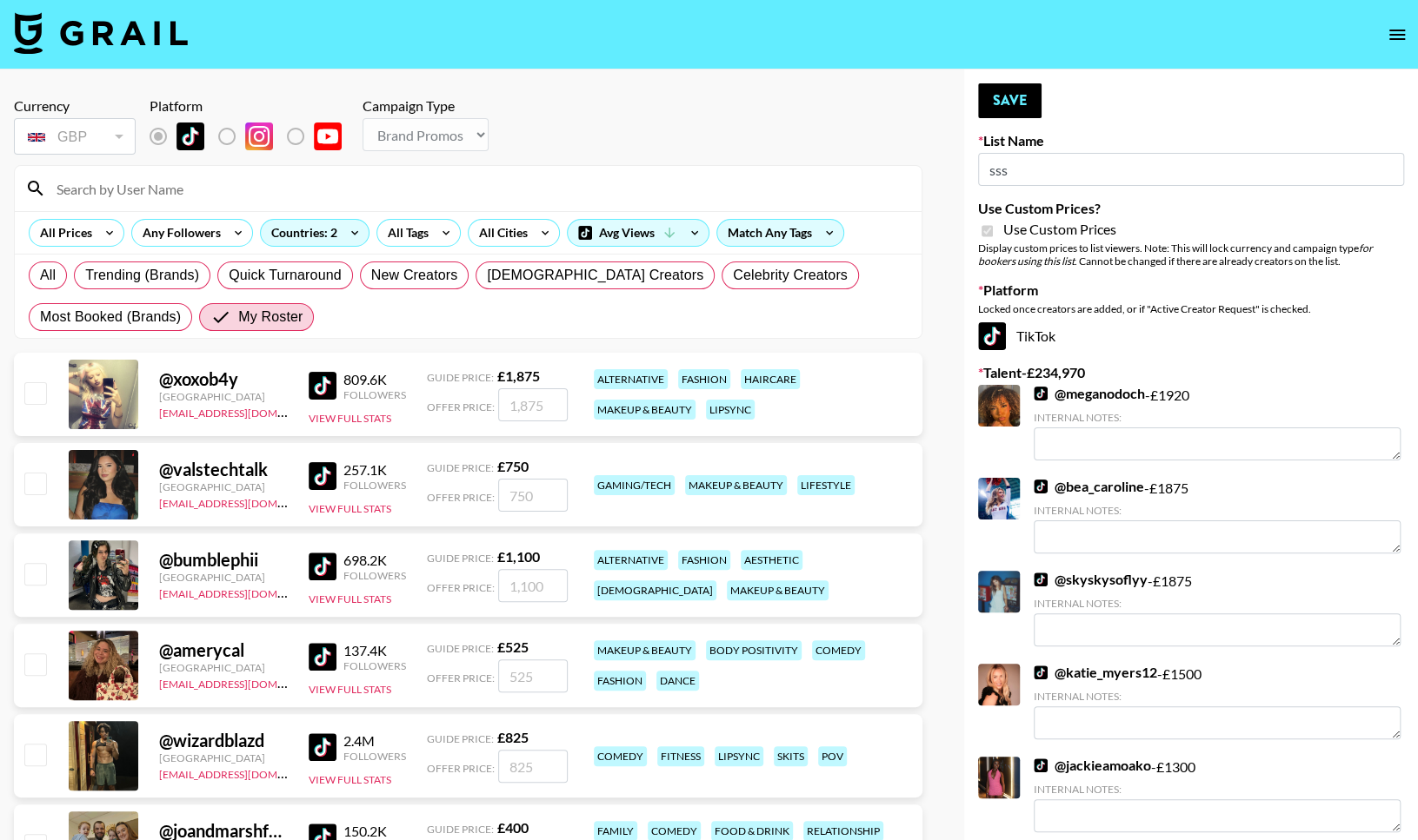
click at [46, 386] on input "checkbox" at bounding box center [34, 393] width 20 height 20
checkbox input "true"
type input "1875"
click at [34, 483] on input "checkbox" at bounding box center [34, 483] width 20 height 20
checkbox input "true"
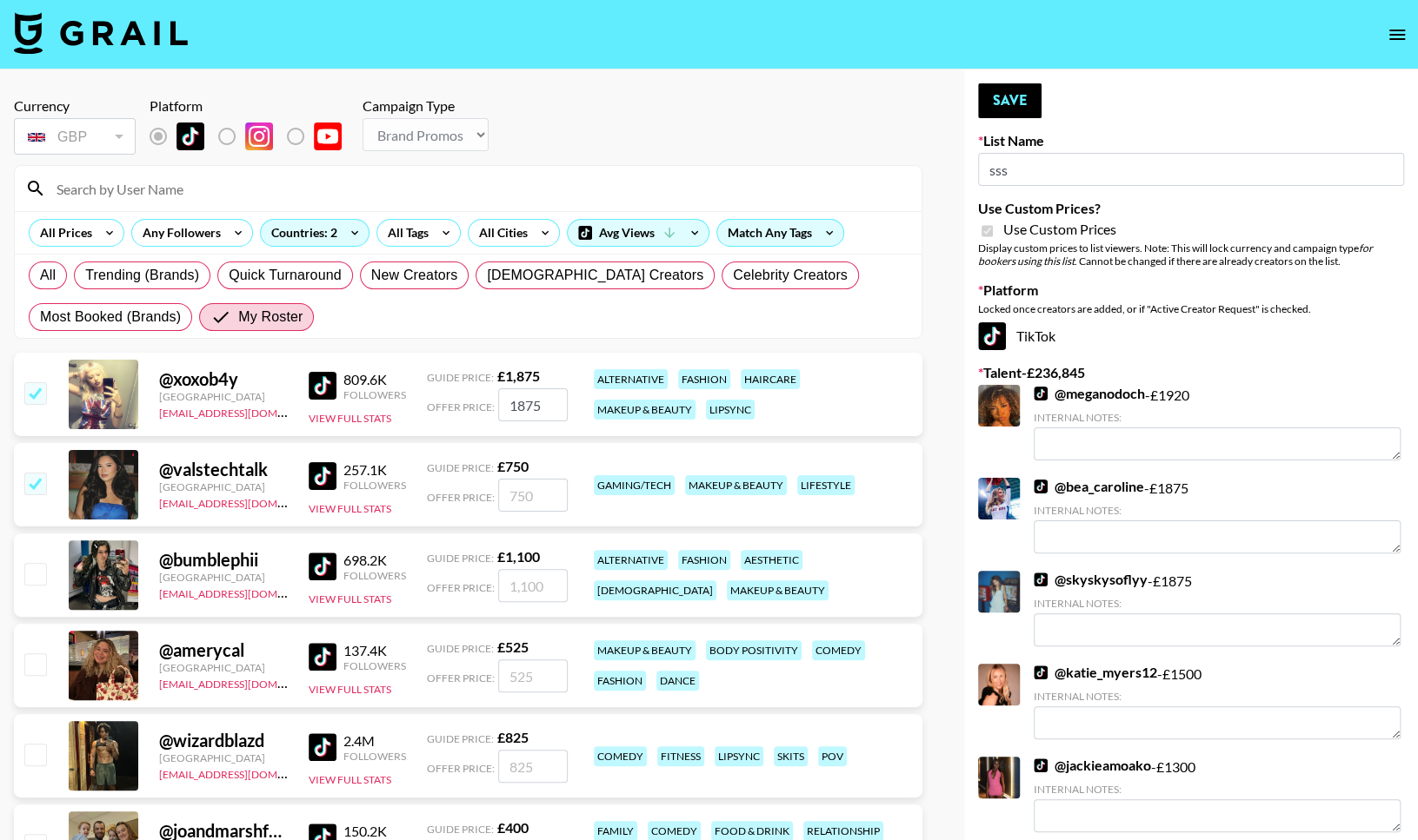
type input "750"
type input "Craftd"
radio input "true"
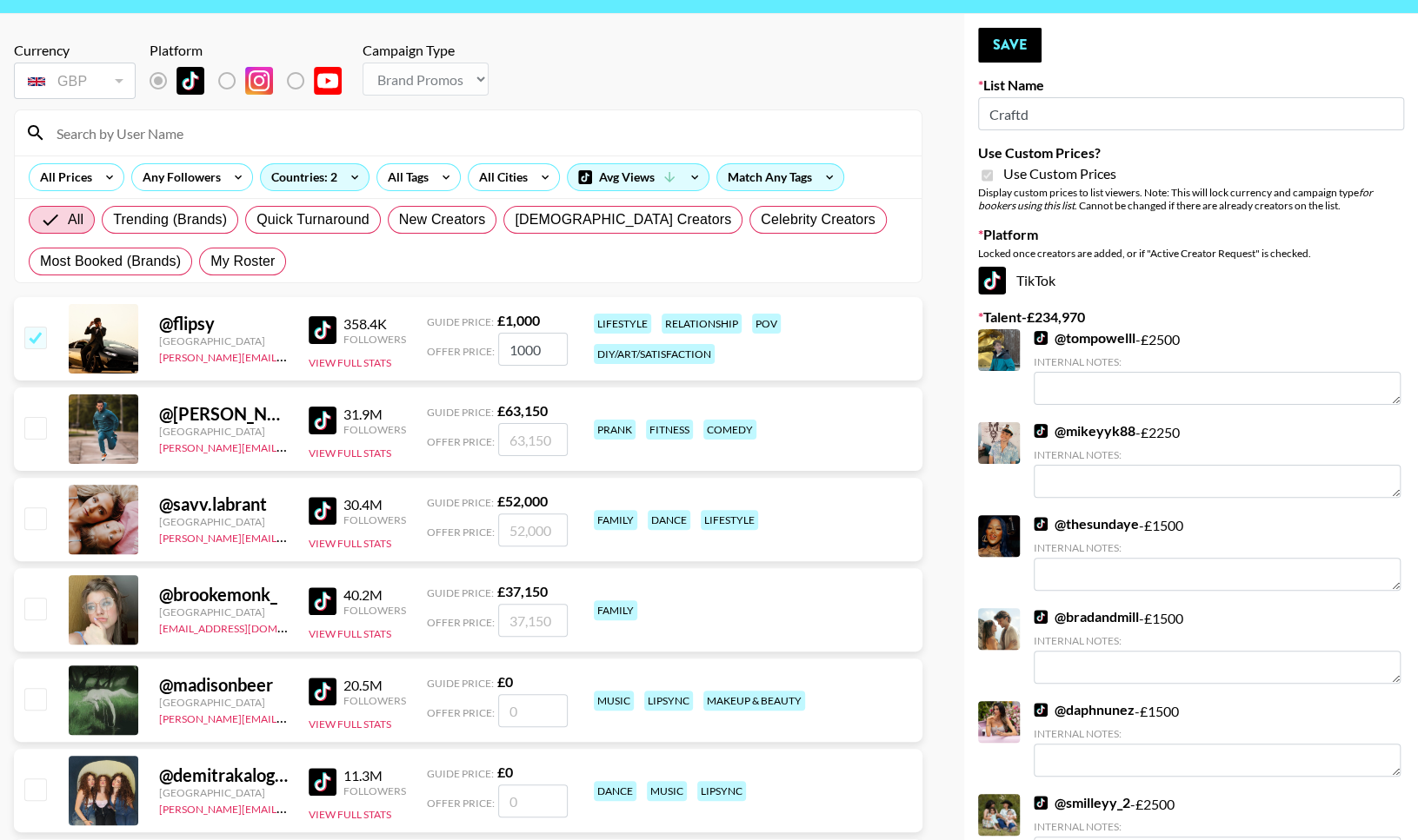
scroll to position [59, 0]
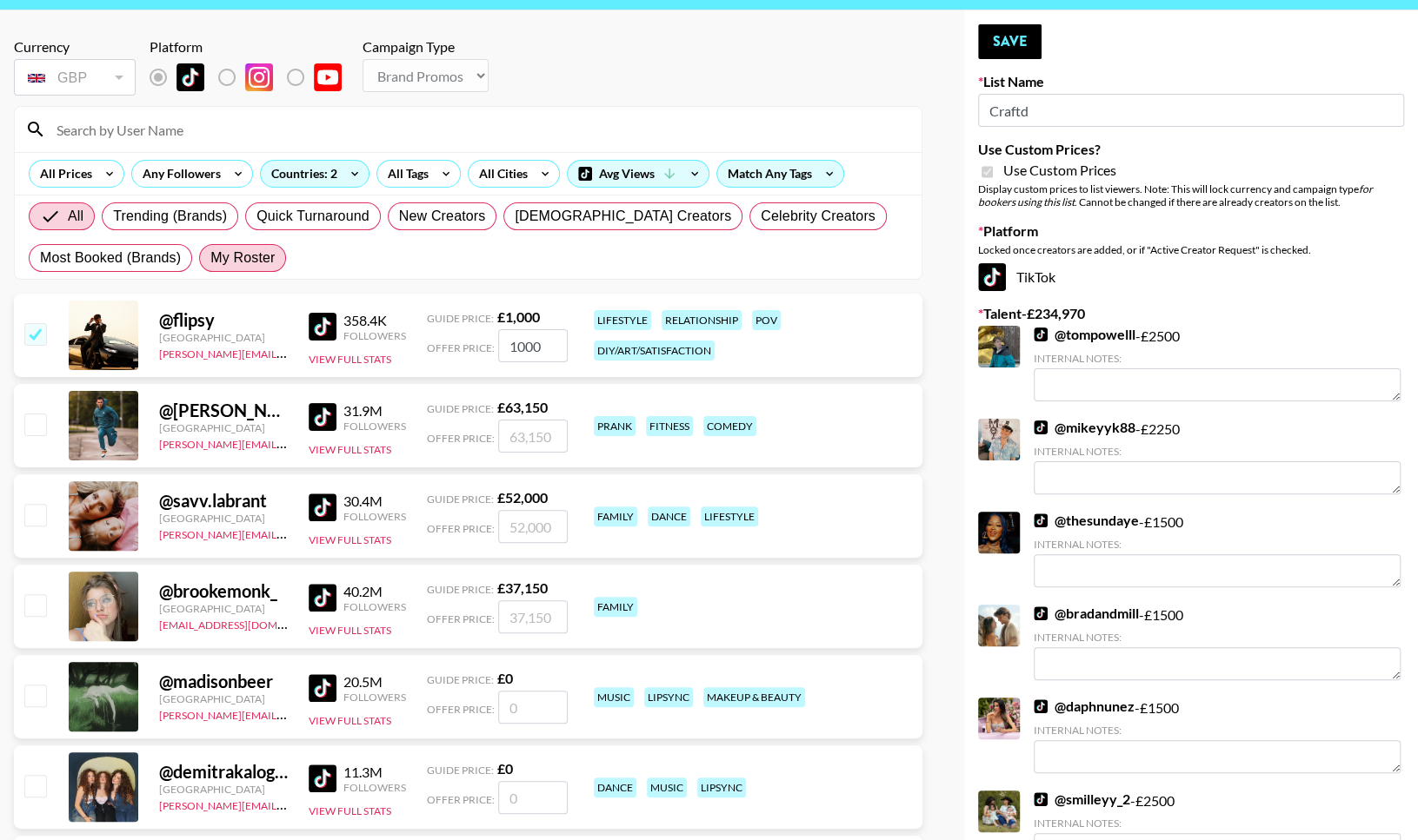
click at [244, 261] on span "My Roster" at bounding box center [242, 258] width 64 height 20
click at [211, 258] on input "My Roster" at bounding box center [211, 258] width 0 height 0
radio input "true"
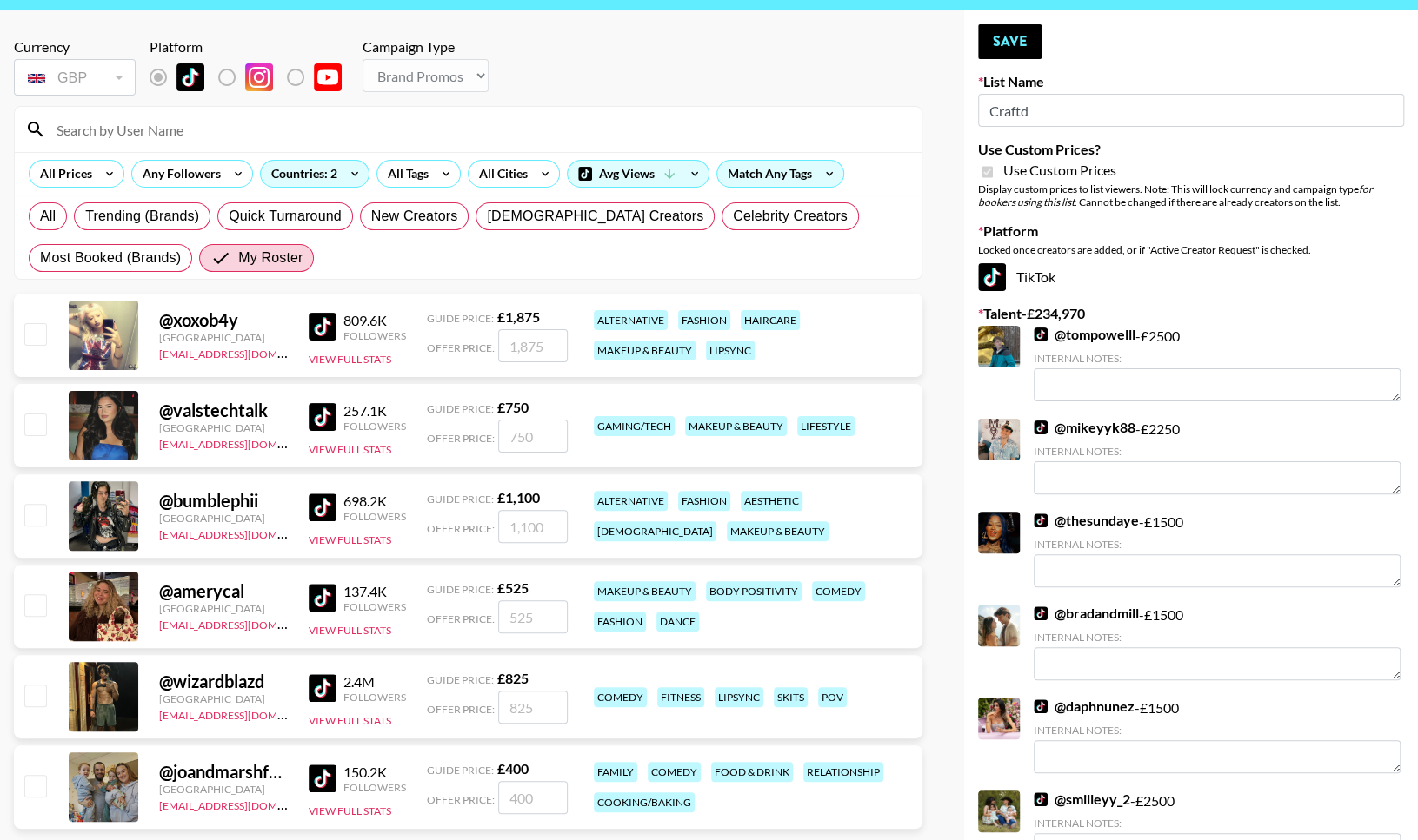
click at [263, 275] on div "All Trending (Brands) Quick Turnaround New Creators LGBTQIA+ Creators Celebrity…" at bounding box center [468, 238] width 886 height 84
click at [255, 267] on label "My Roster" at bounding box center [256, 258] width 115 height 28
click at [238, 267] on input "My Roster" at bounding box center [225, 258] width 28 height 20
click at [32, 218] on label "All" at bounding box center [47, 216] width 38 height 28
click at [40, 216] on input "All" at bounding box center [40, 216] width 0 height 0
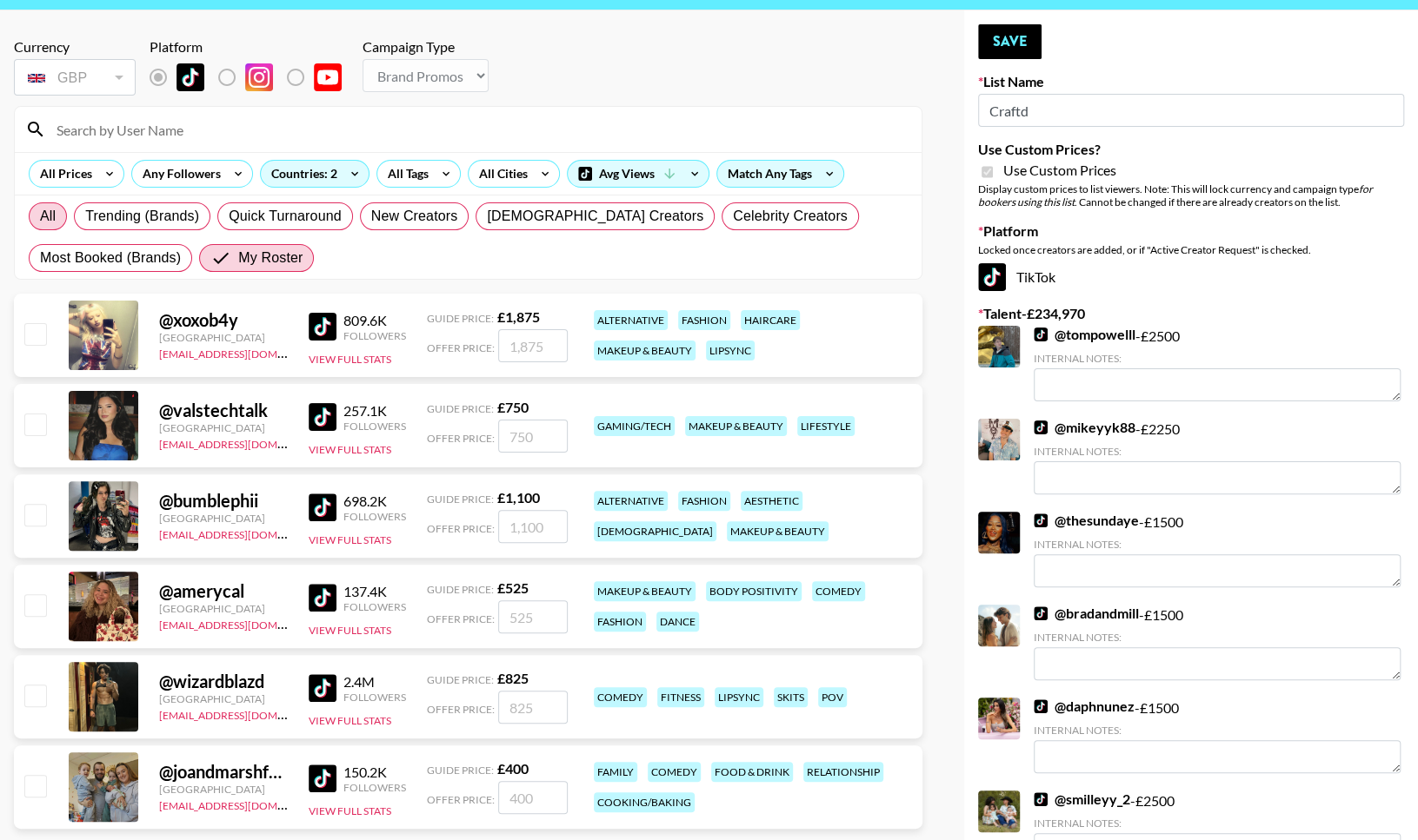
radio input "true"
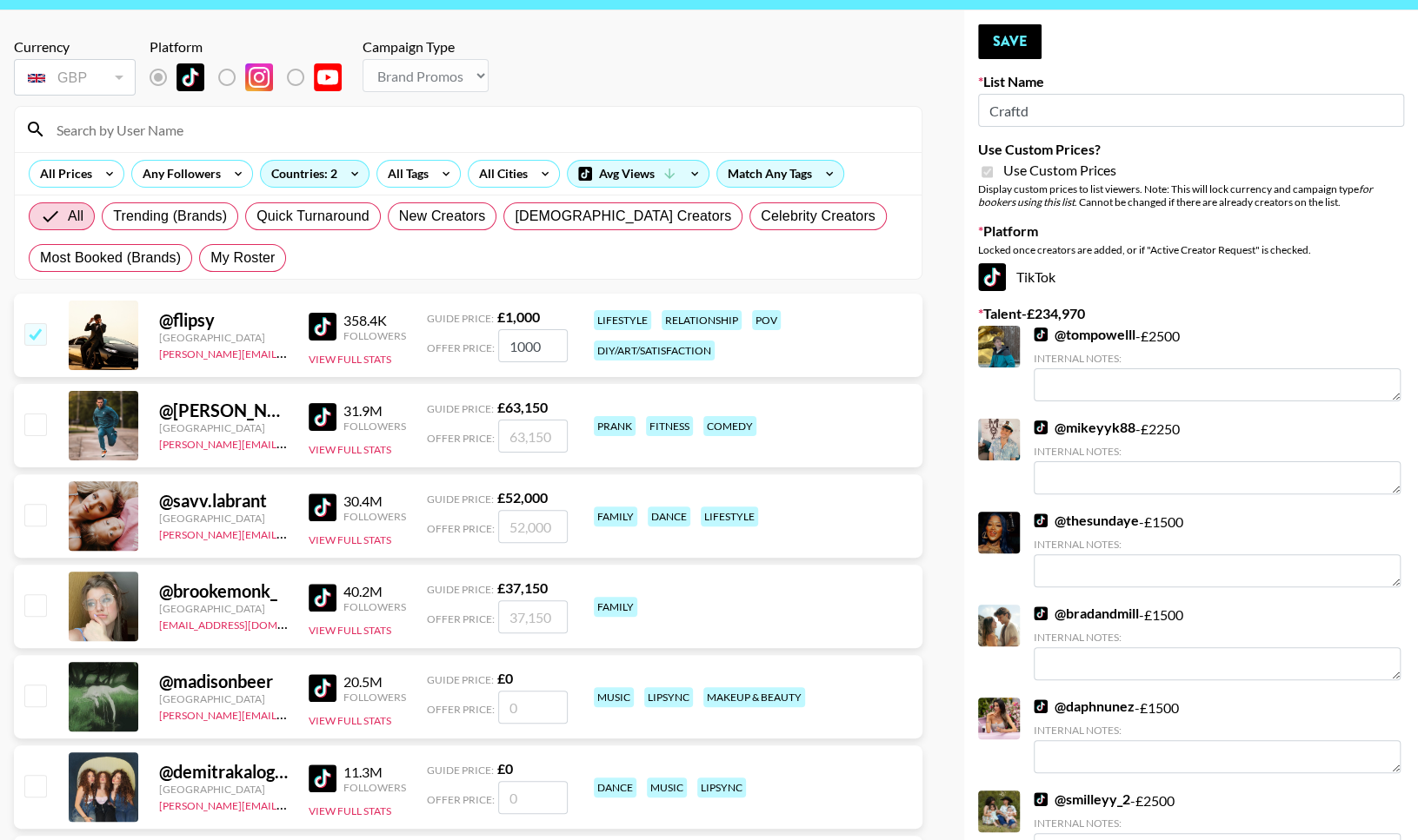
click at [34, 342] on input "checkbox" at bounding box center [34, 333] width 20 height 20
checkbox input "false"
click at [37, 343] on input "checkbox" at bounding box center [34, 333] width 20 height 20
checkbox input "true"
type input "1000"
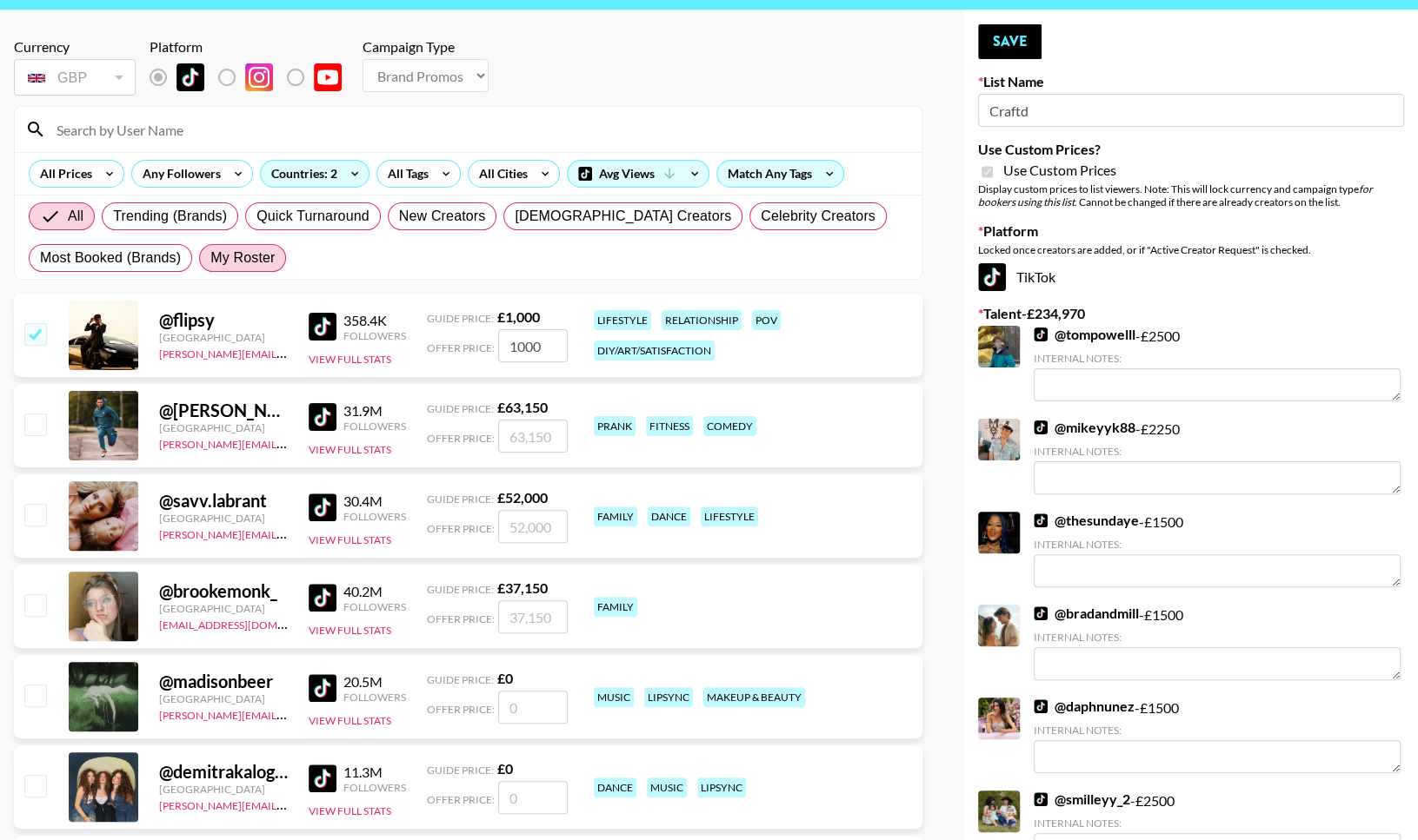
click at [252, 255] on span "My Roster" at bounding box center [242, 258] width 64 height 20
click at [211, 258] on input "My Roster" at bounding box center [211, 258] width 0 height 0
radio input "true"
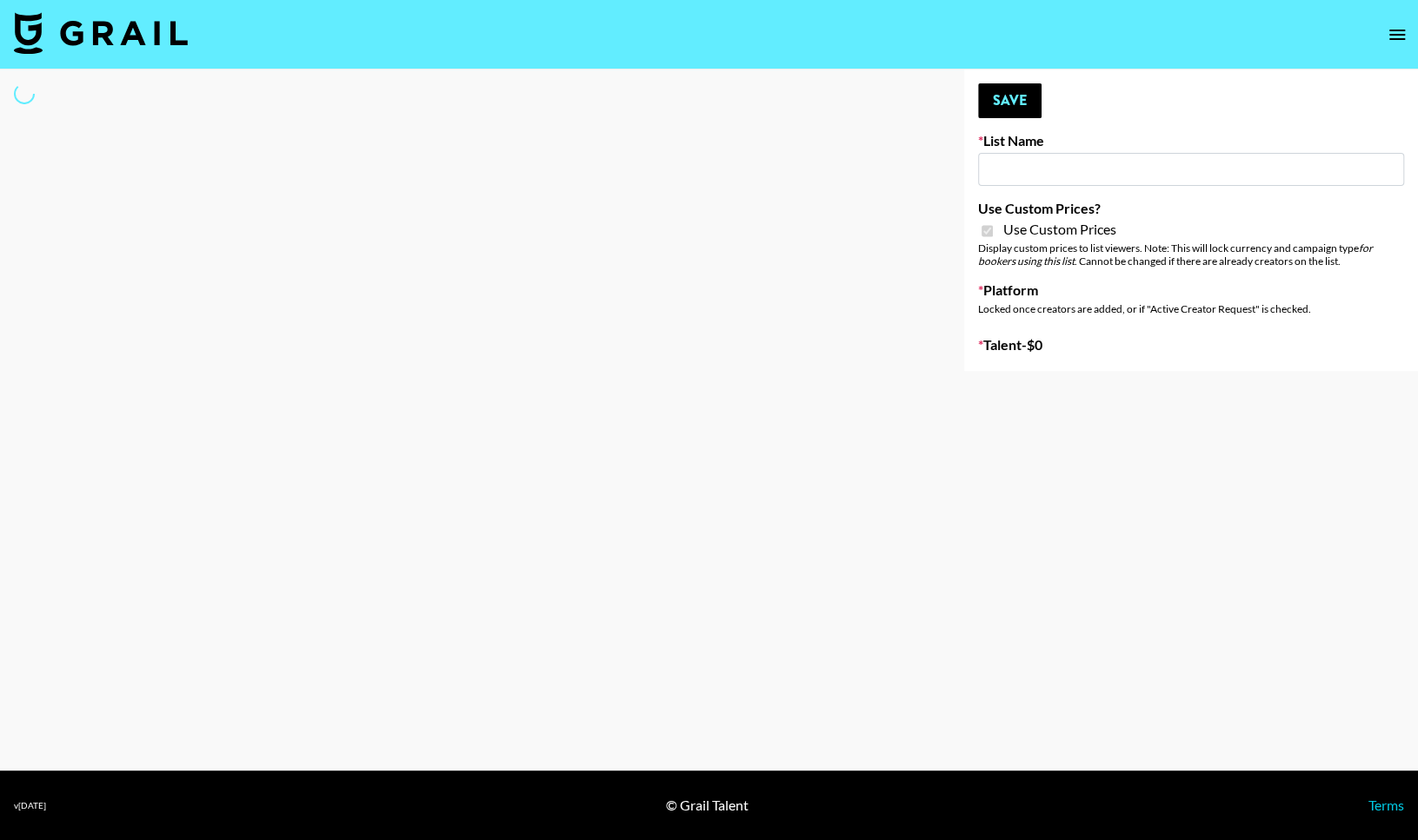
type input "Craftd"
checkbox input "true"
select select "Brand"
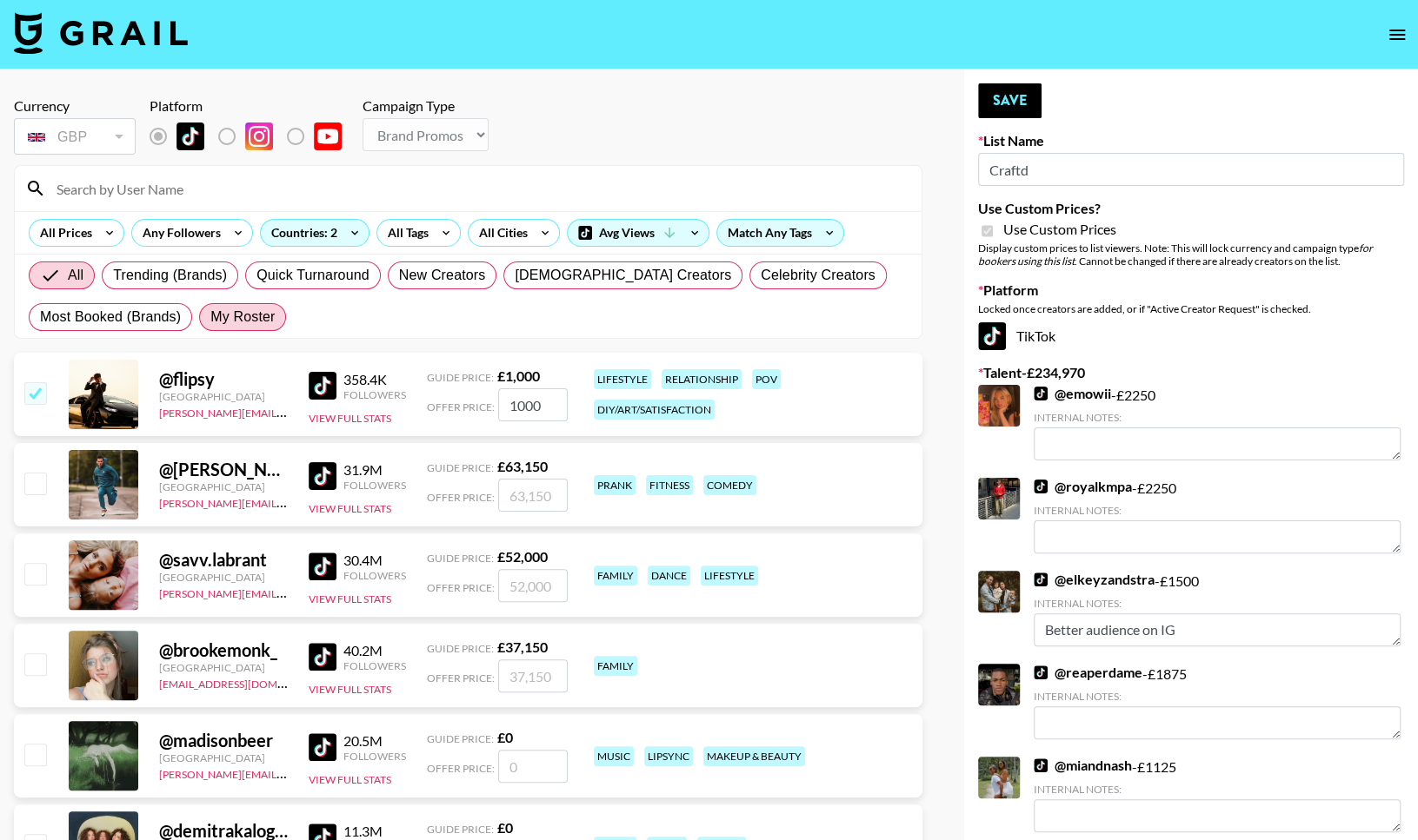
click at [257, 314] on span "My Roster" at bounding box center [242, 317] width 64 height 20
click at [211, 317] on input "My Roster" at bounding box center [211, 317] width 0 height 0
radio input "true"
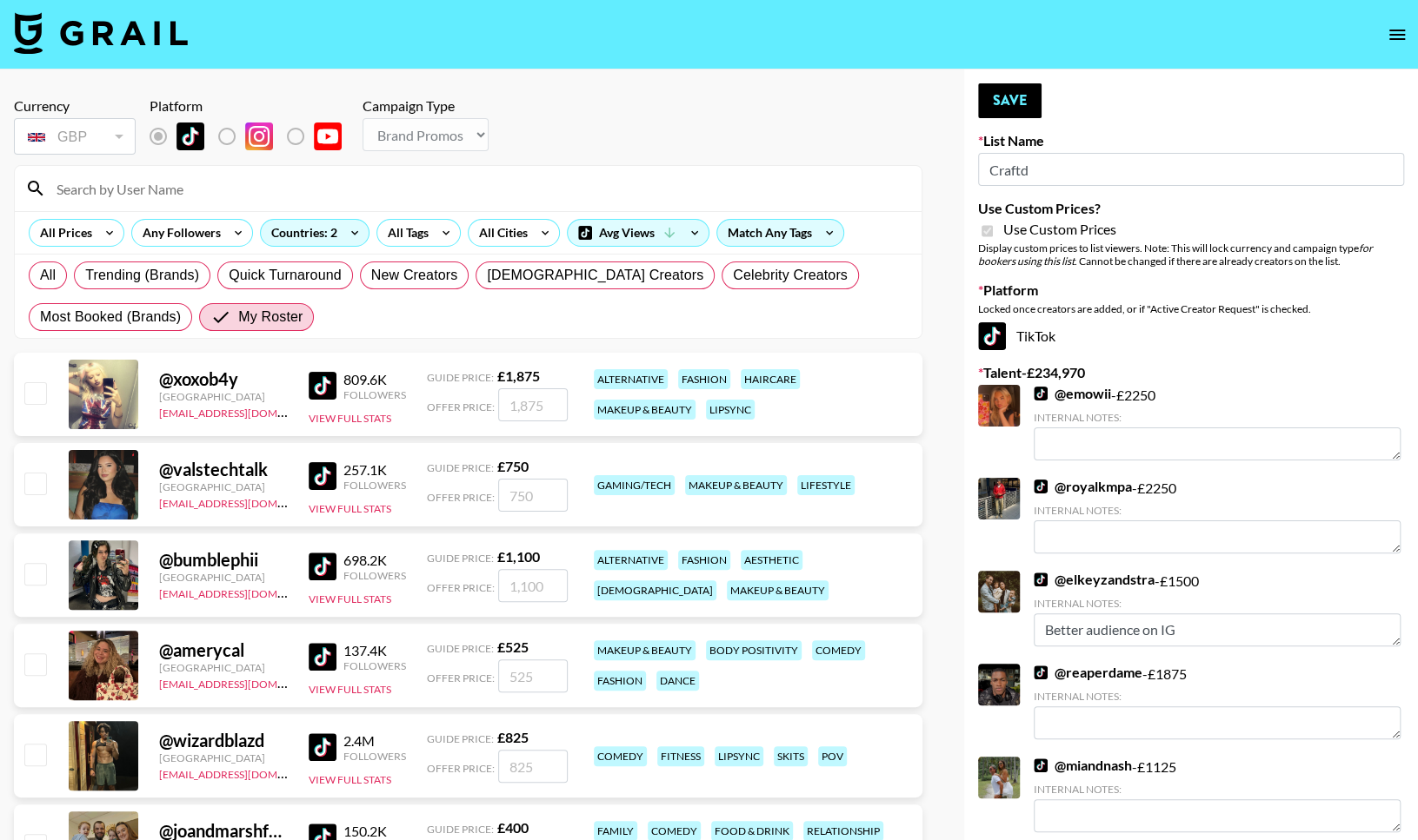
click at [28, 387] on input "checkbox" at bounding box center [34, 393] width 20 height 20
checkbox input "true"
type input "1875"
click at [44, 487] on input "checkbox" at bounding box center [34, 483] width 20 height 20
checkbox input "true"
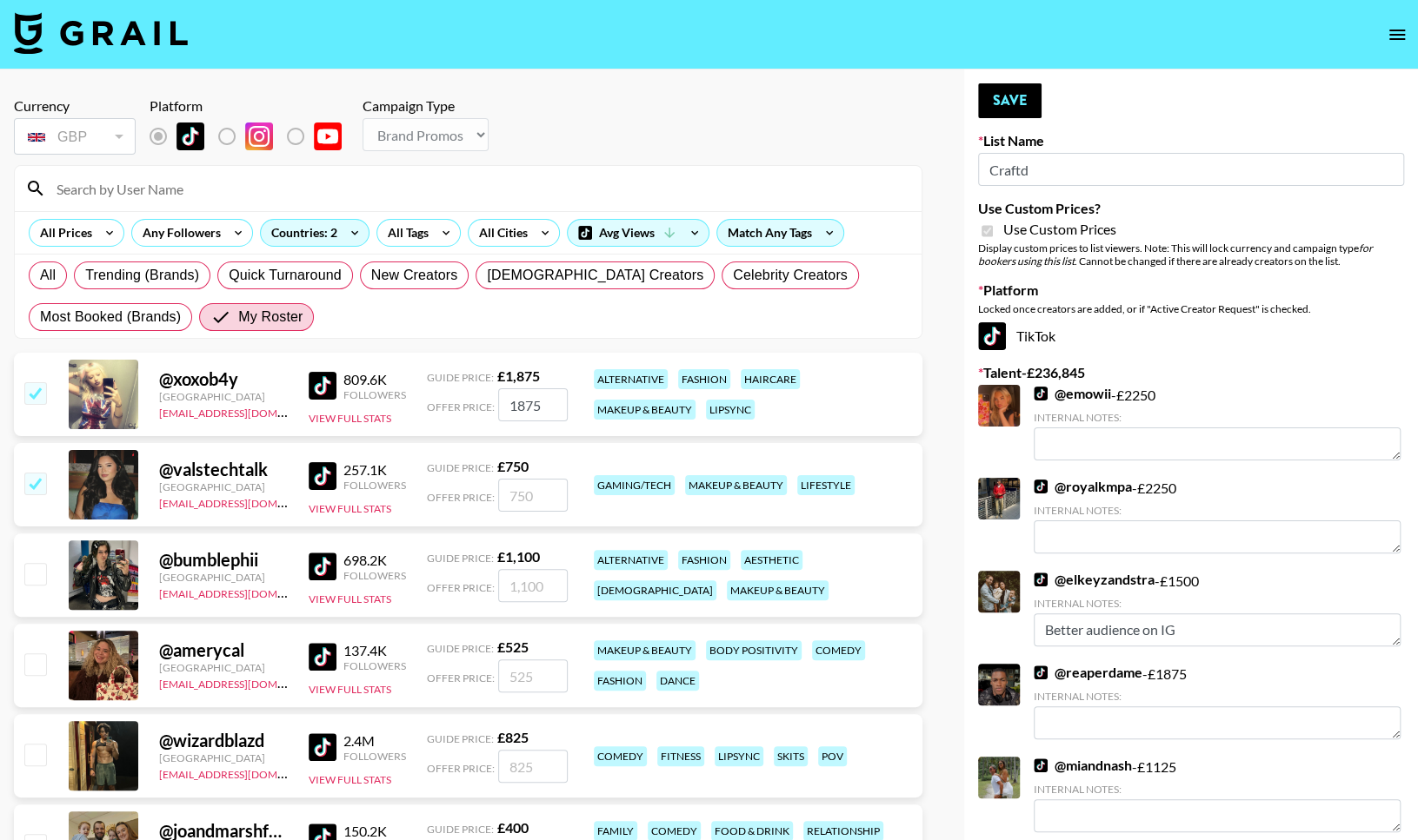
type input "750"
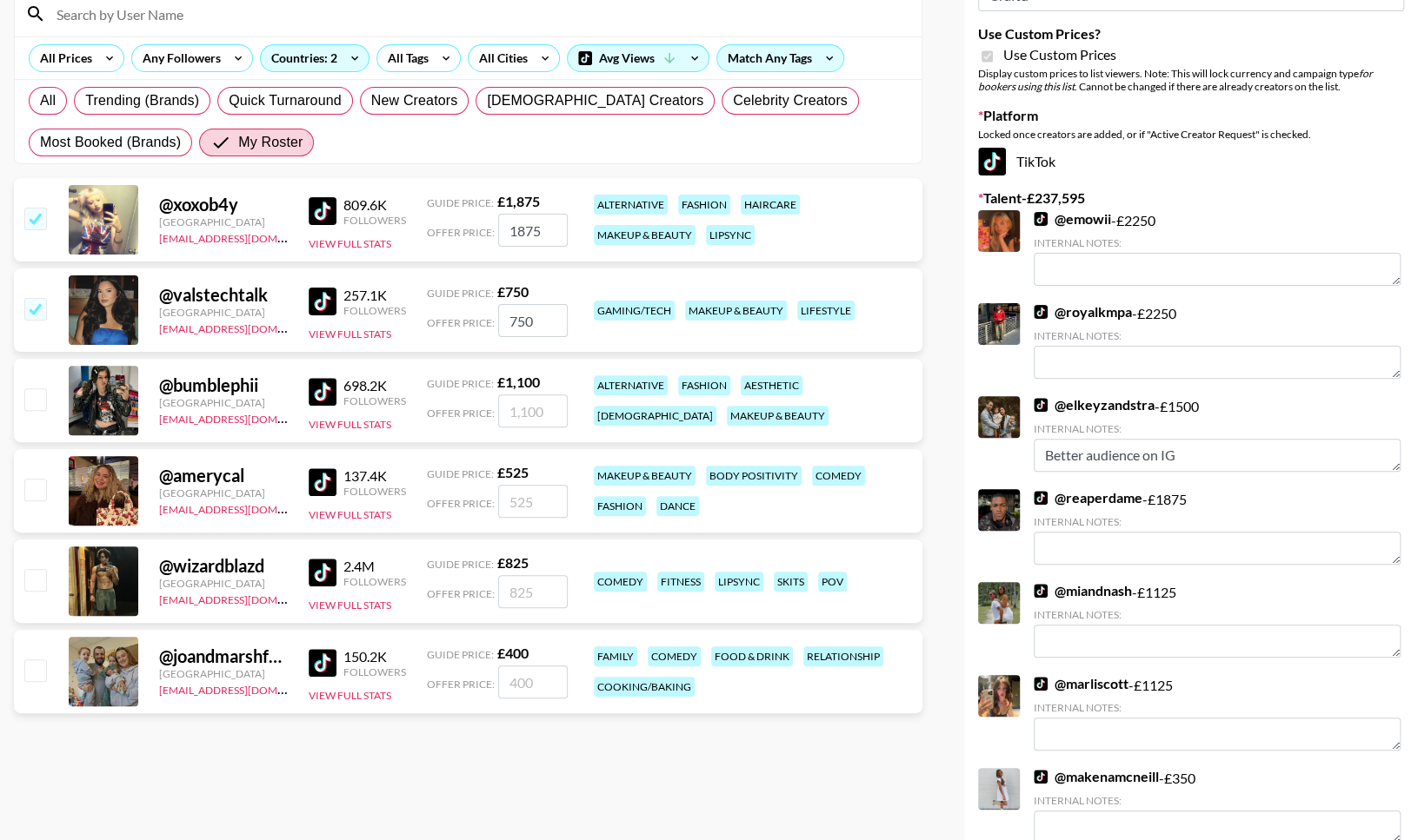
scroll to position [213, 0]
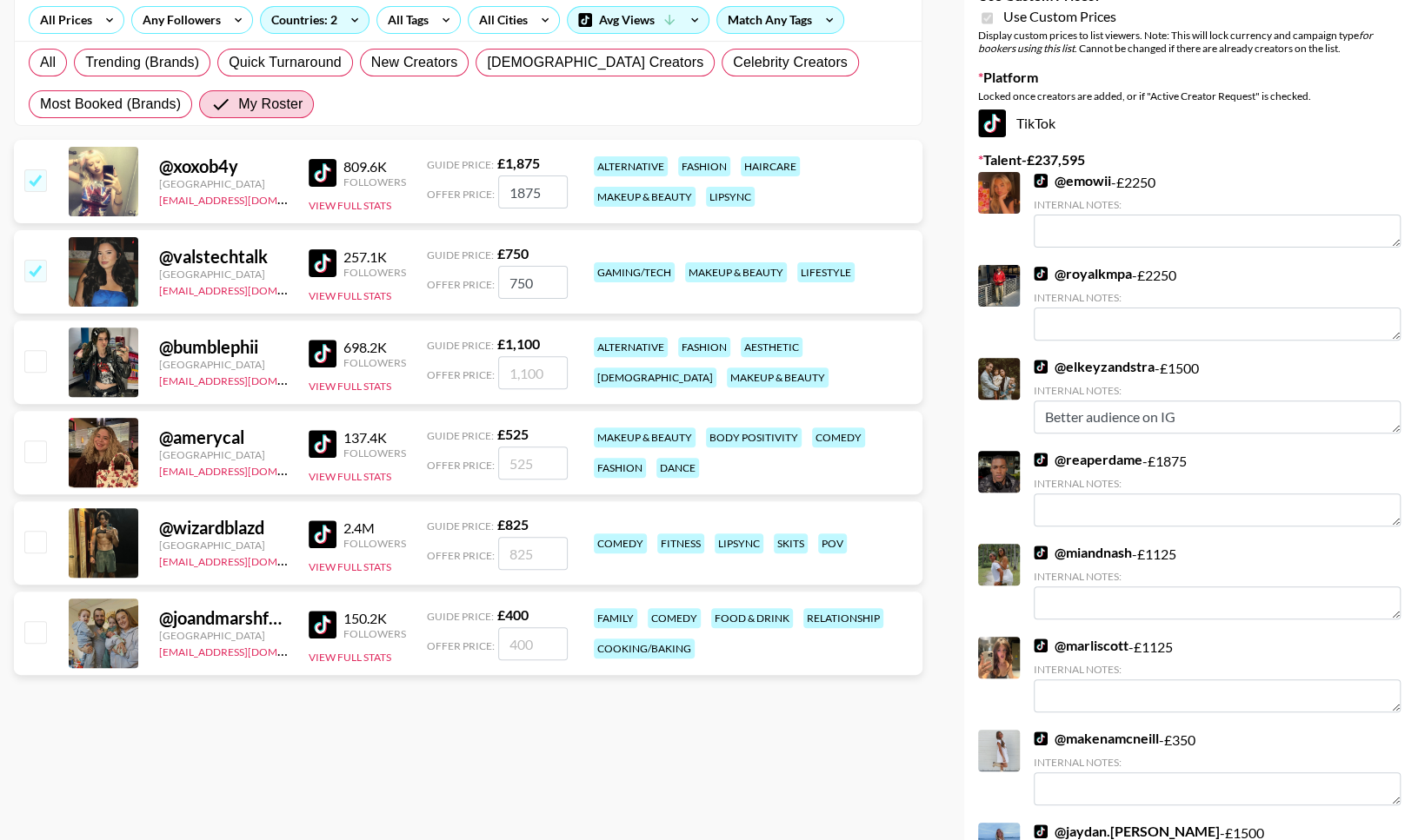
click at [30, 355] on input "checkbox" at bounding box center [34, 360] width 20 height 20
checkbox input "true"
type input "1100"
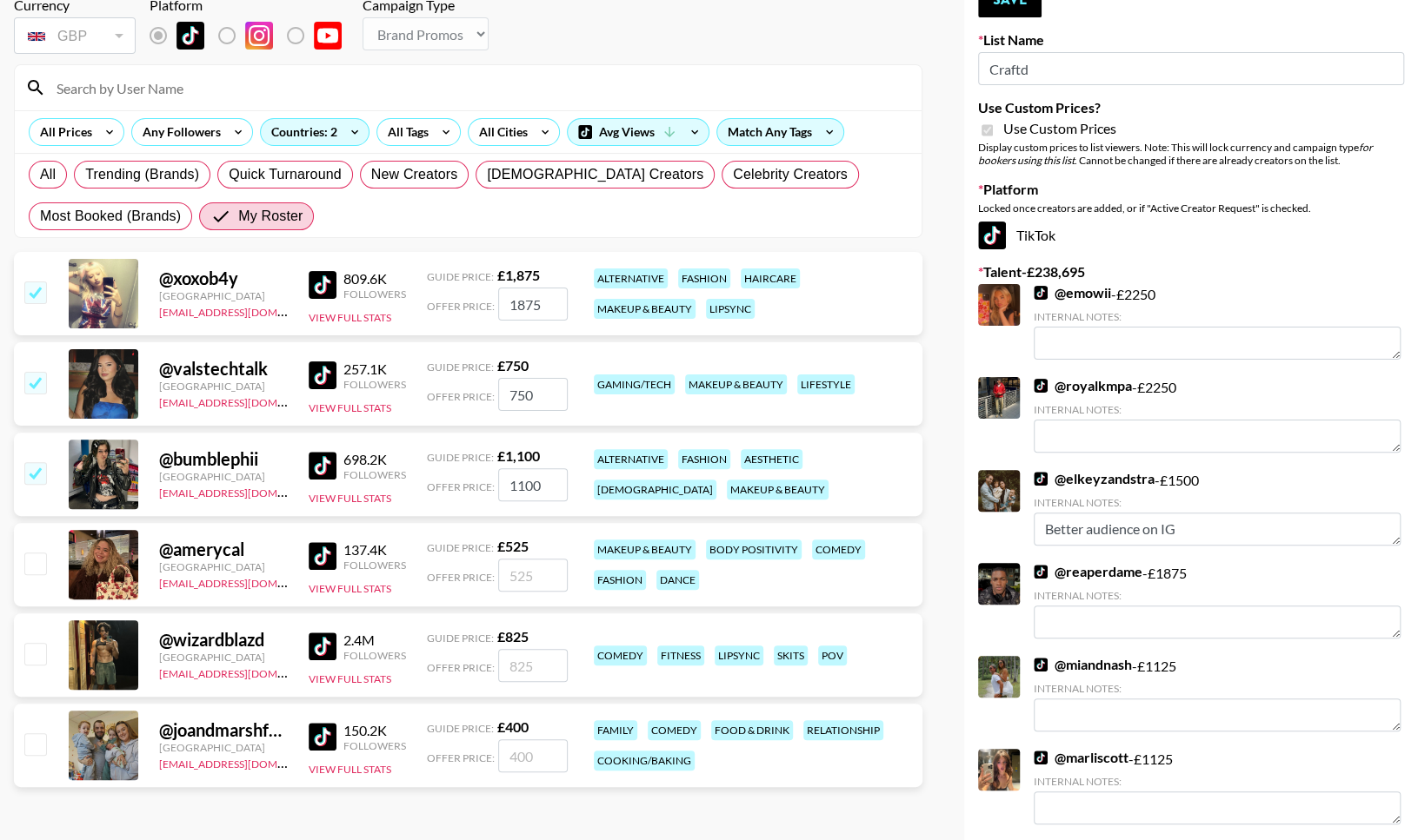
scroll to position [0, 0]
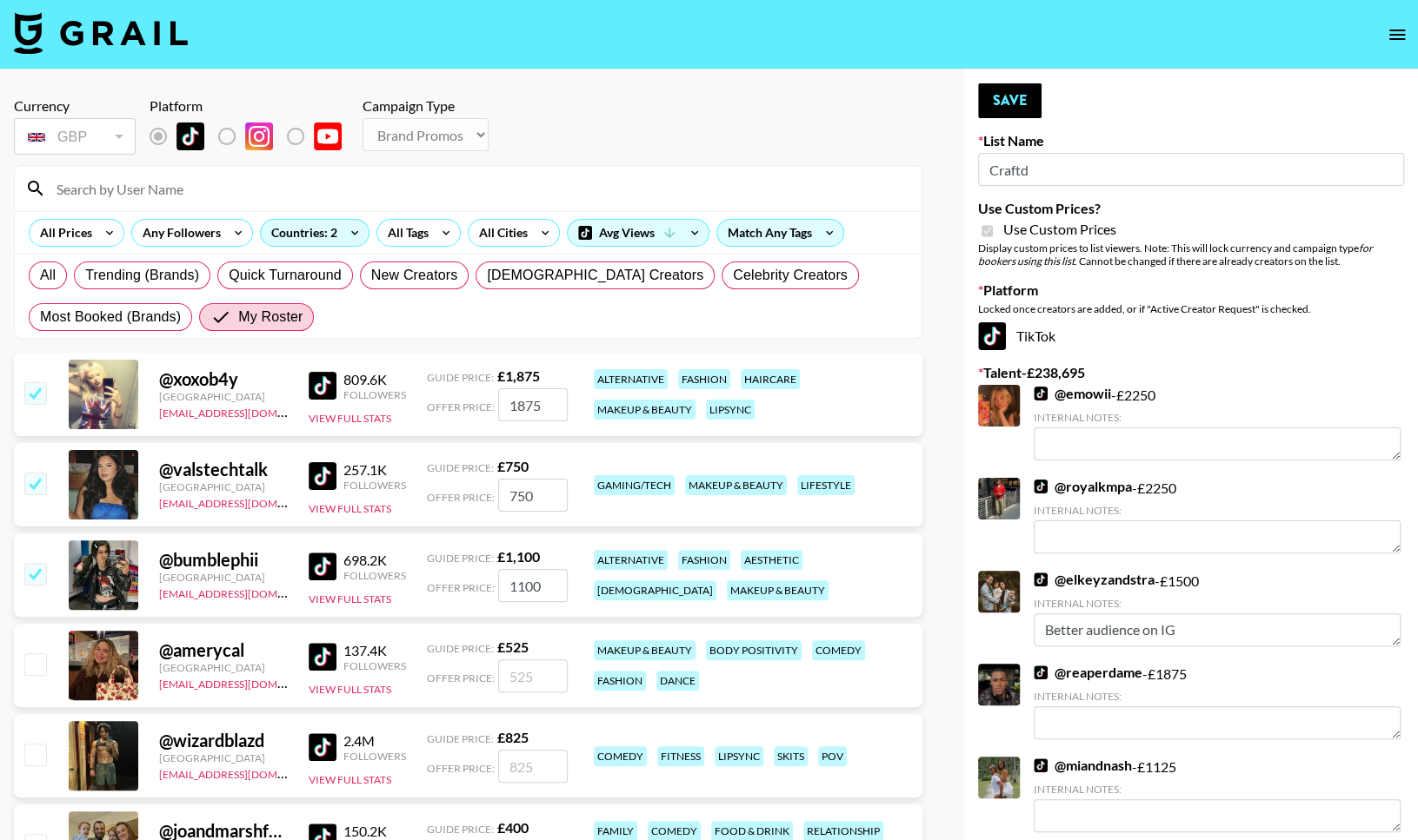
click at [42, 389] on input "checkbox" at bounding box center [34, 393] width 20 height 20
checkbox input "false"
click at [46, 400] on input "checkbox" at bounding box center [34, 393] width 20 height 20
checkbox input "true"
type input "1875"
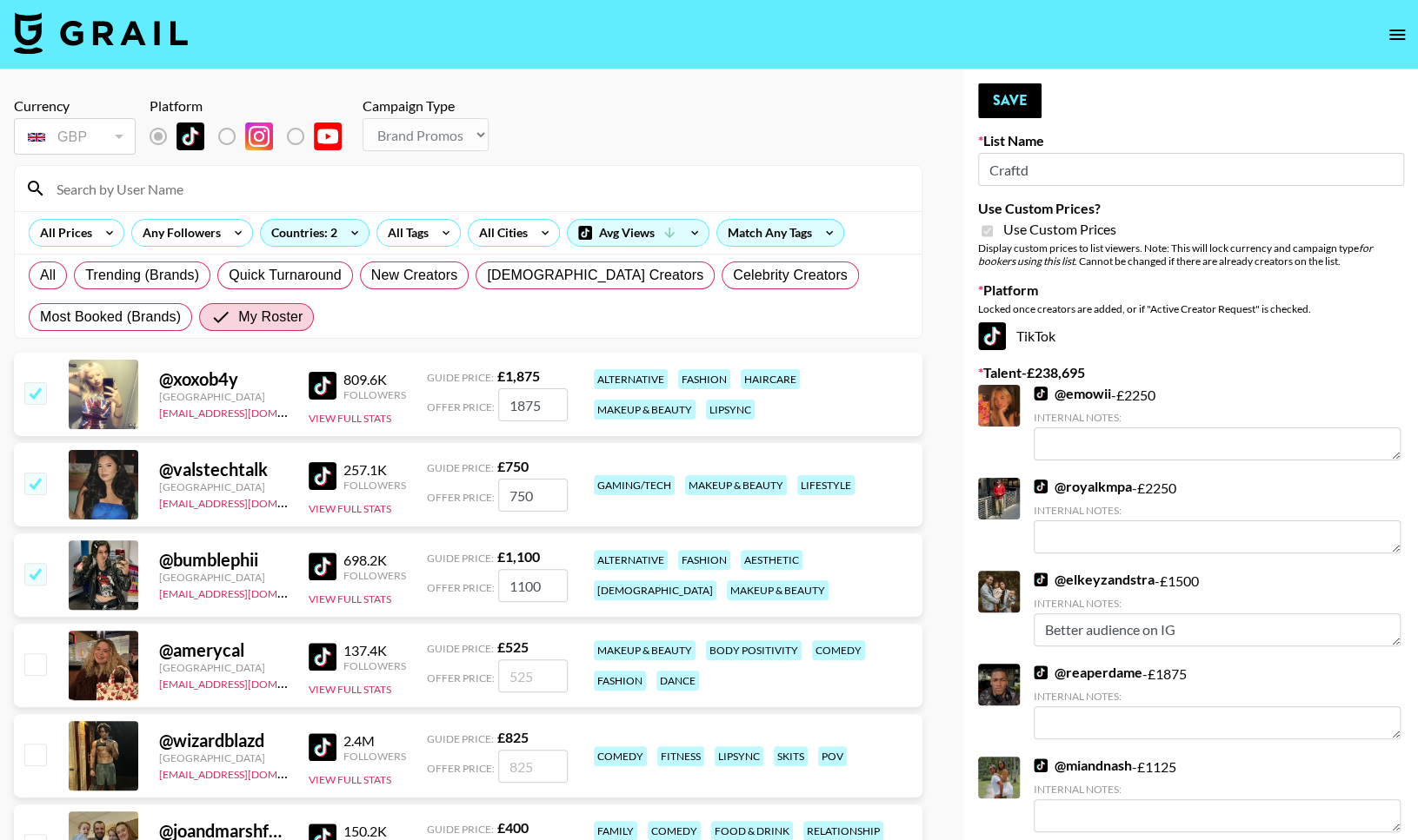
click at [35, 665] on input "checkbox" at bounding box center [34, 664] width 20 height 20
checkbox input "true"
type input "525"
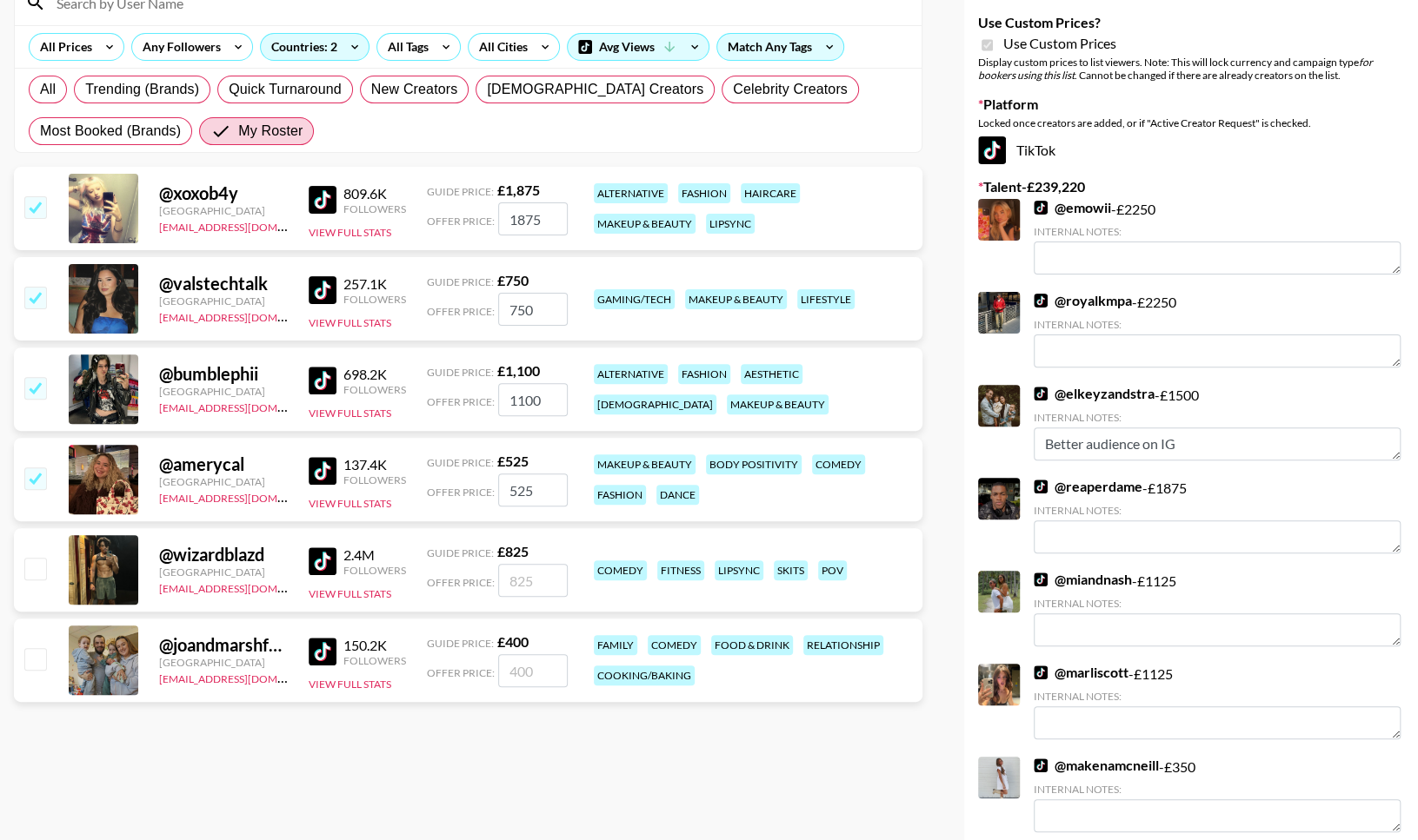
scroll to position [195, 0]
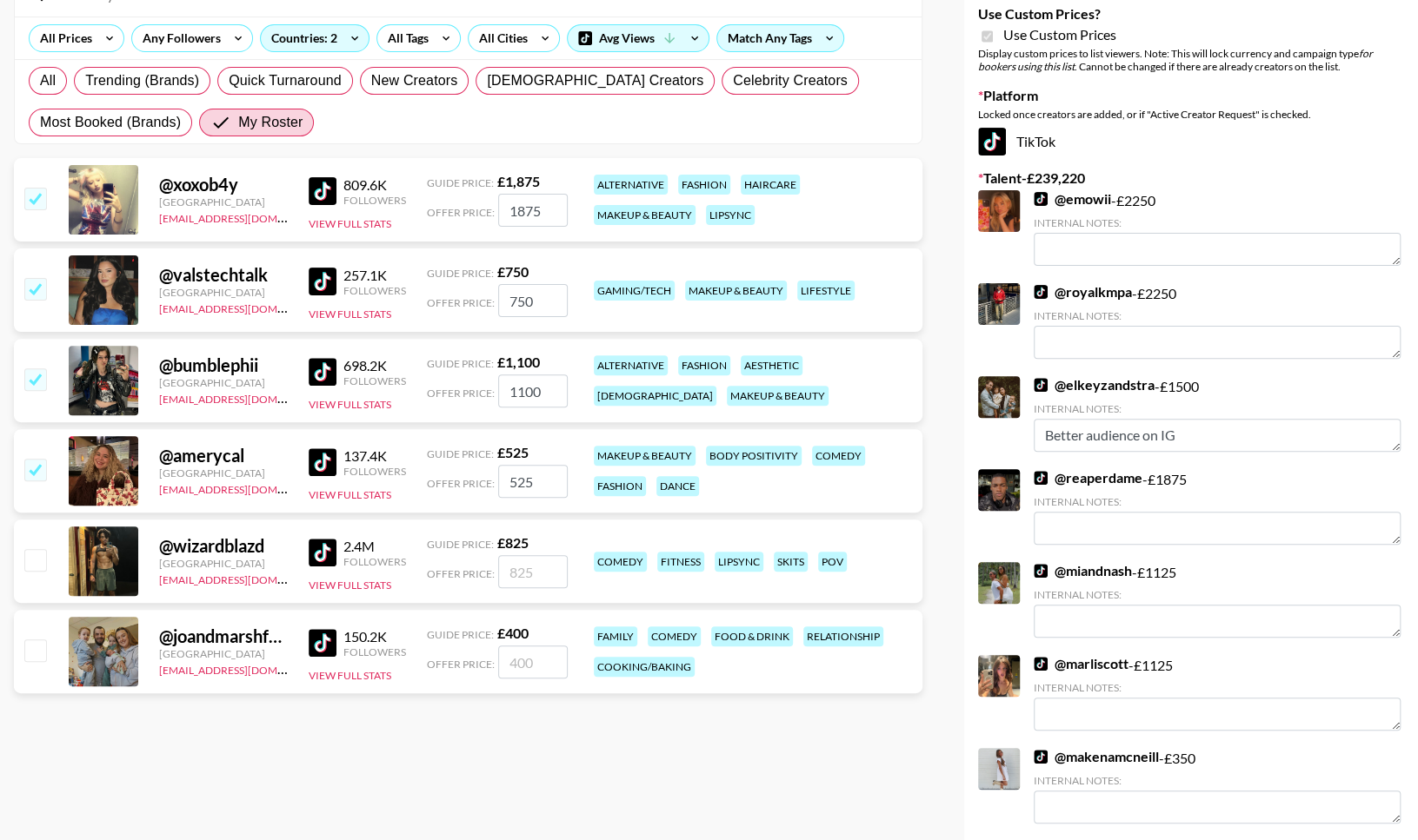
click at [36, 552] on input "checkbox" at bounding box center [34, 560] width 20 height 20
checkbox input "true"
type input "825"
click at [37, 655] on input "checkbox" at bounding box center [34, 650] width 20 height 20
checkbox input "true"
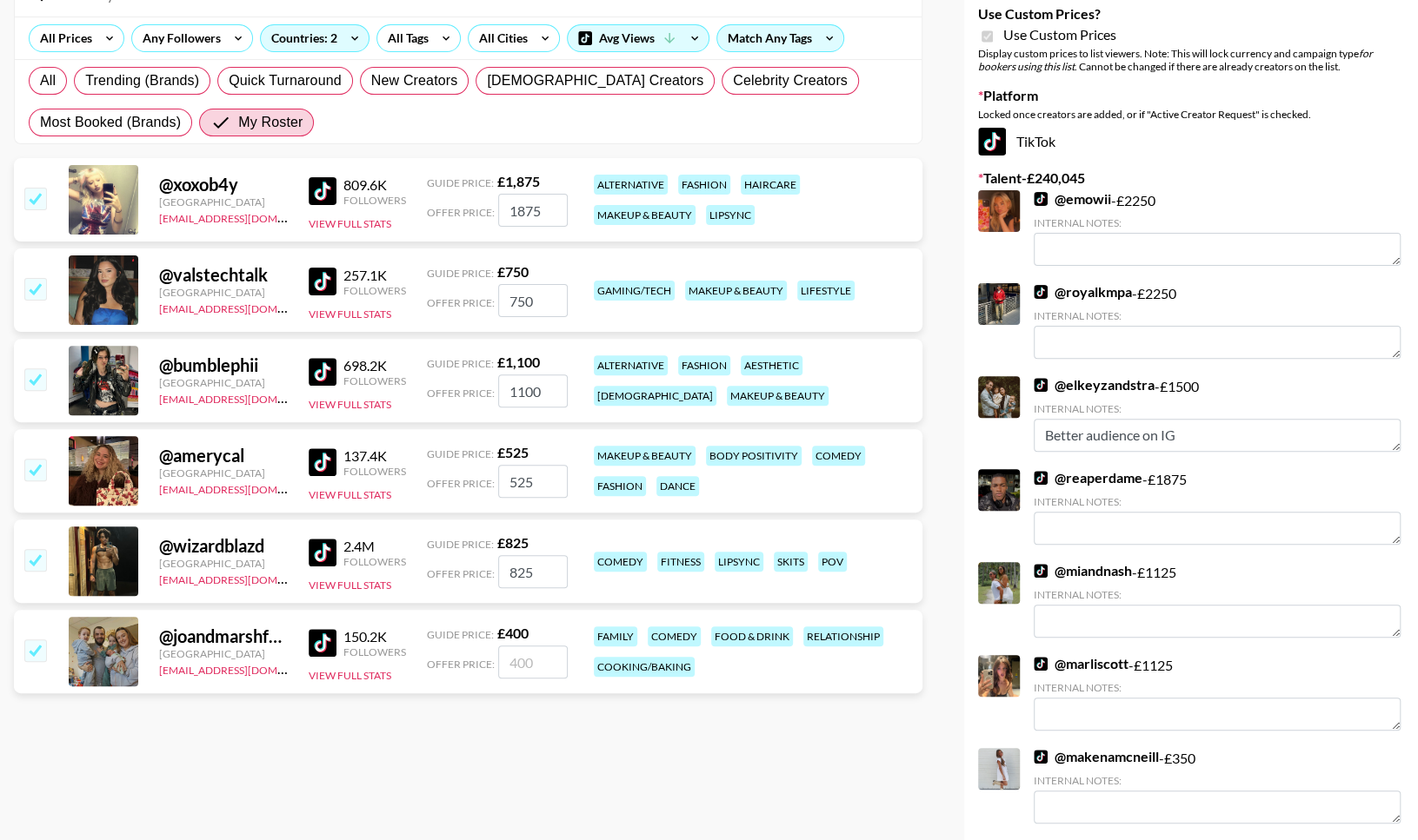
type input "400"
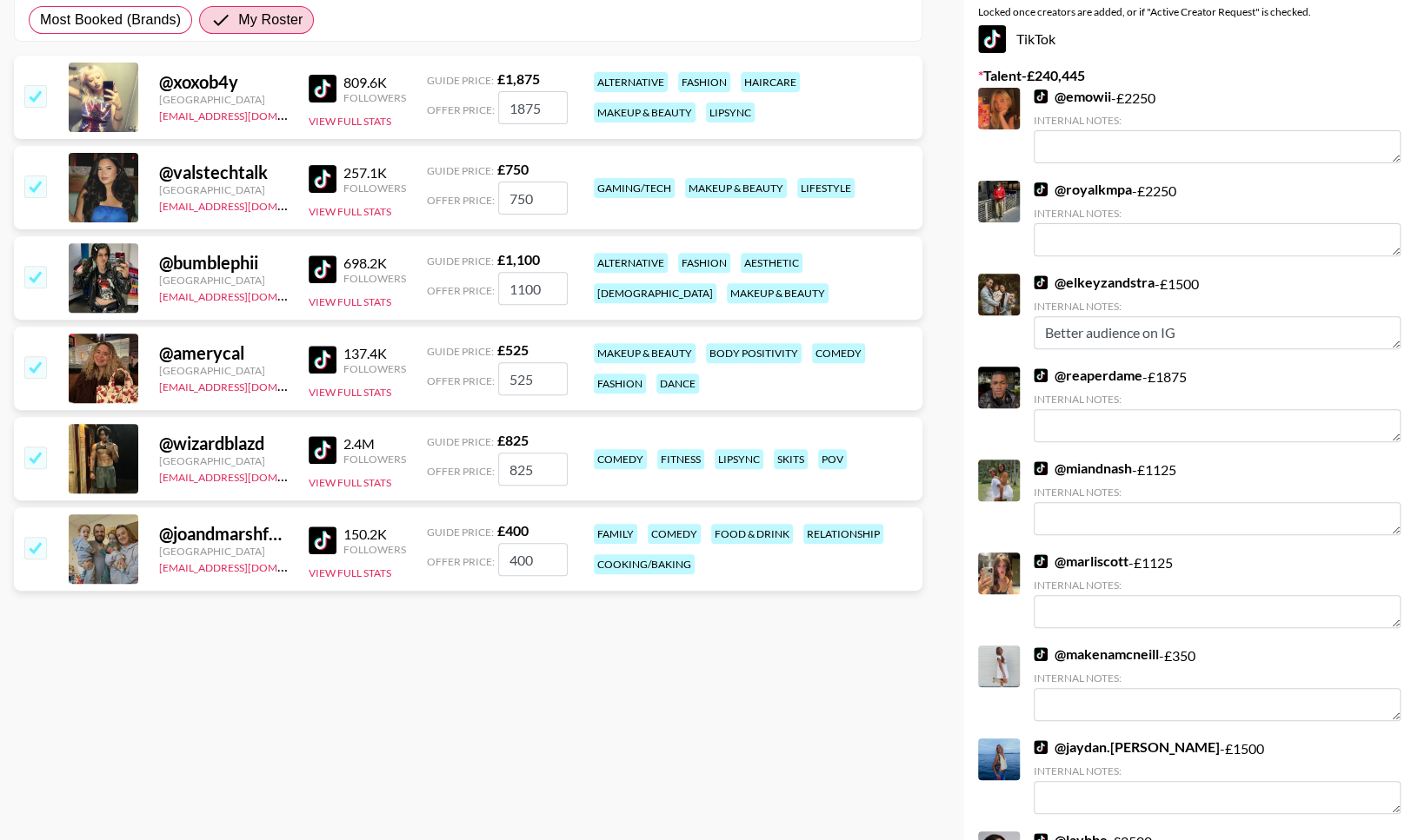
scroll to position [325, 0]
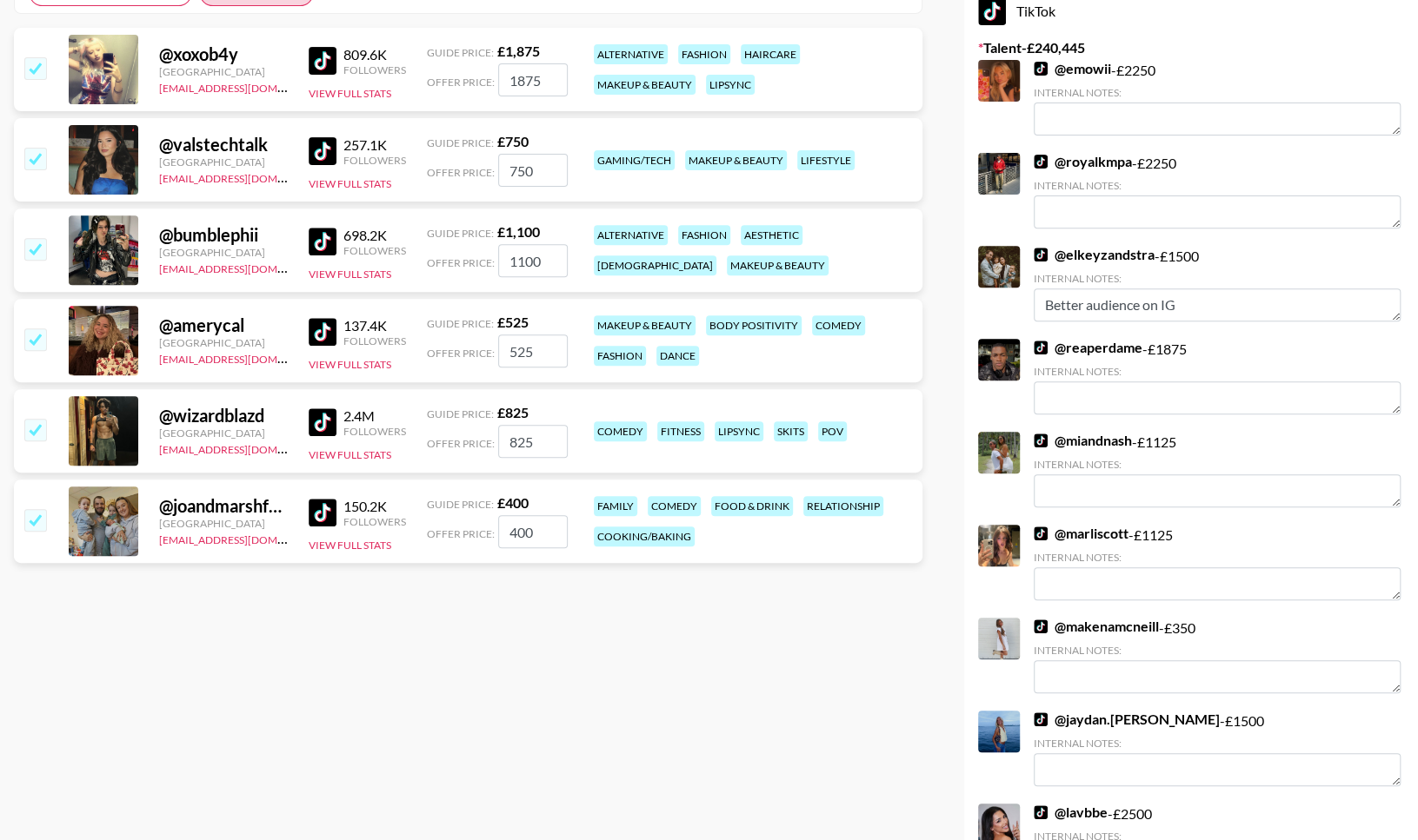
click at [38, 511] on input "checkbox" at bounding box center [34, 519] width 20 height 20
checkbox input "false"
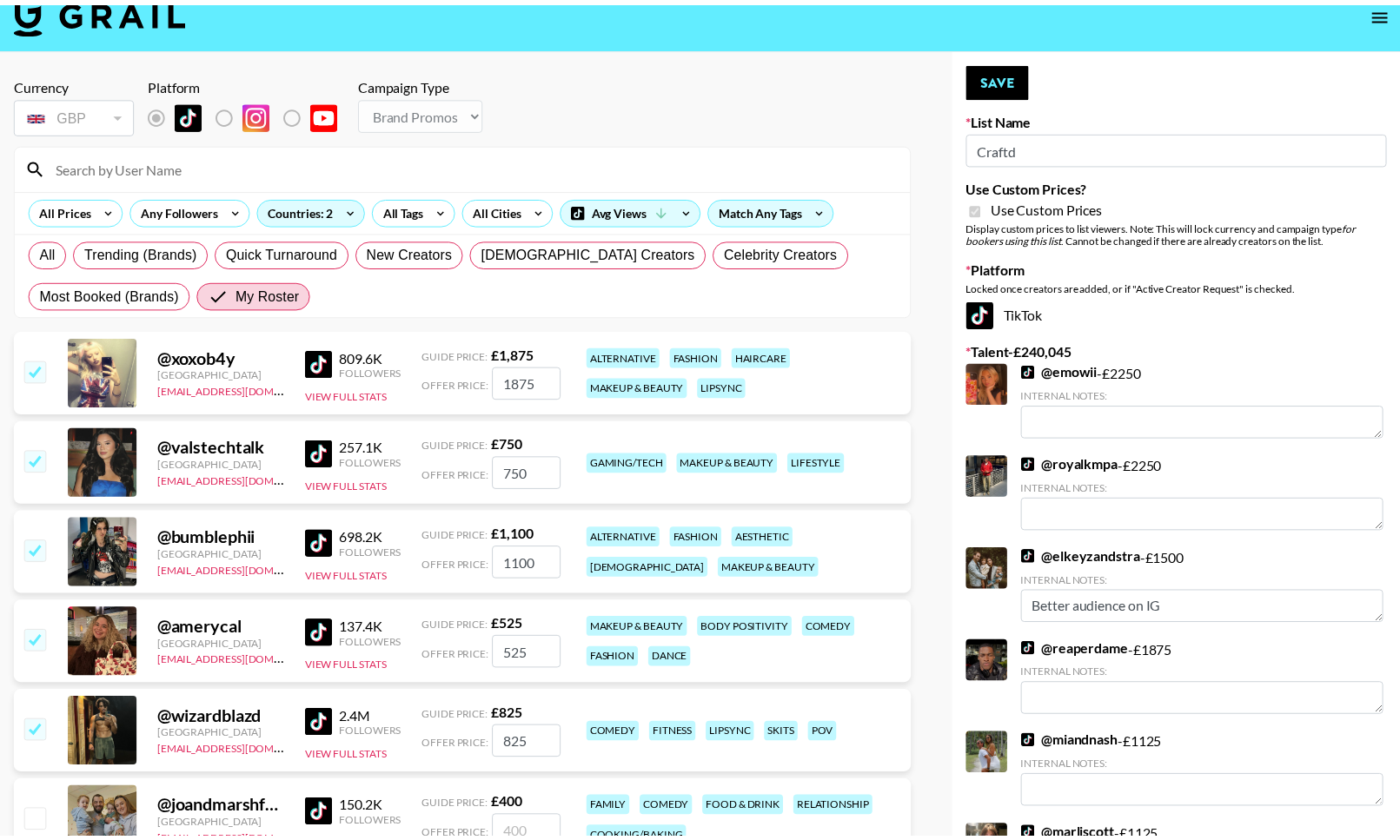
scroll to position [14, 0]
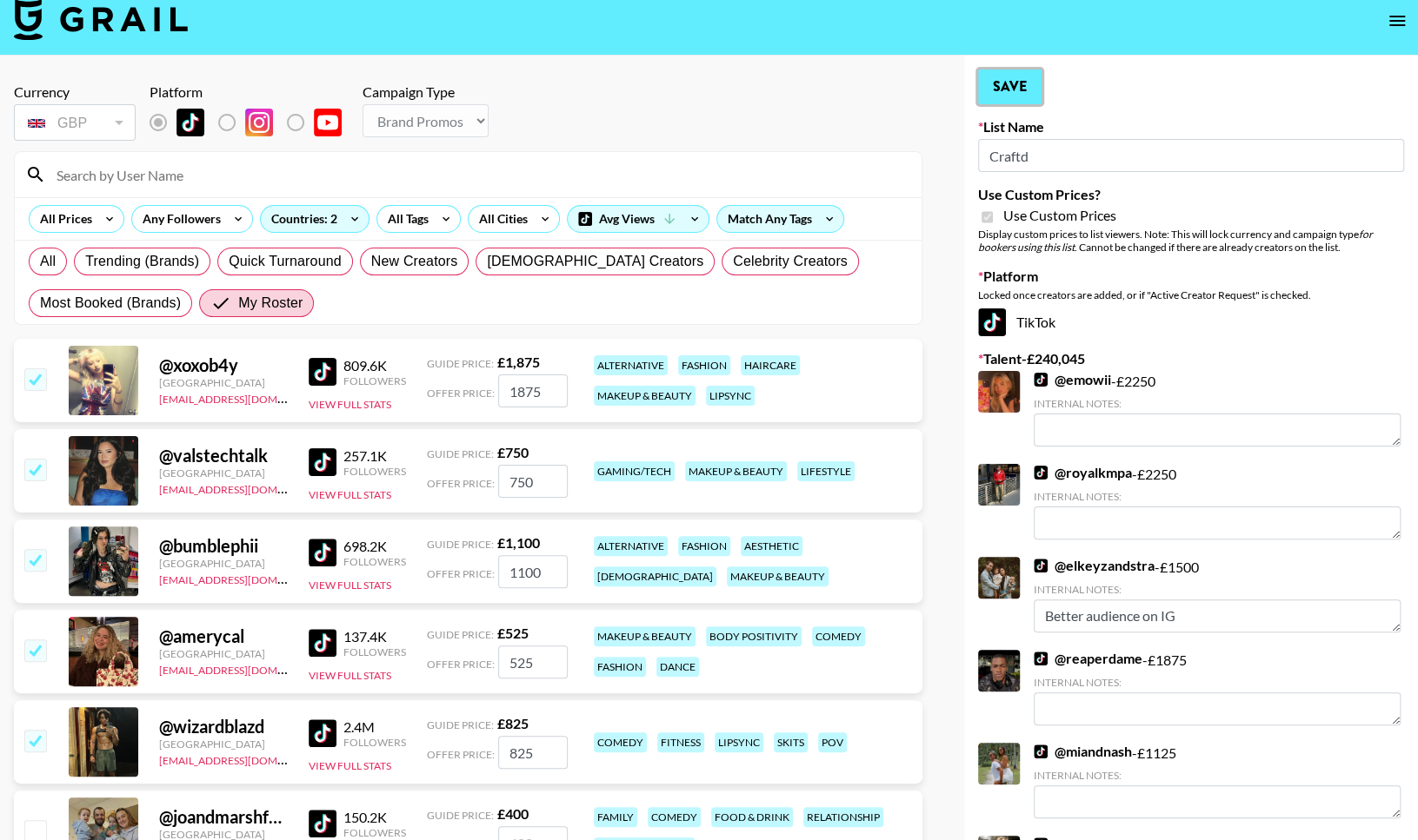
click at [995, 102] on button "Save" at bounding box center [1009, 86] width 63 height 34
radio input "true"
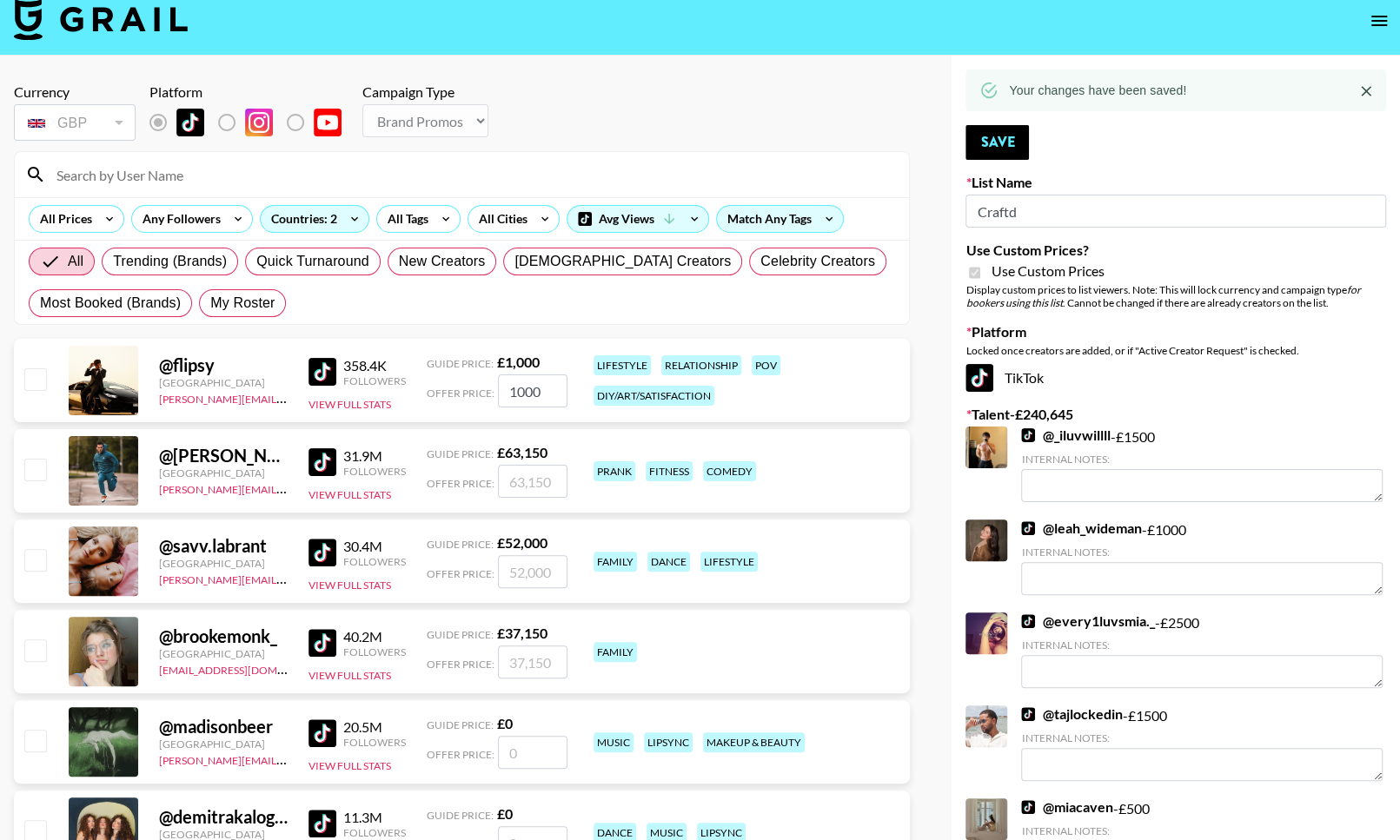
checkbox input "false"
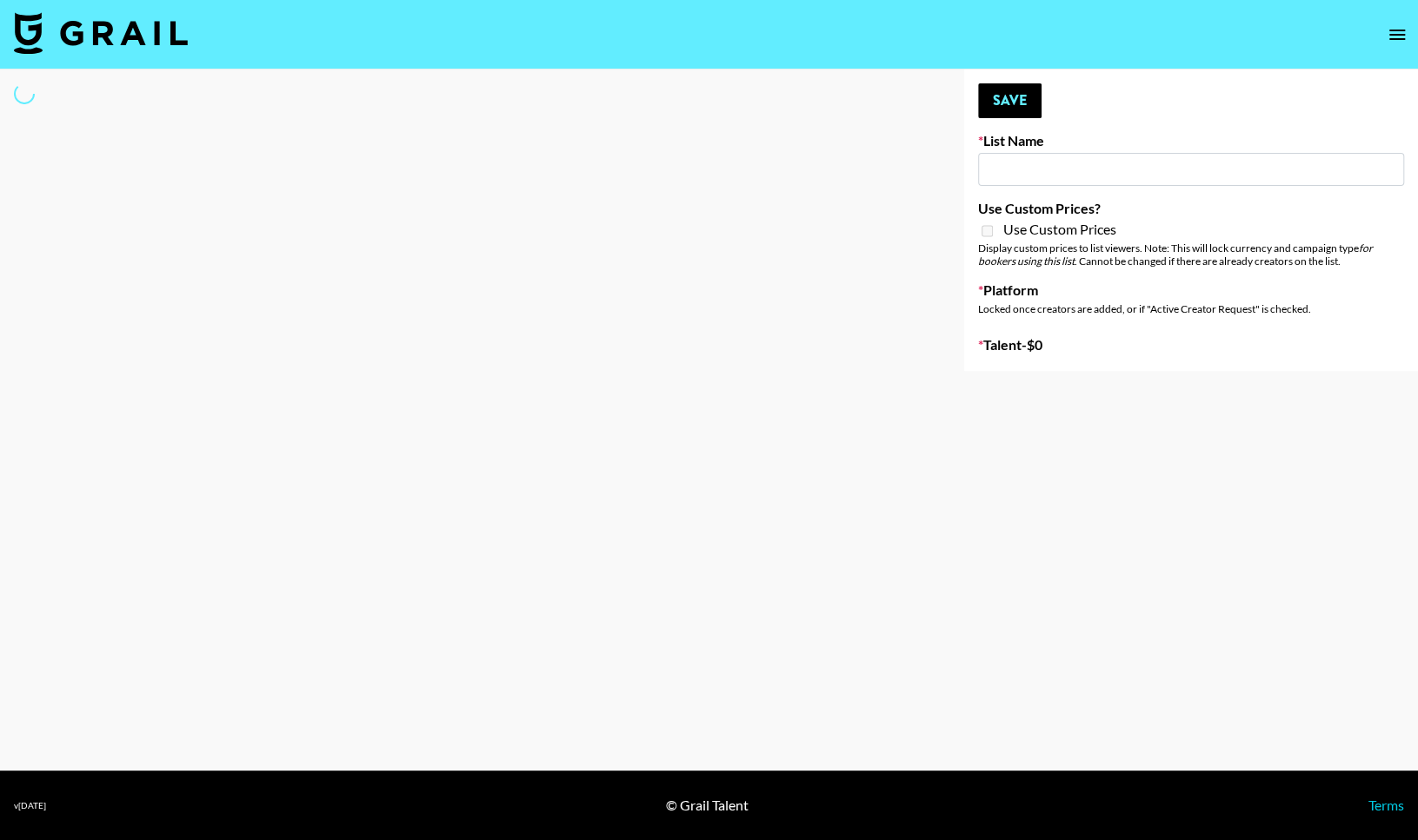
select select "Song"
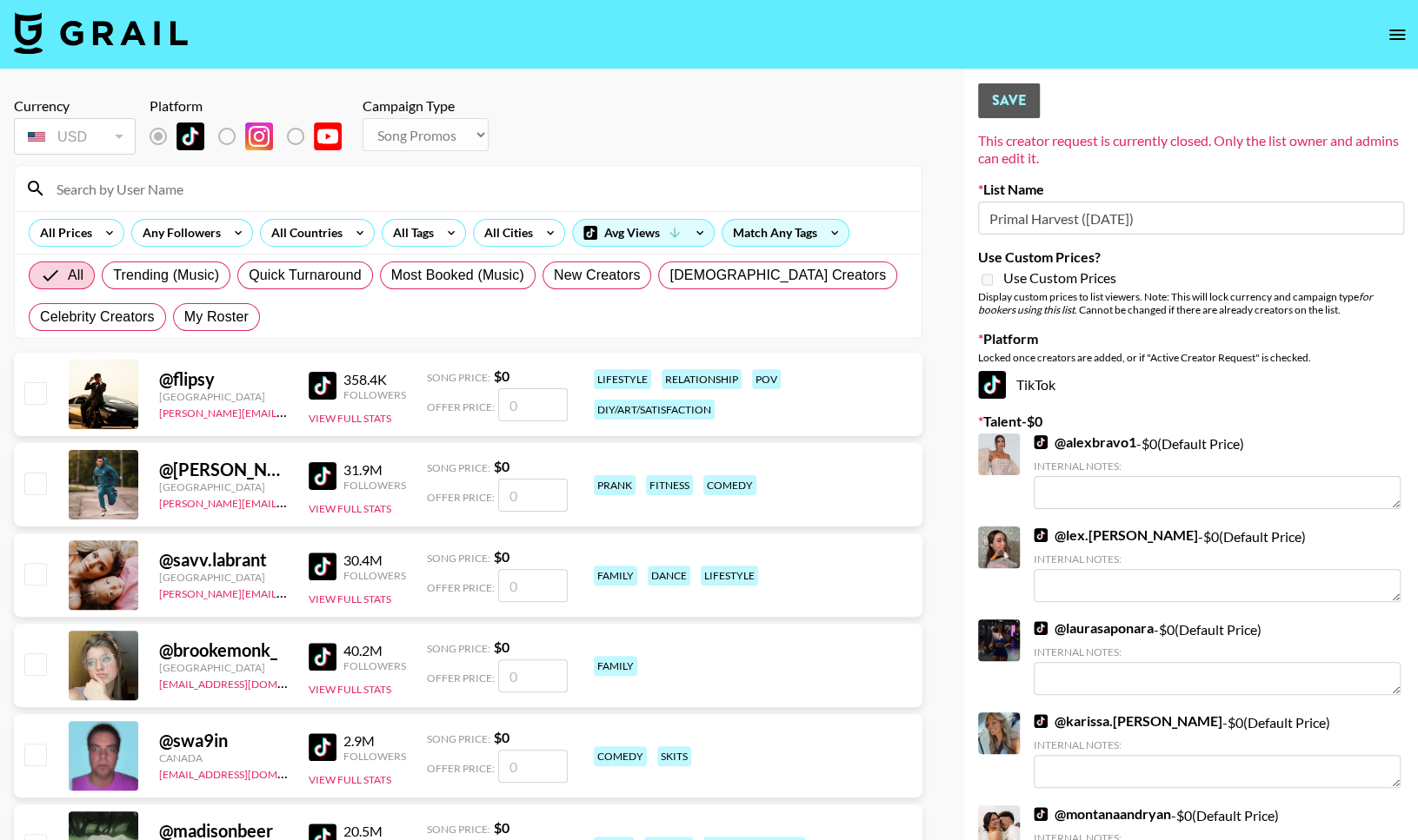
type input "Primal Harvest ([DATE])"
click at [241, 300] on div "All Trending (Music) Quick Turnaround Most Booked (Music) New Creators [DEMOGRA…" at bounding box center [468, 296] width 886 height 84
click at [225, 317] on span "My Roster" at bounding box center [215, 317] width 64 height 20
click at [184, 317] on input "My Roster" at bounding box center [184, 317] width 0 height 0
radio input "true"
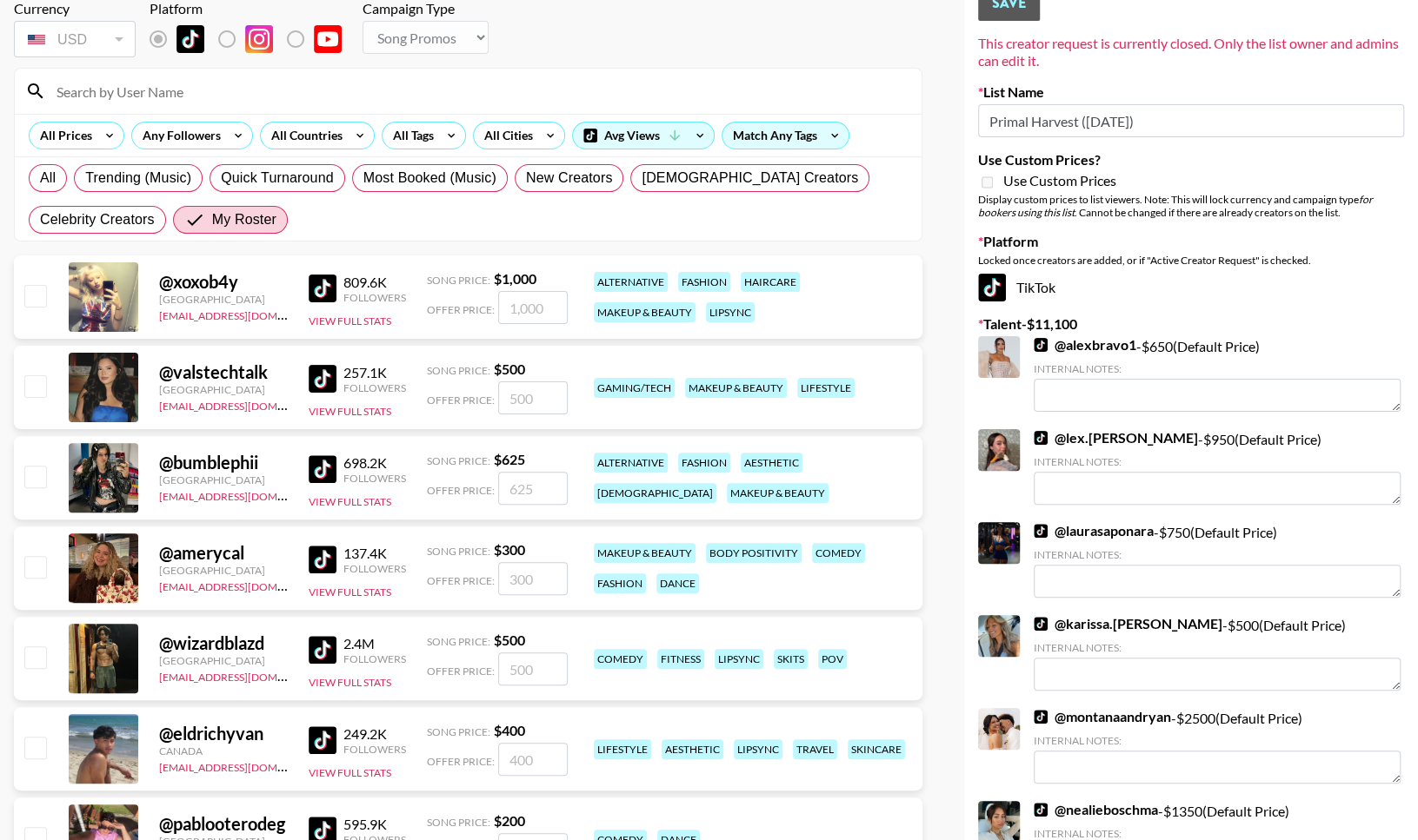
scroll to position [251, 0]
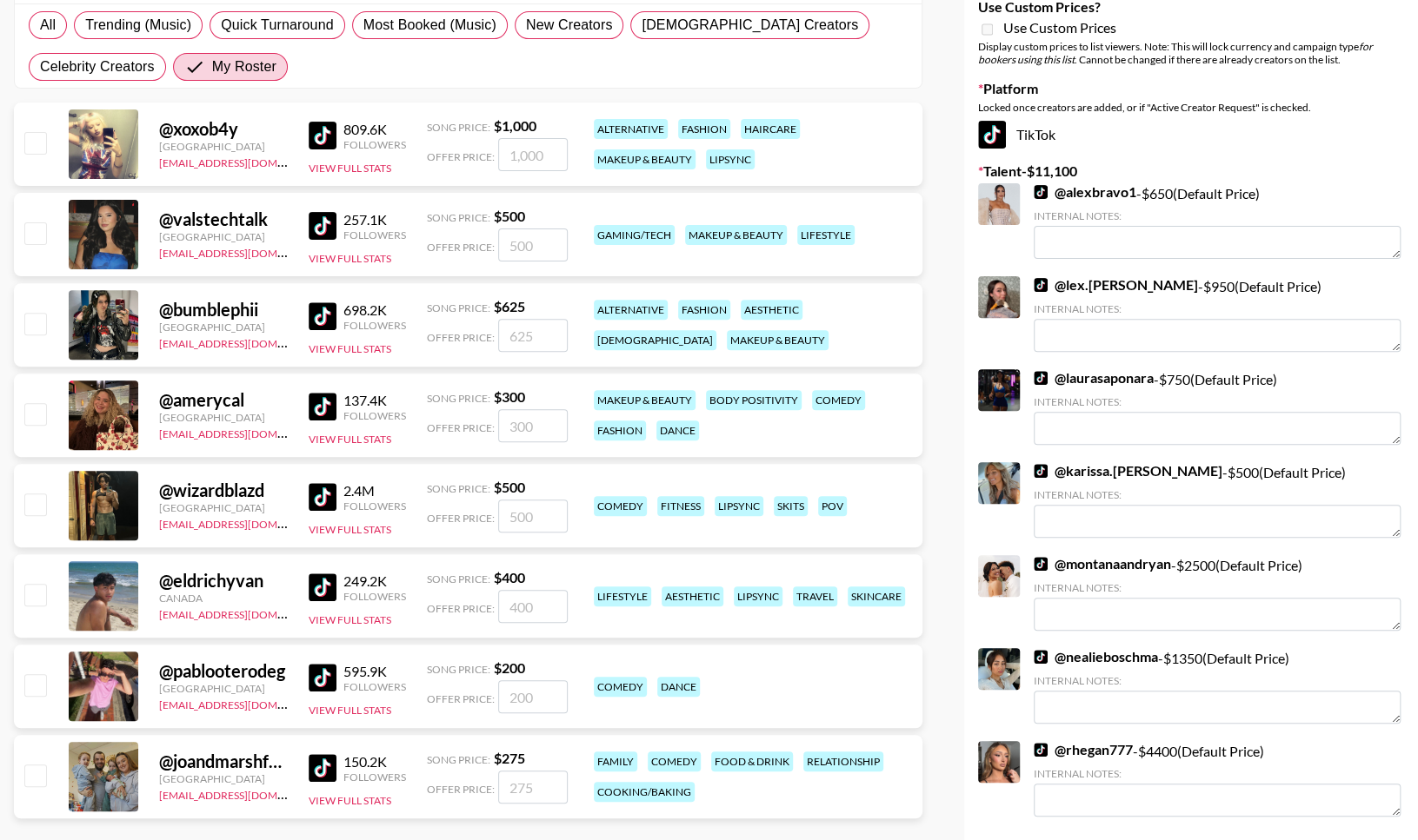
click at [24, 500] on input "checkbox" at bounding box center [34, 504] width 20 height 20
checkbox input "true"
type input "500"
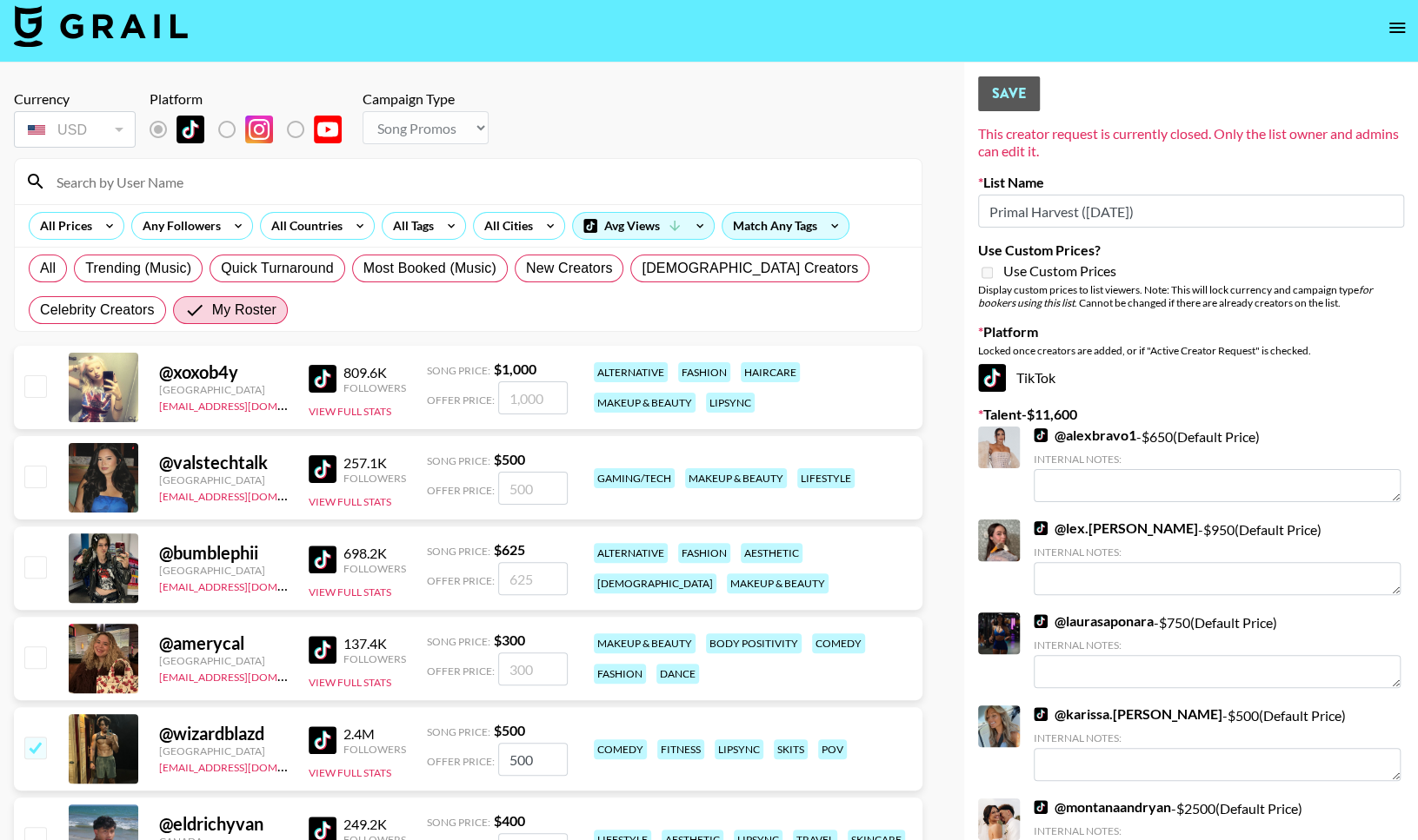
scroll to position [0, 0]
